Goal: Task Accomplishment & Management: Manage account settings

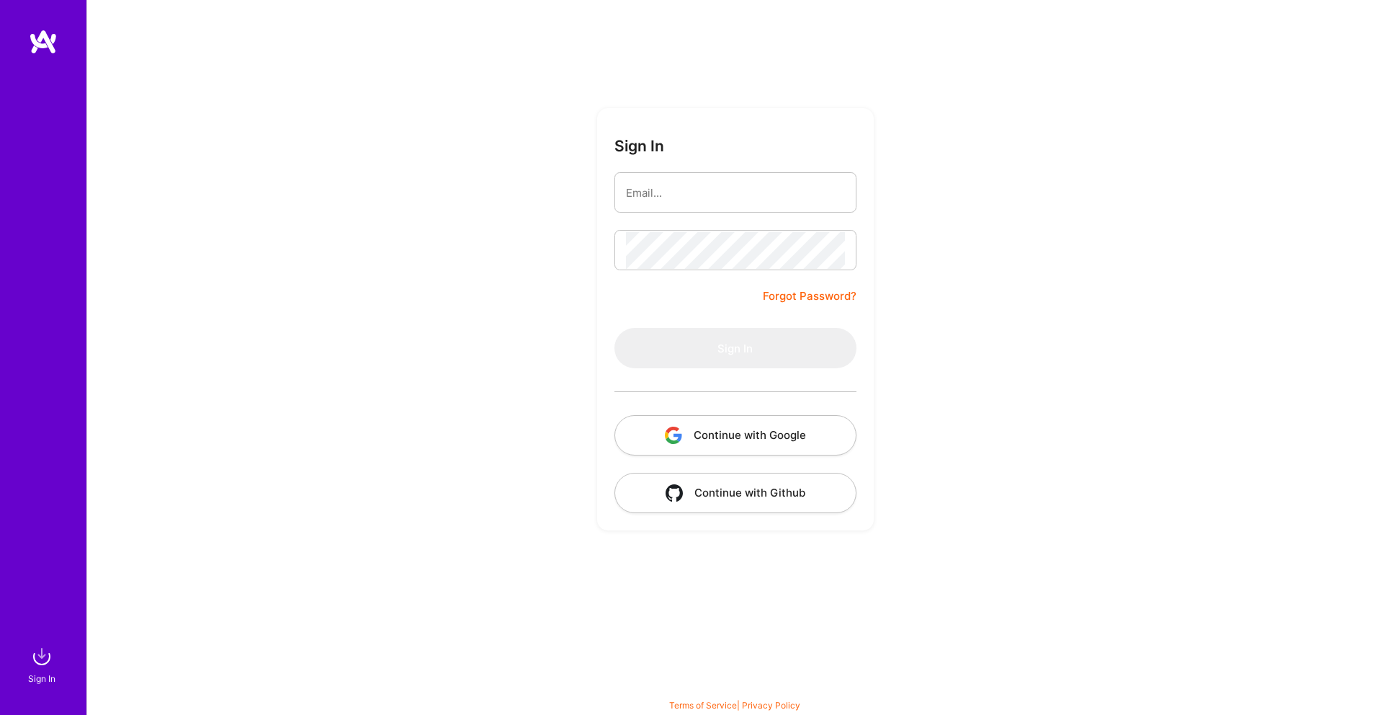
click at [711, 438] on button "Continue with Google" at bounding box center [735, 435] width 242 height 40
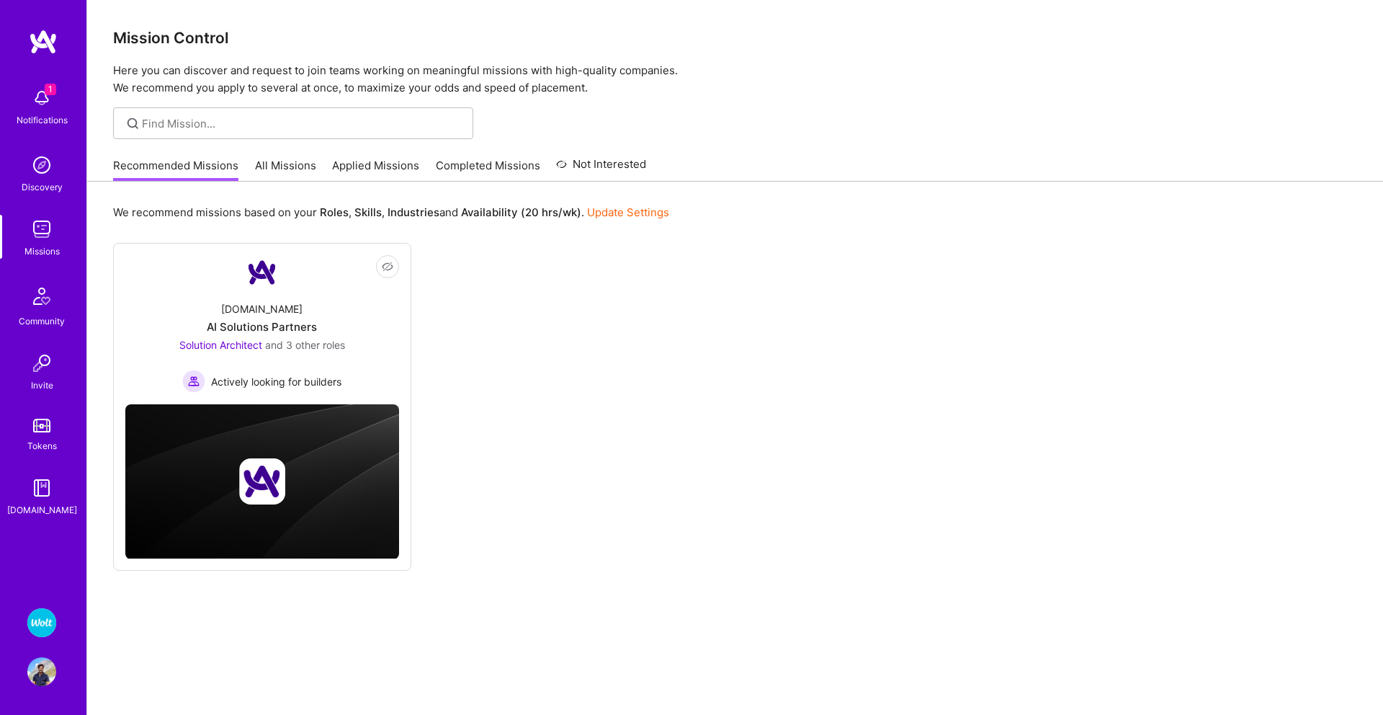
click at [41, 673] on img at bounding box center [41, 671] width 29 height 29
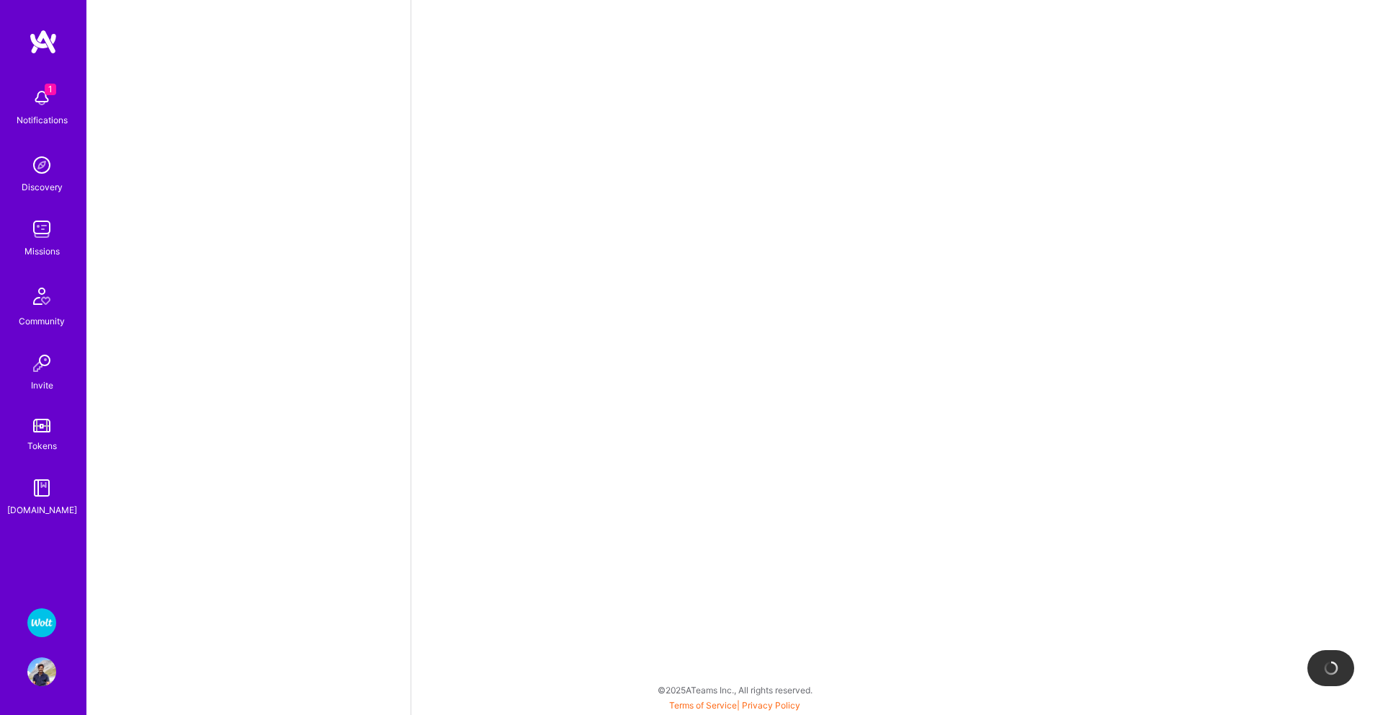
click at [37, 623] on img at bounding box center [41, 622] width 29 height 29
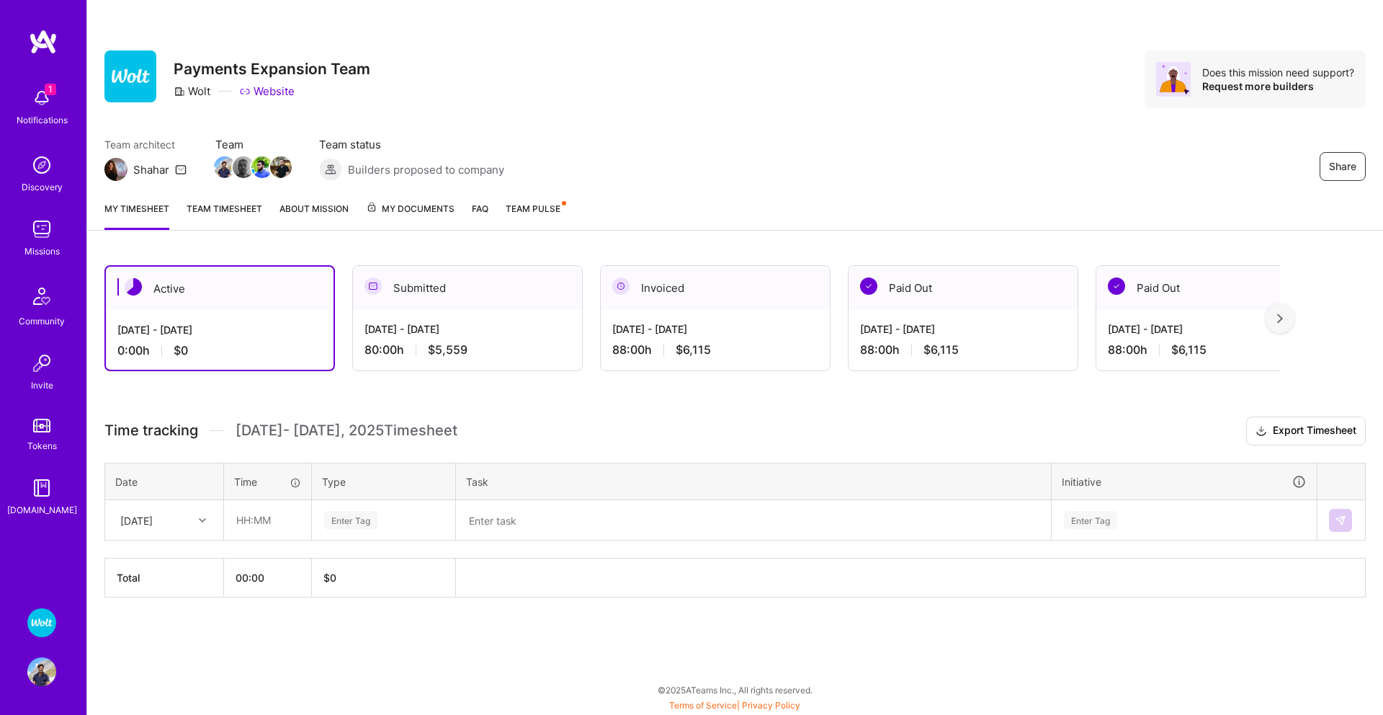
click at [408, 208] on span "My Documents" at bounding box center [410, 209] width 89 height 16
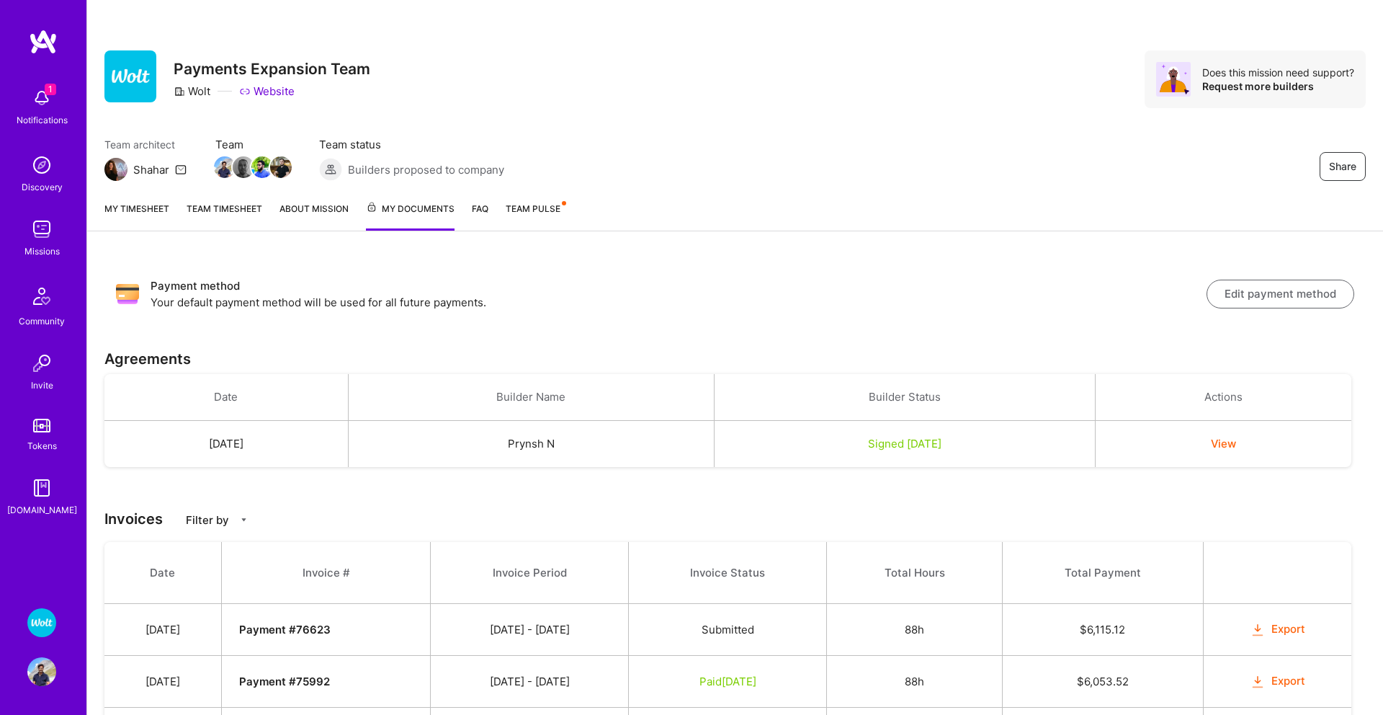
click at [458, 207] on div "My timesheet Team timesheet About Mission My Documents FAQ Team Pulse" at bounding box center [735, 210] width 1296 height 42
click at [1272, 302] on button "Edit payment method" at bounding box center [1281, 293] width 148 height 29
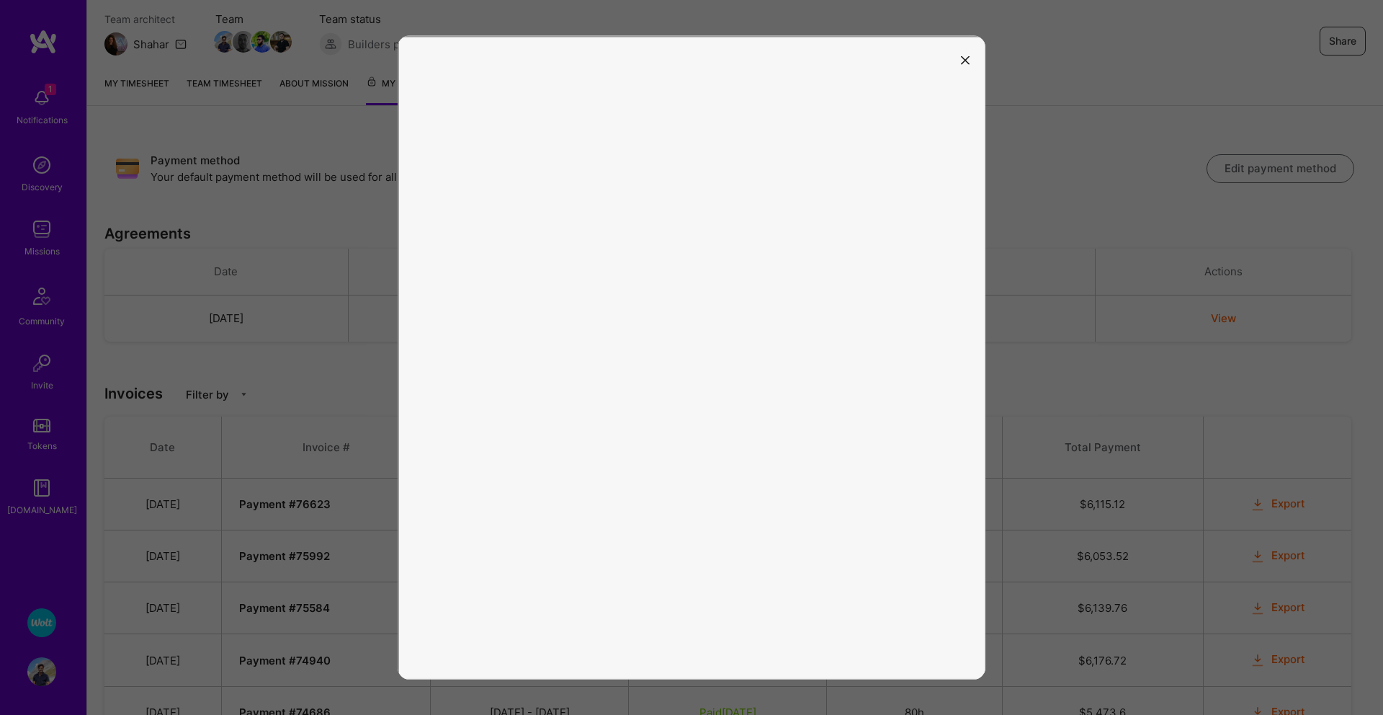
scroll to position [126, 0]
drag, startPoint x: 967, startPoint y: 55, endPoint x: 963, endPoint y: 125, distance: 70.0
click at [967, 55] on icon "modal" at bounding box center [965, 59] width 9 height 9
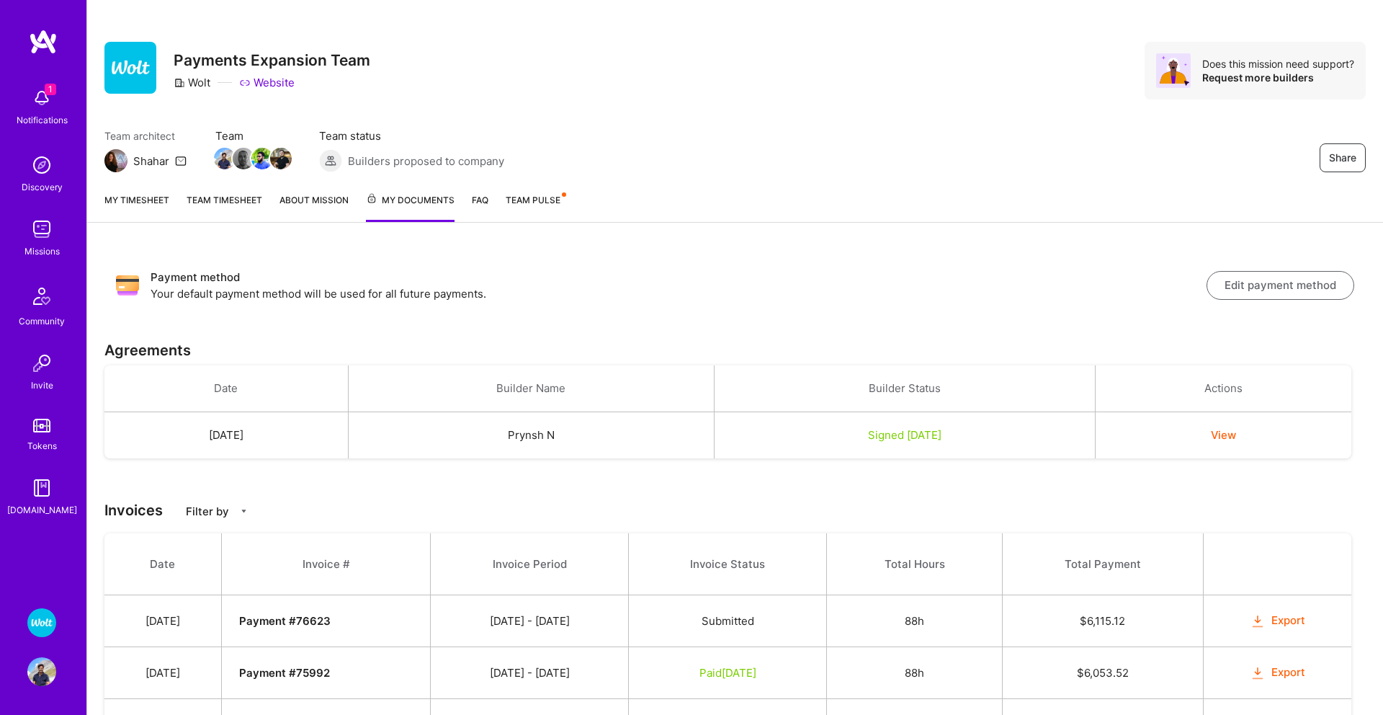
scroll to position [10, 0]
click at [1251, 297] on button "Edit payment method" at bounding box center [1281, 283] width 148 height 29
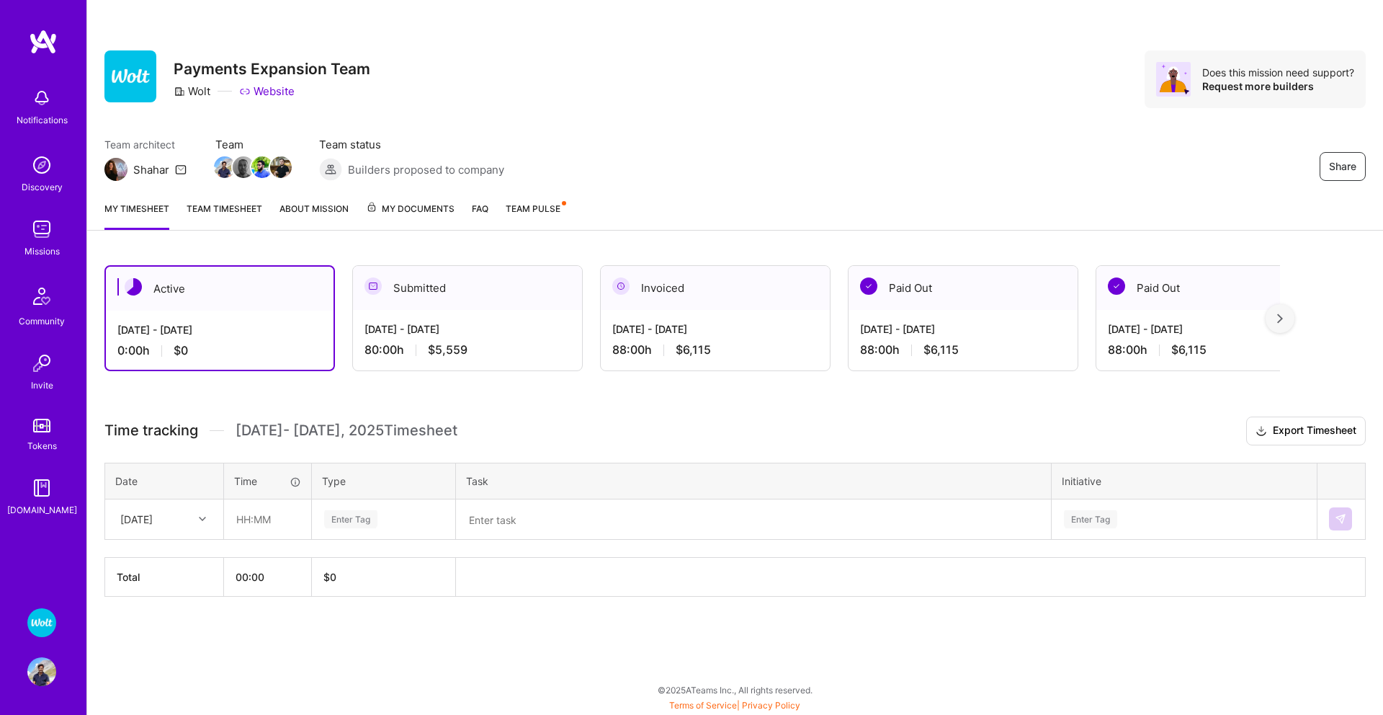
click at [729, 321] on div "[DATE] - [DATE]" at bounding box center [715, 328] width 206 height 15
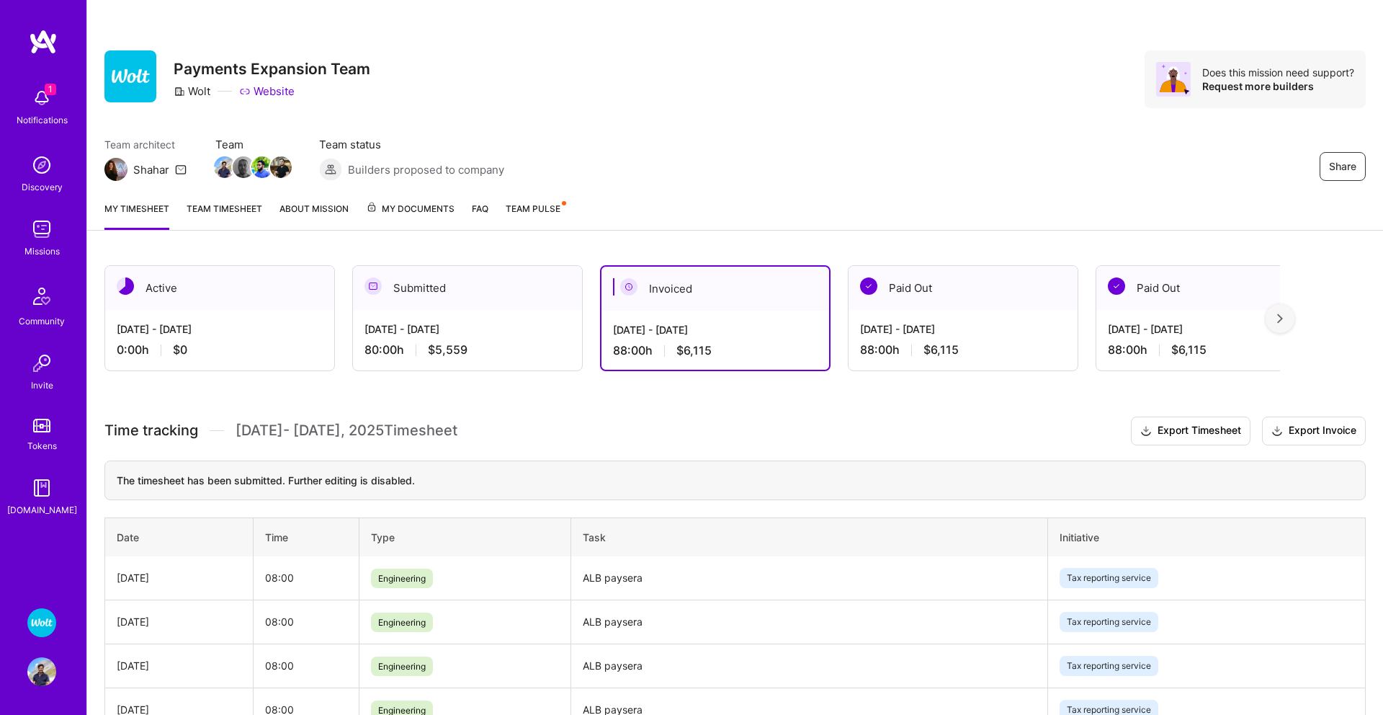
click at [436, 329] on div "[DATE] - [DATE]" at bounding box center [467, 328] width 206 height 15
click at [462, 336] on div "[DATE] - [DATE]" at bounding box center [467, 328] width 206 height 15
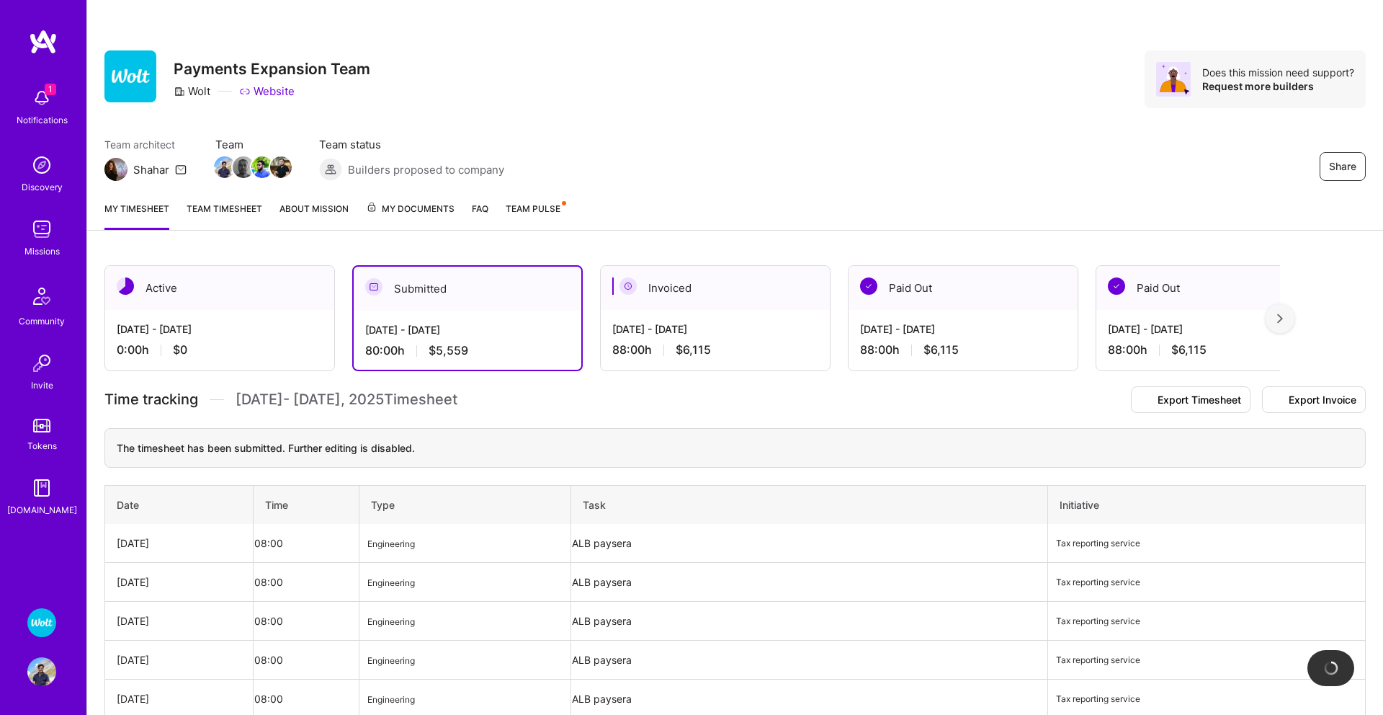
click at [473, 337] on div "[DATE] - [DATE] 80:00 h $5,559" at bounding box center [468, 339] width 228 height 59
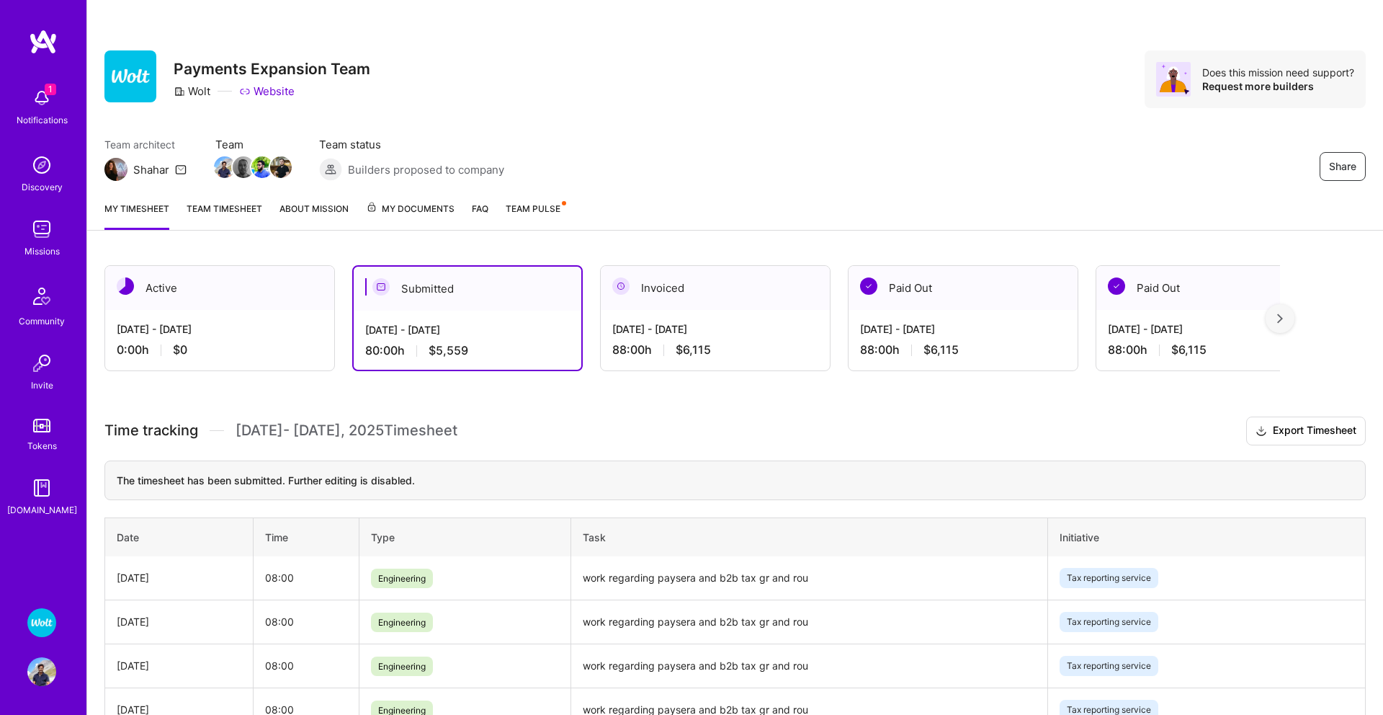
click at [40, 657] on img at bounding box center [41, 671] width 29 height 29
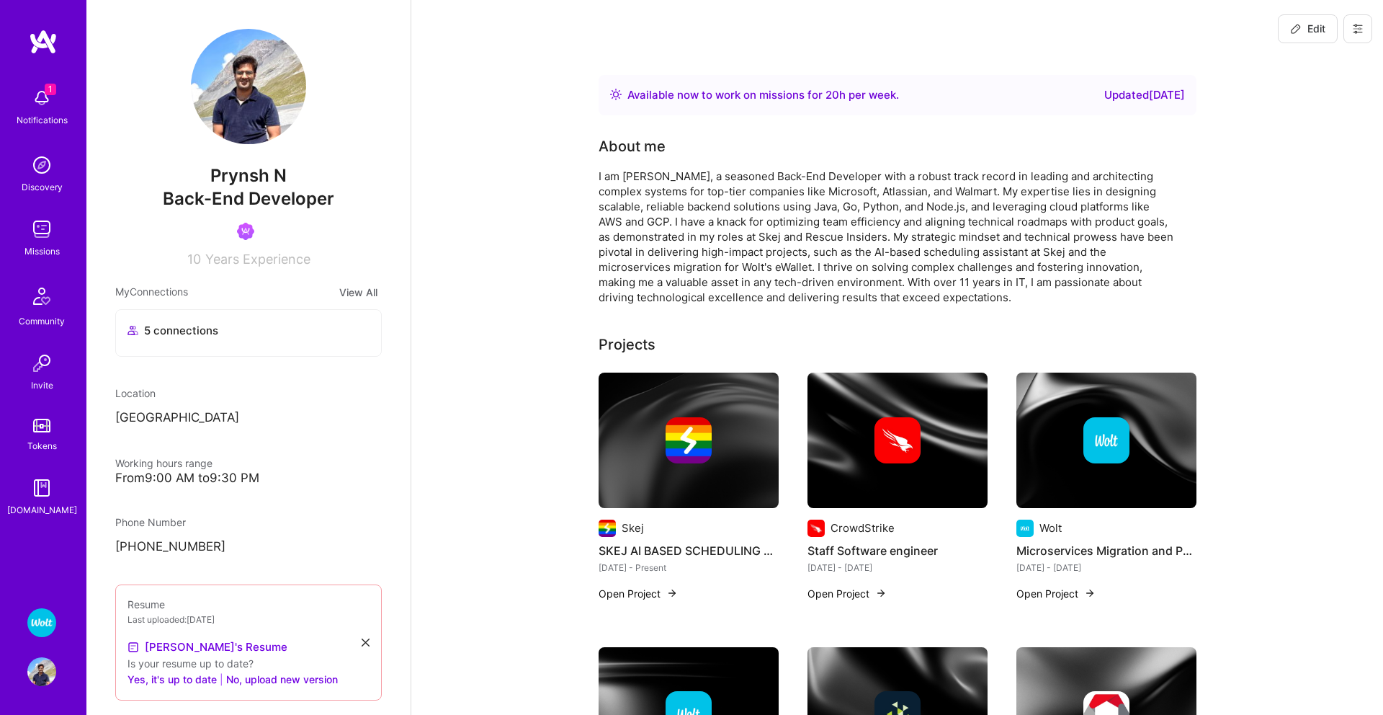
click at [38, 615] on img at bounding box center [41, 622] width 29 height 29
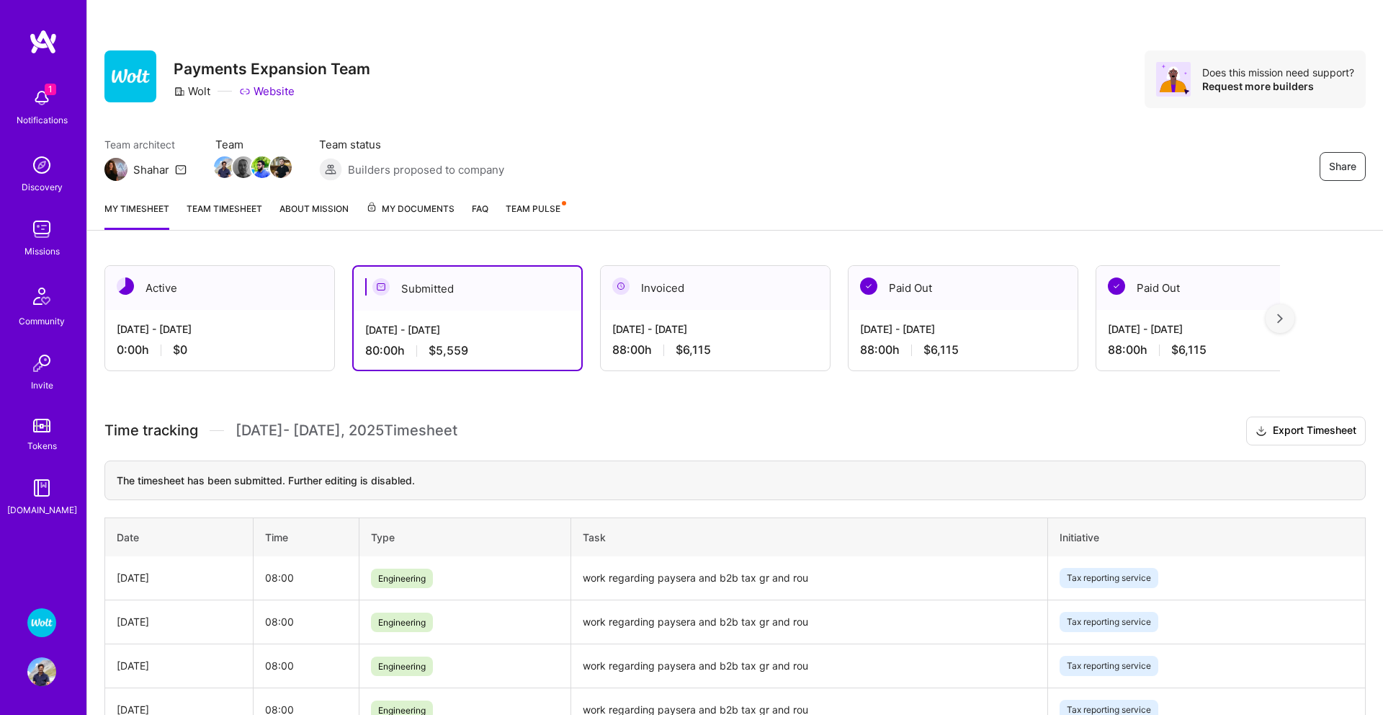
click at [38, 625] on img at bounding box center [41, 622] width 29 height 29
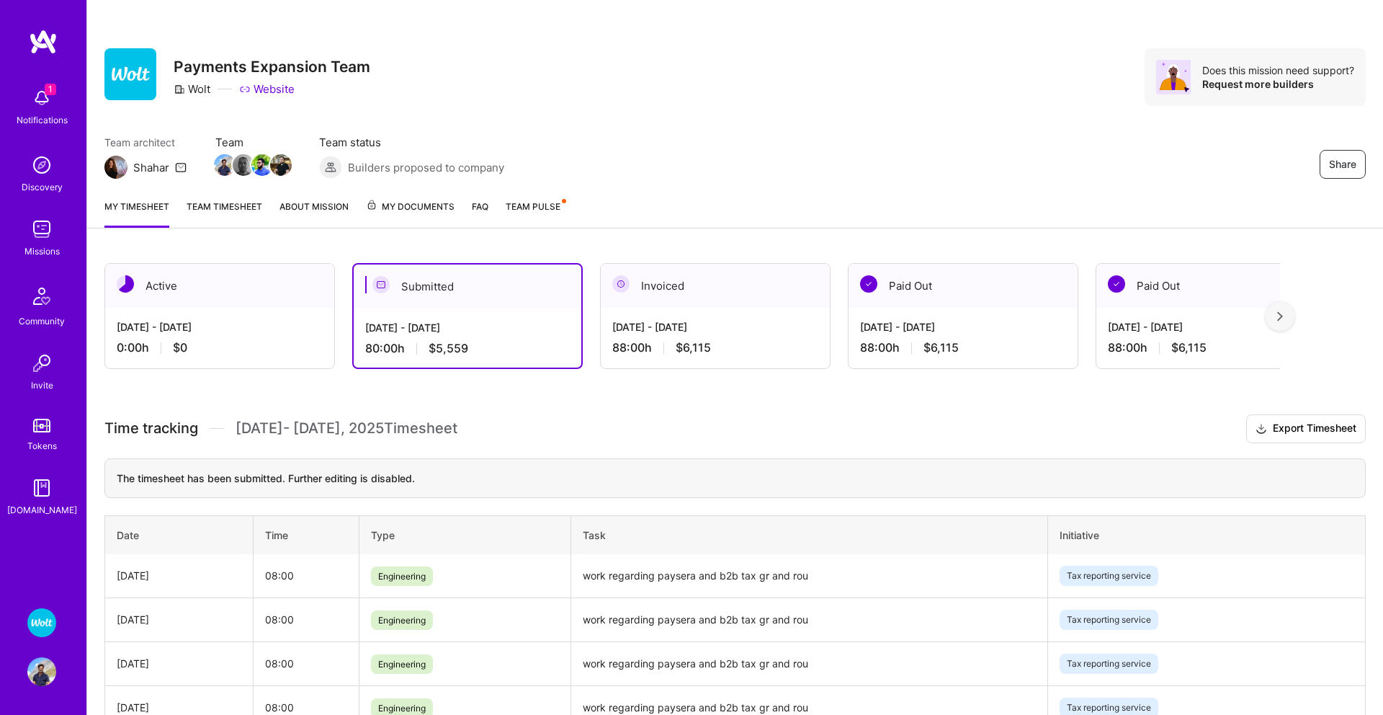
click at [37, 622] on img at bounding box center [41, 622] width 29 height 29
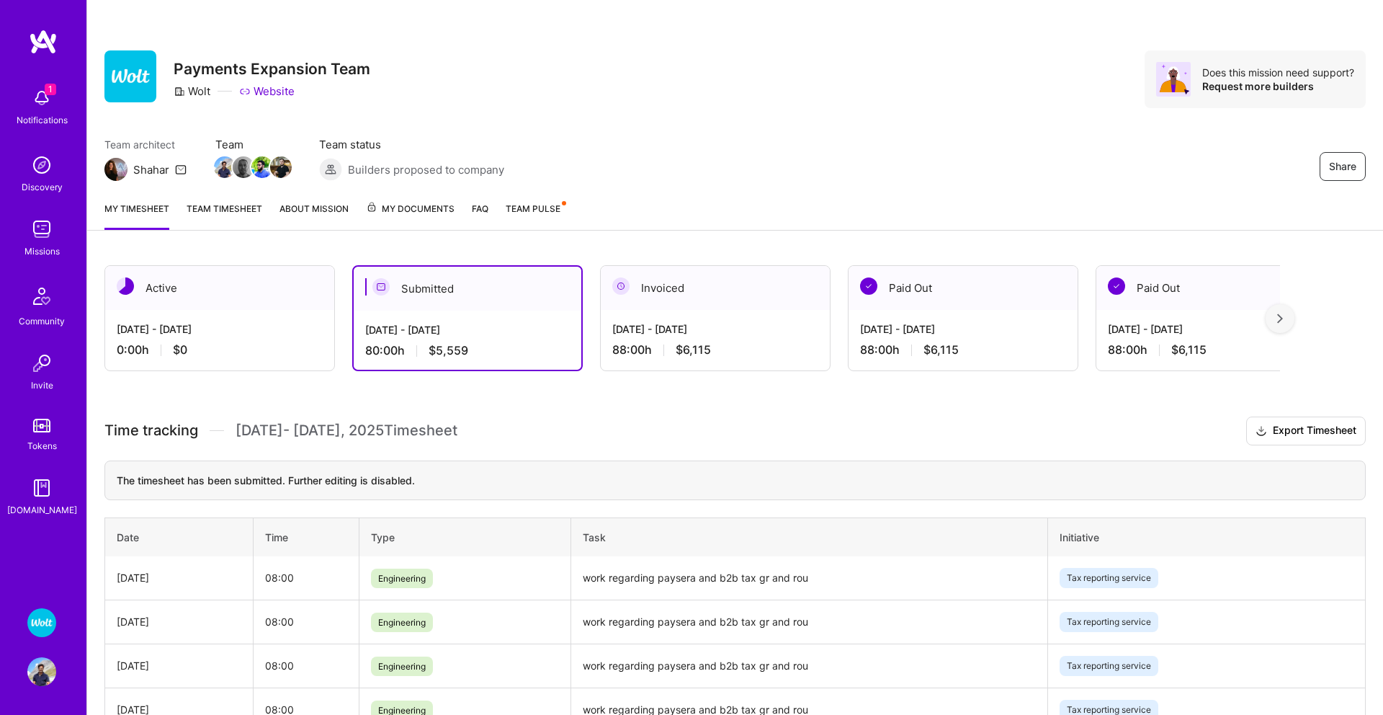
click at [38, 676] on img at bounding box center [41, 671] width 29 height 29
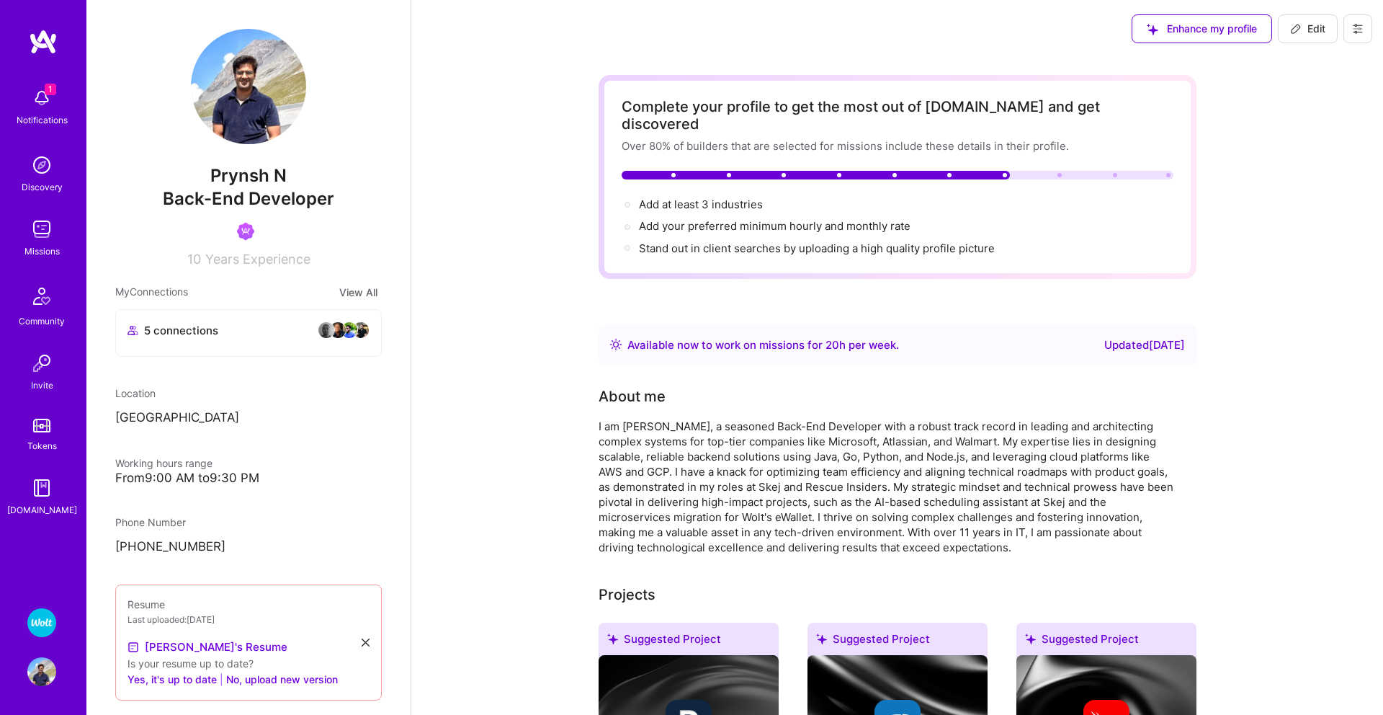
click at [37, 635] on img at bounding box center [41, 622] width 29 height 29
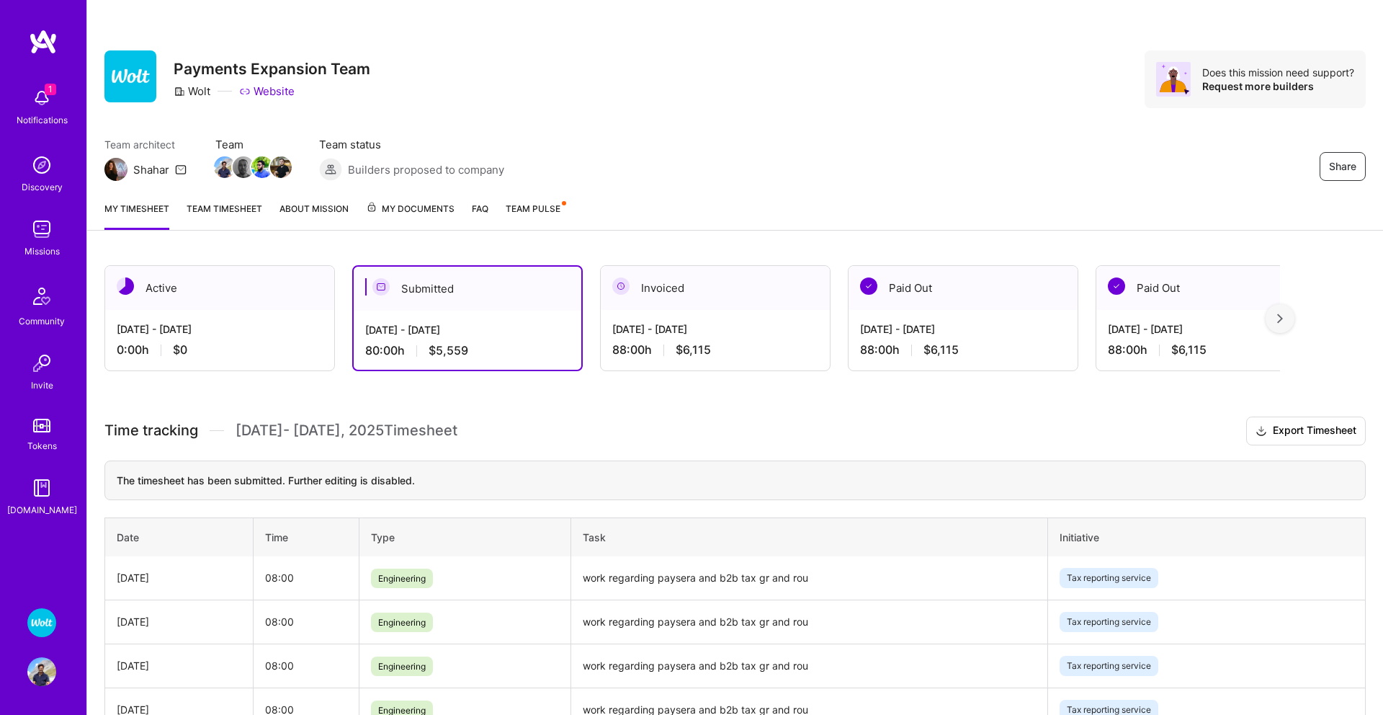
click at [323, 216] on link "About Mission" at bounding box center [313, 215] width 69 height 29
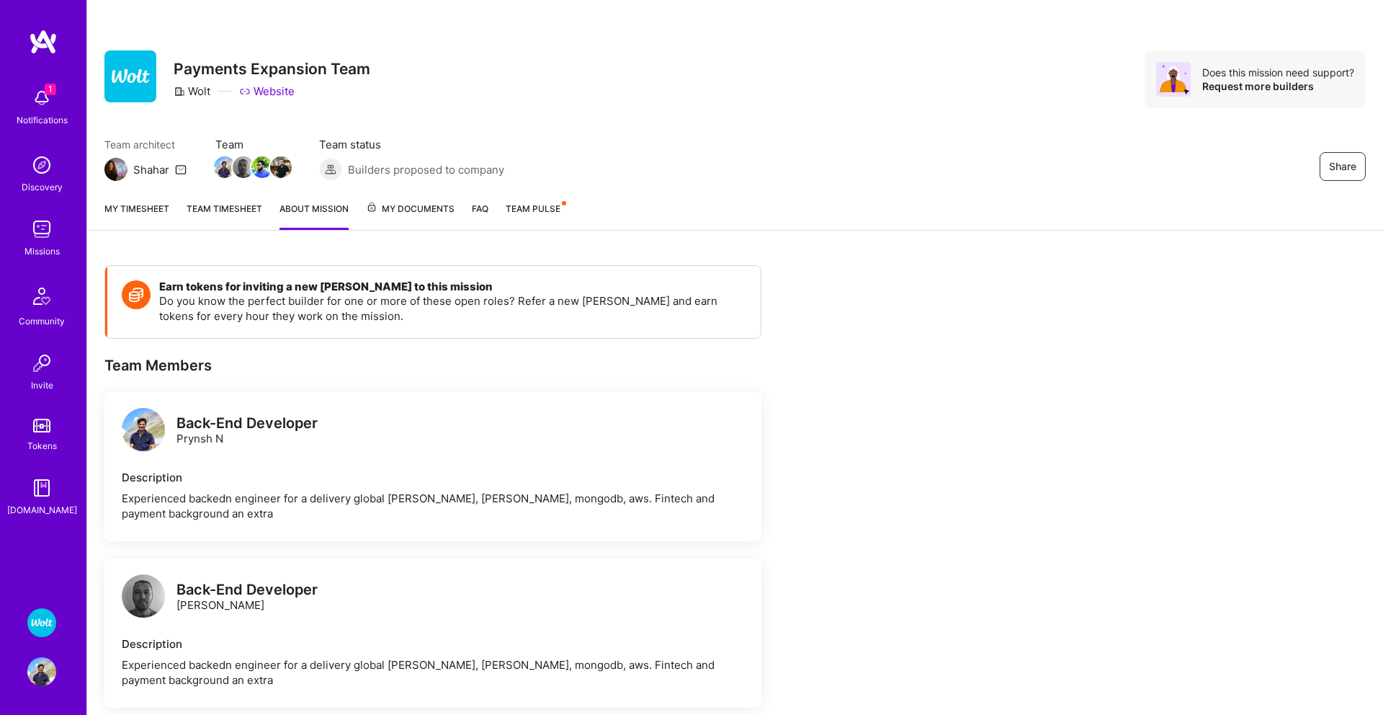
click at [408, 212] on span "My Documents" at bounding box center [410, 209] width 89 height 16
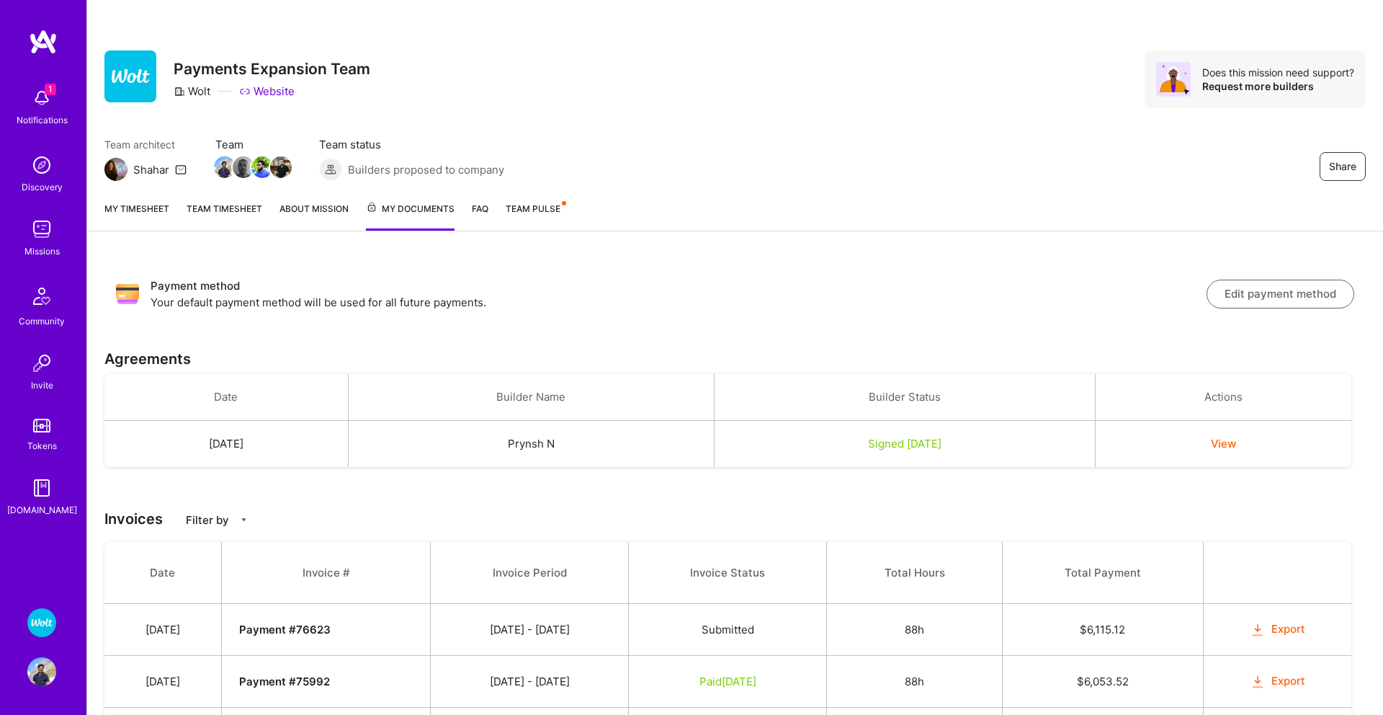
click at [34, 628] on img at bounding box center [41, 622] width 29 height 29
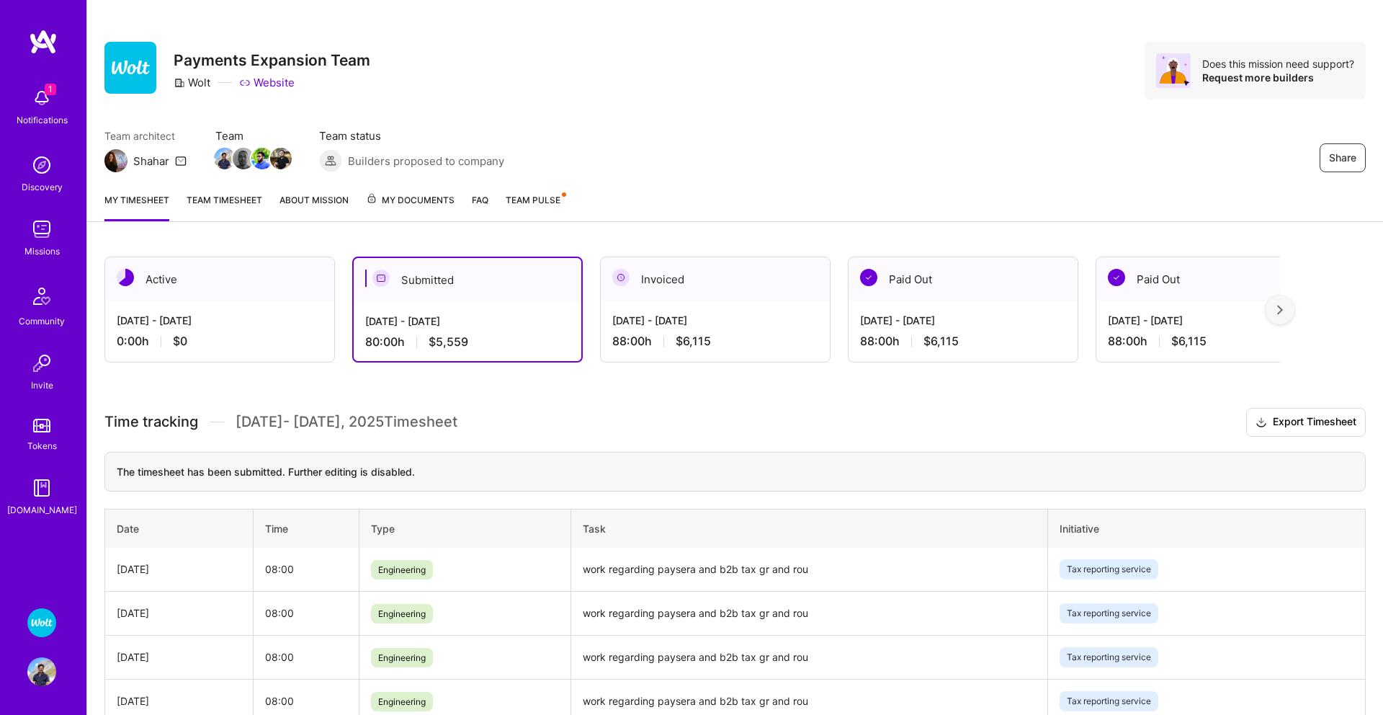
scroll to position [17, 0]
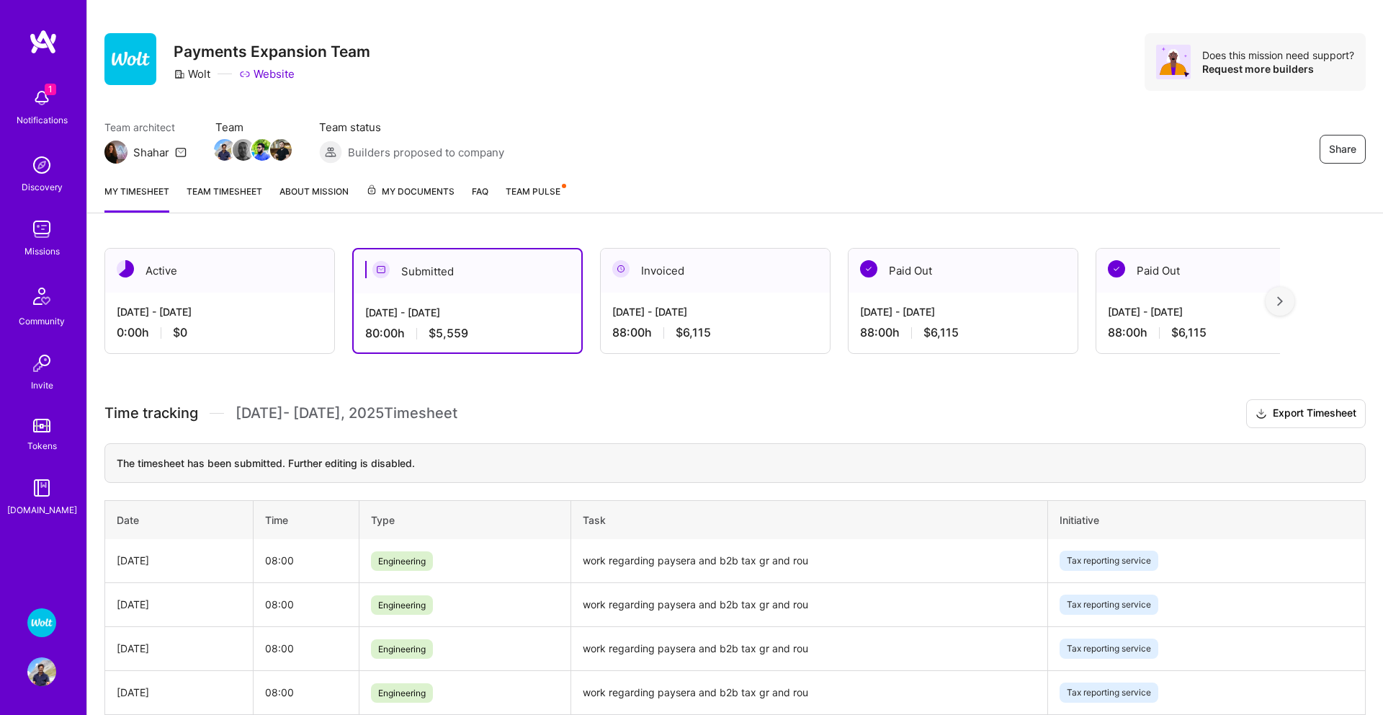
click at [42, 618] on img at bounding box center [41, 622] width 29 height 29
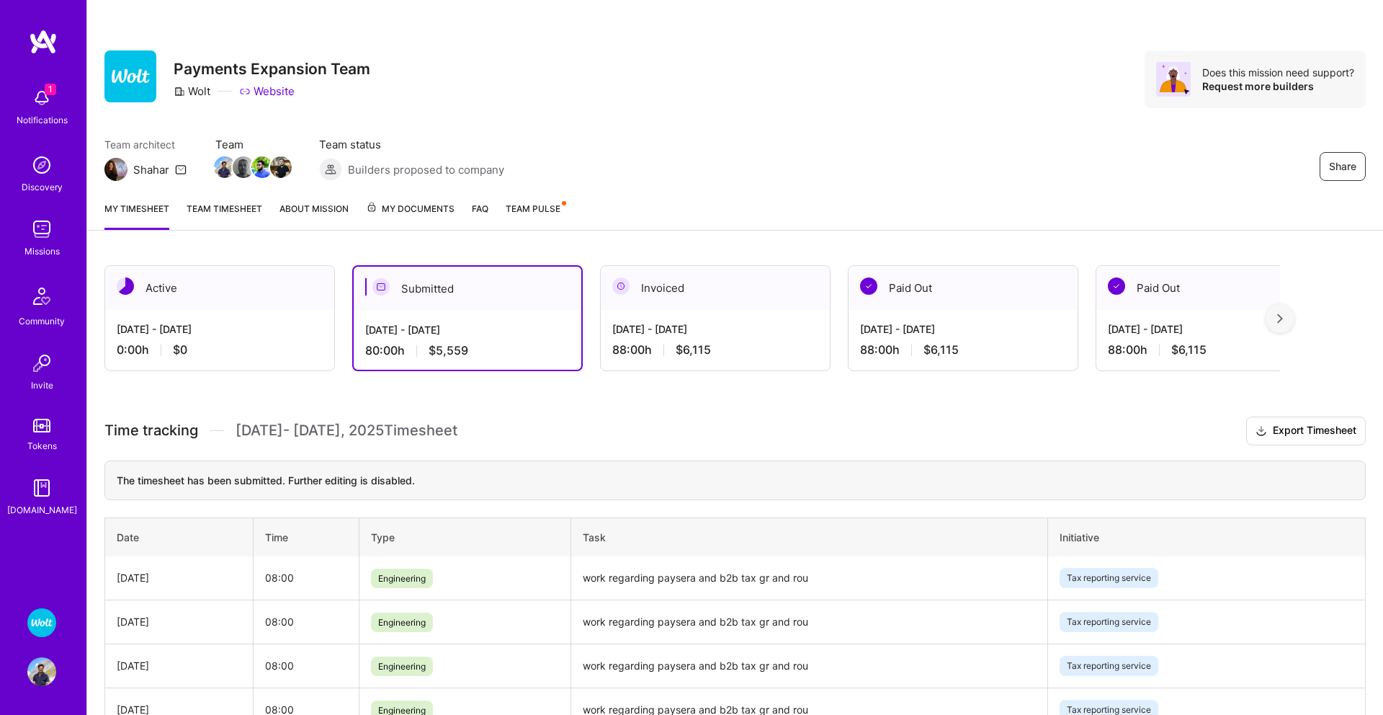
click at [32, 614] on img at bounding box center [41, 622] width 29 height 29
click at [38, 671] on img at bounding box center [41, 671] width 29 height 29
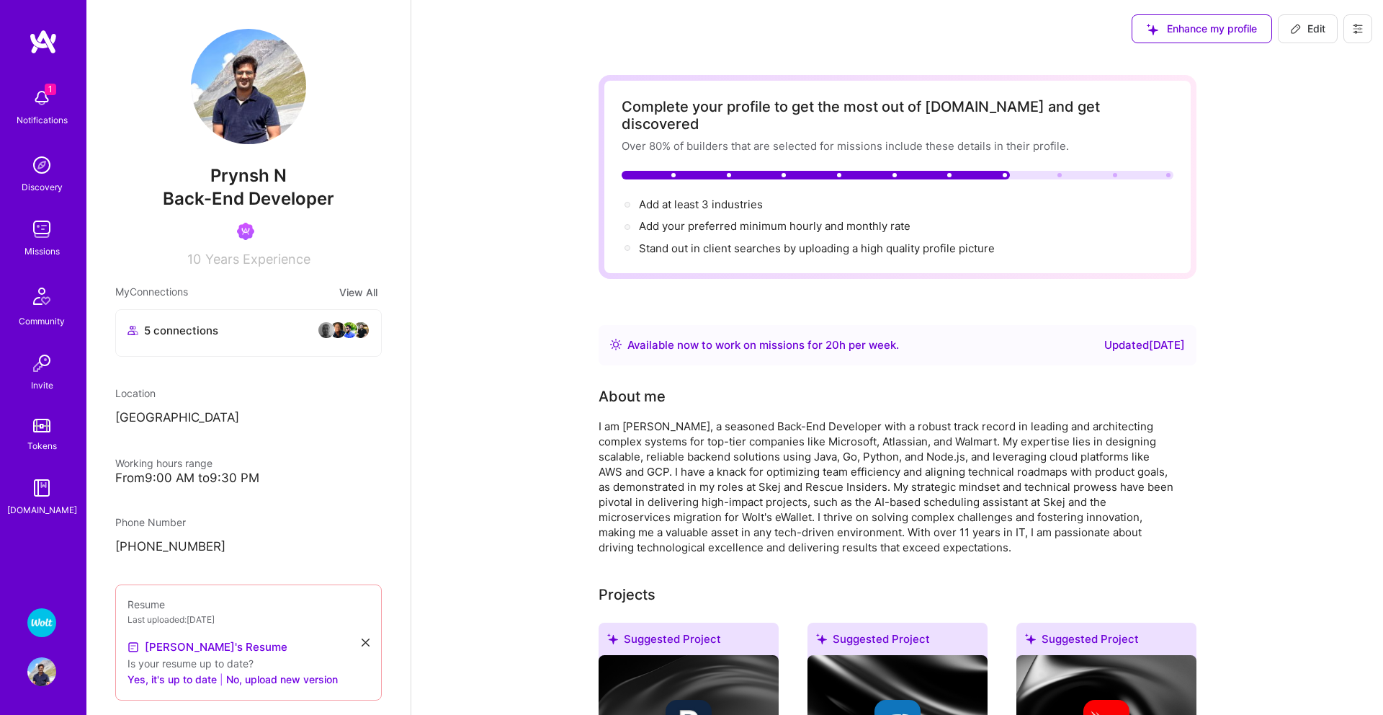
click at [45, 478] on img at bounding box center [41, 487] width 29 height 29
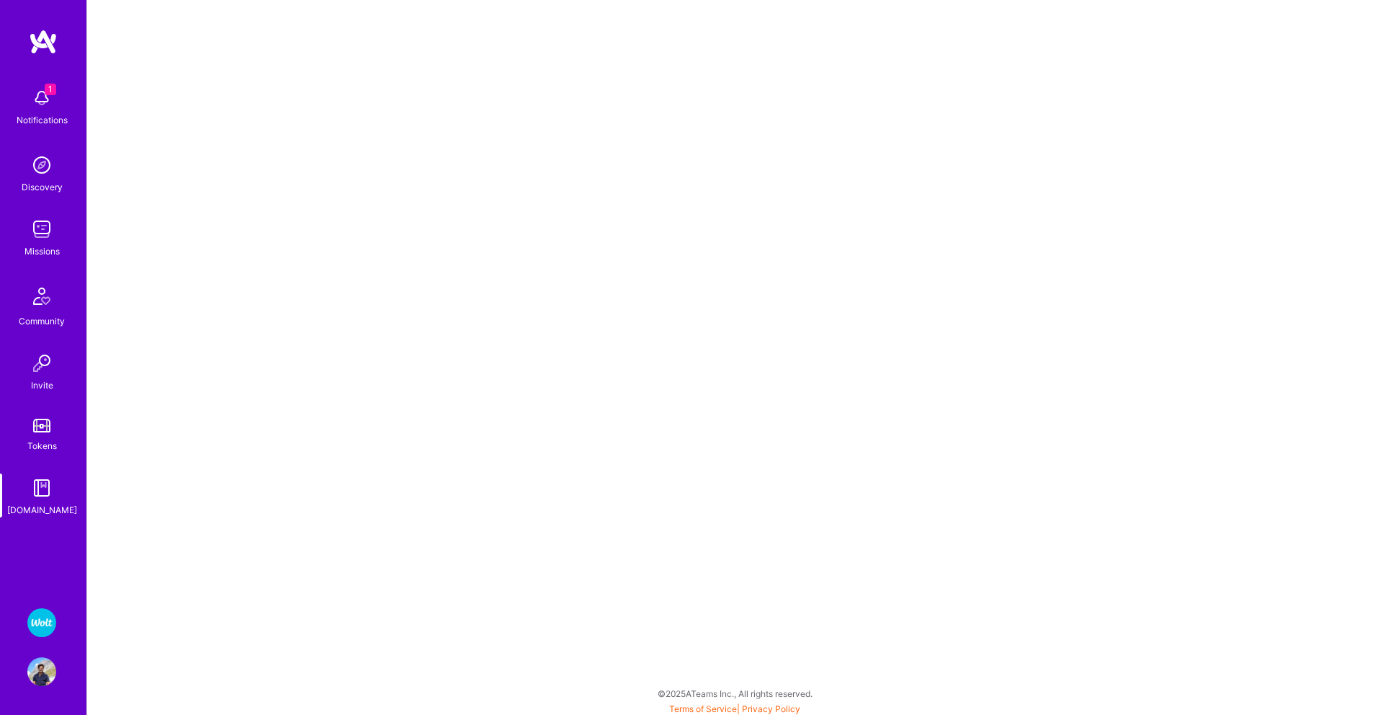
click at [32, 625] on img at bounding box center [41, 622] width 29 height 29
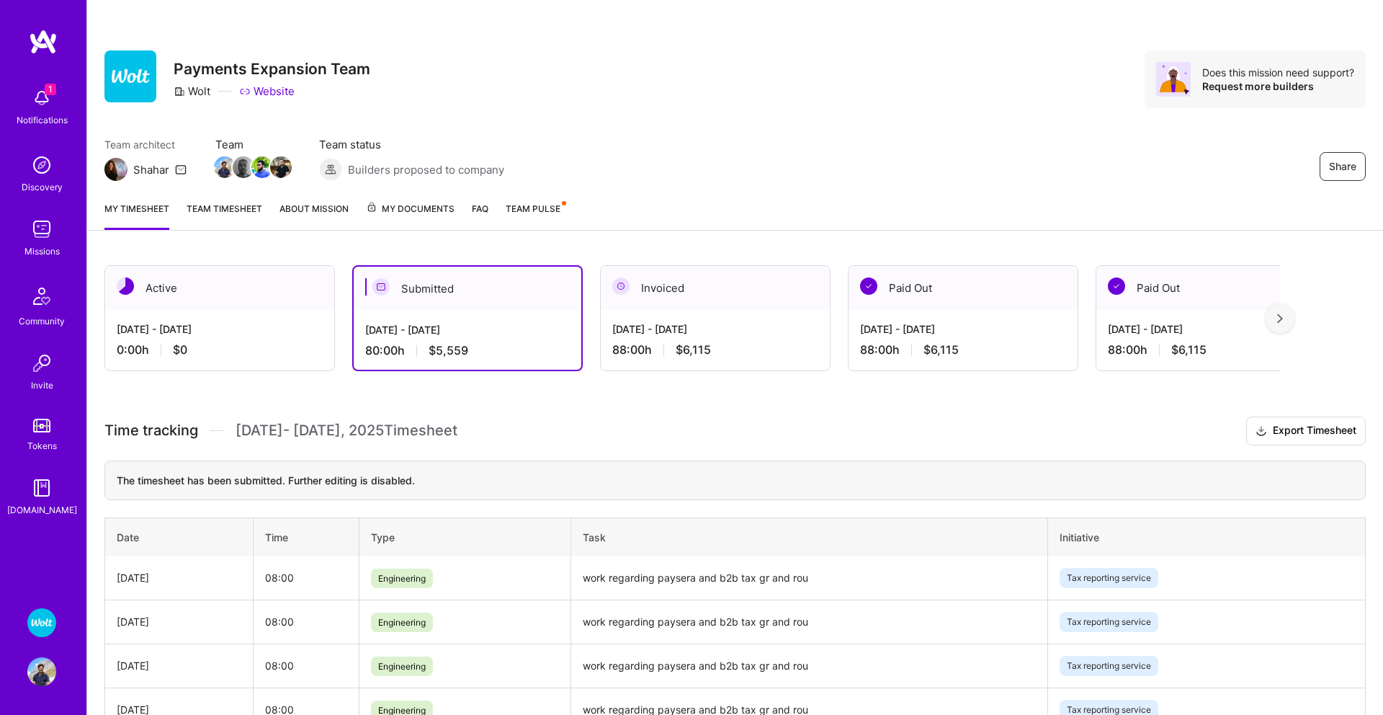
click at [34, 672] on img at bounding box center [41, 671] width 29 height 29
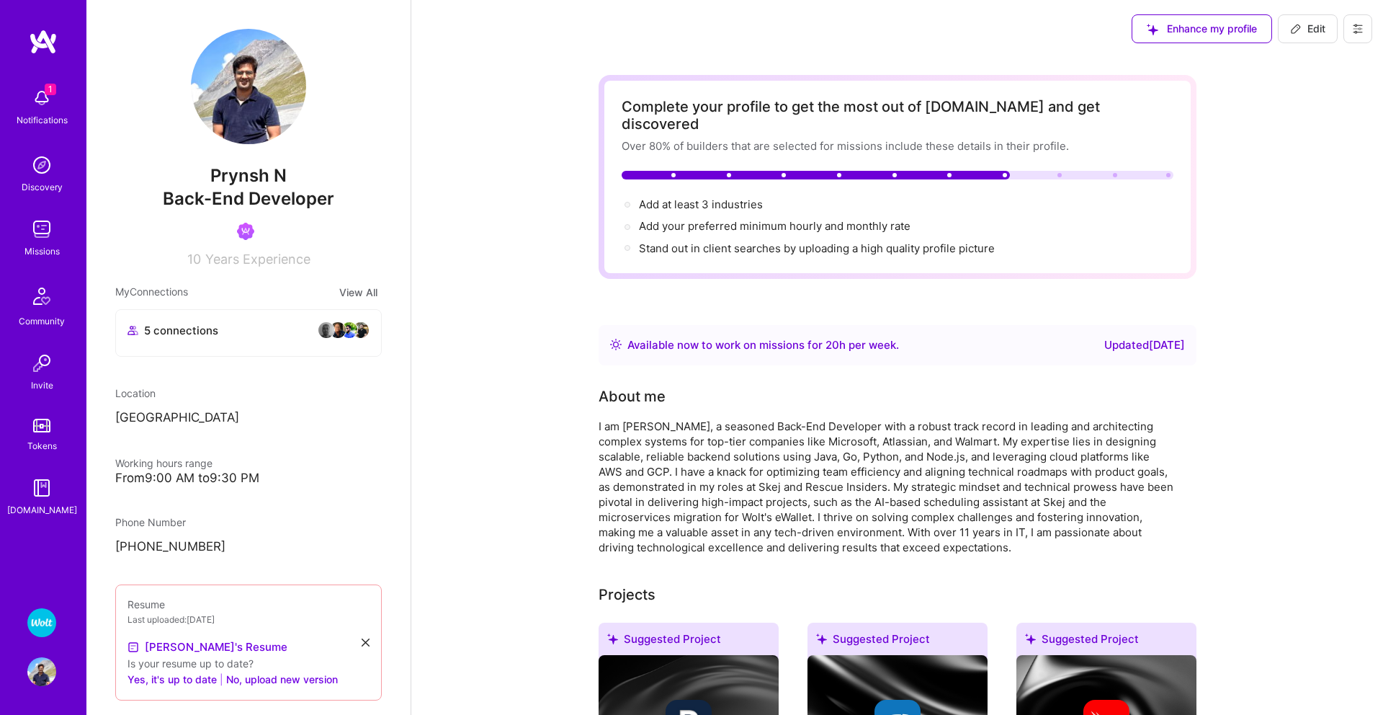
click at [43, 622] on img at bounding box center [41, 622] width 29 height 29
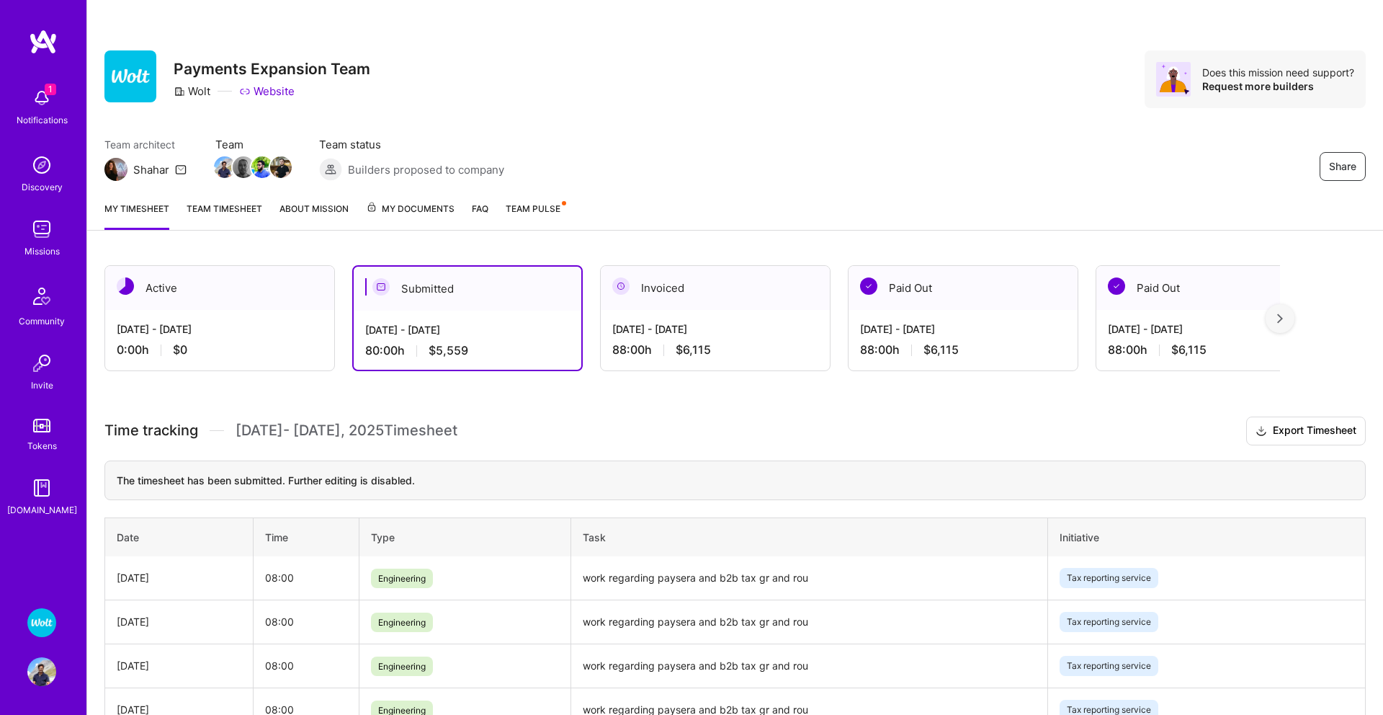
click at [29, 676] on img at bounding box center [41, 671] width 29 height 29
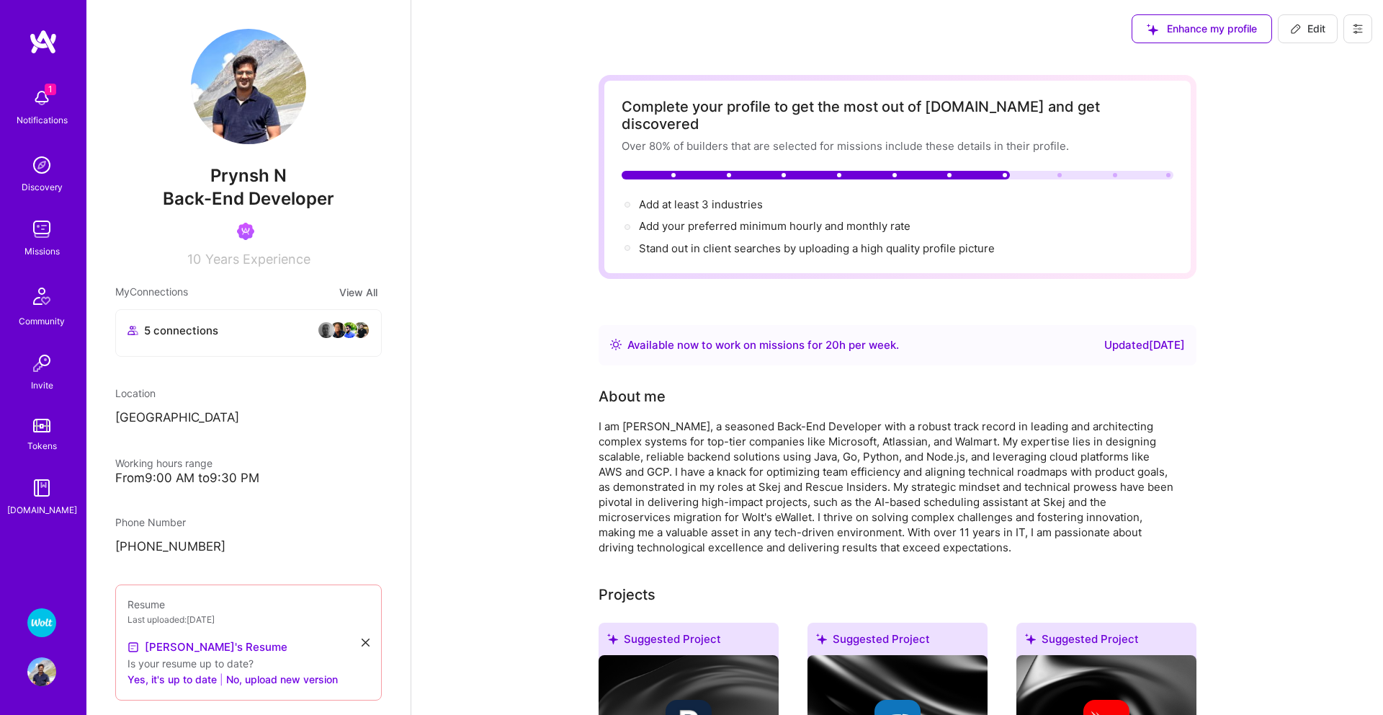
click at [1328, 22] on button "Edit" at bounding box center [1308, 28] width 60 height 29
select select "DE"
select select "Right Now"
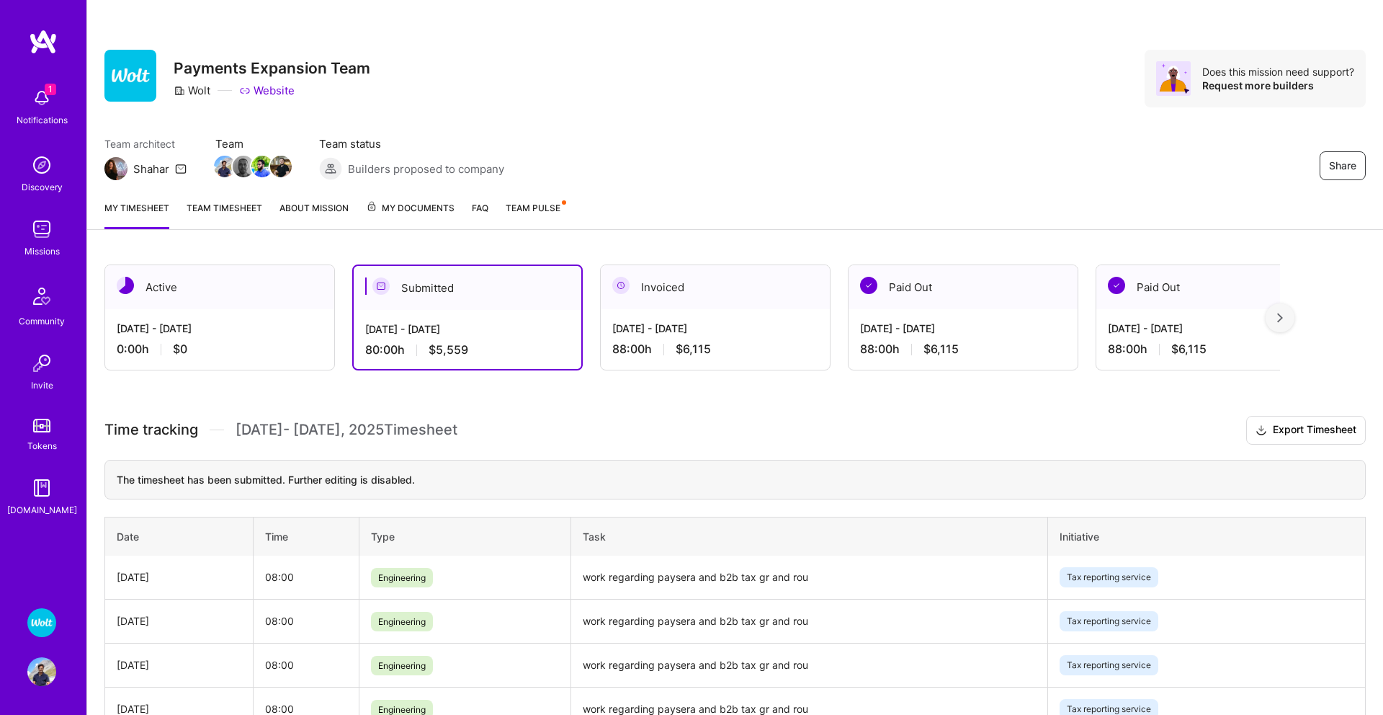
scroll to position [2, 0]
click at [445, 323] on div "[DATE] - [DATE]" at bounding box center [467, 327] width 205 height 15
click at [37, 628] on img at bounding box center [41, 622] width 29 height 29
click at [36, 628] on img at bounding box center [41, 622] width 29 height 29
click at [470, 343] on div "80:00 h $5,559" at bounding box center [467, 350] width 205 height 15
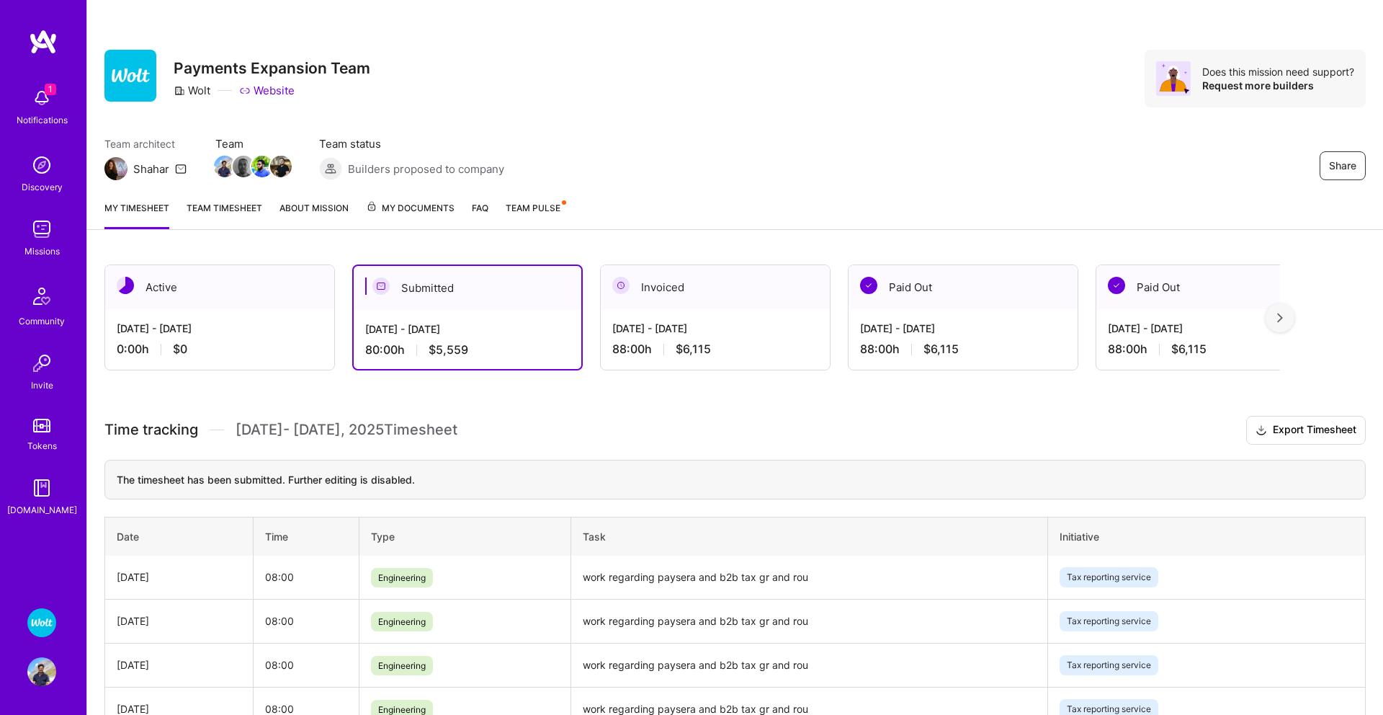
scroll to position [2, 0]
click at [37, 673] on img at bounding box center [41, 671] width 29 height 29
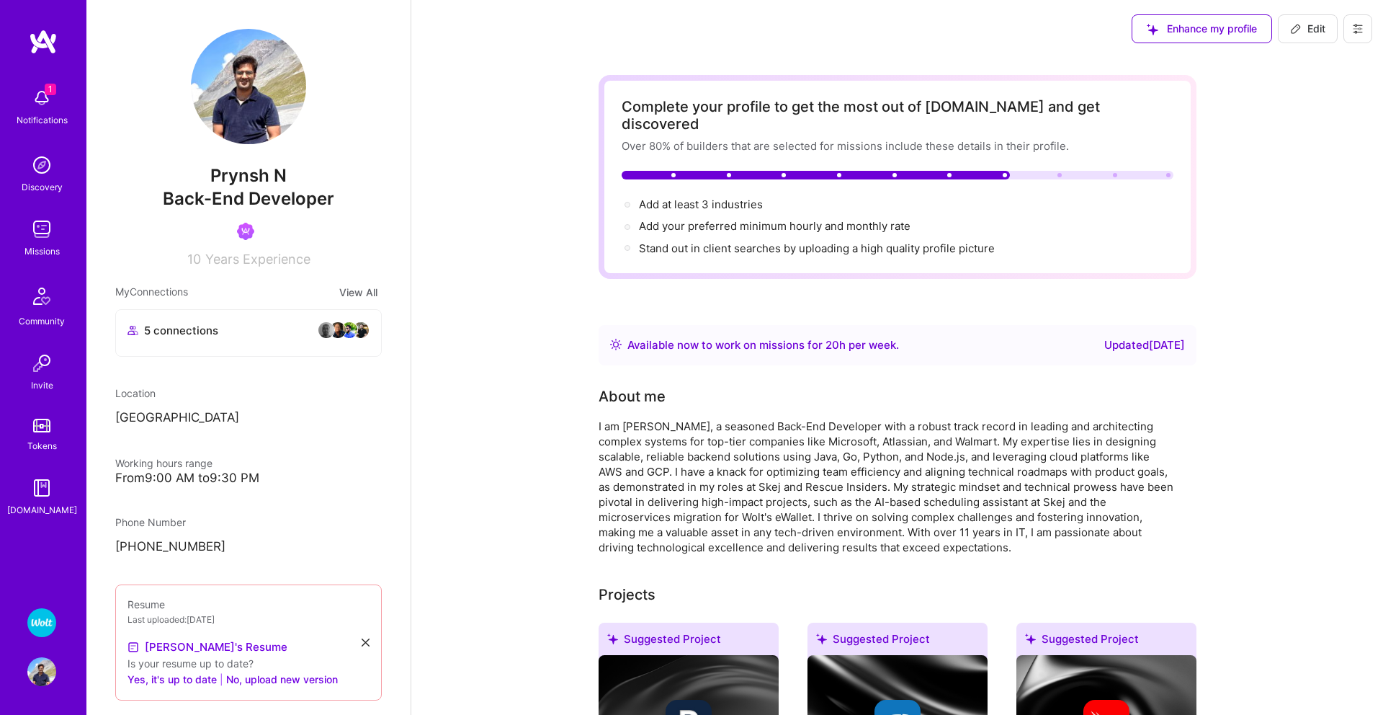
click at [1302, 39] on button "Edit" at bounding box center [1308, 28] width 60 height 29
select select "DE"
select select "Right Now"
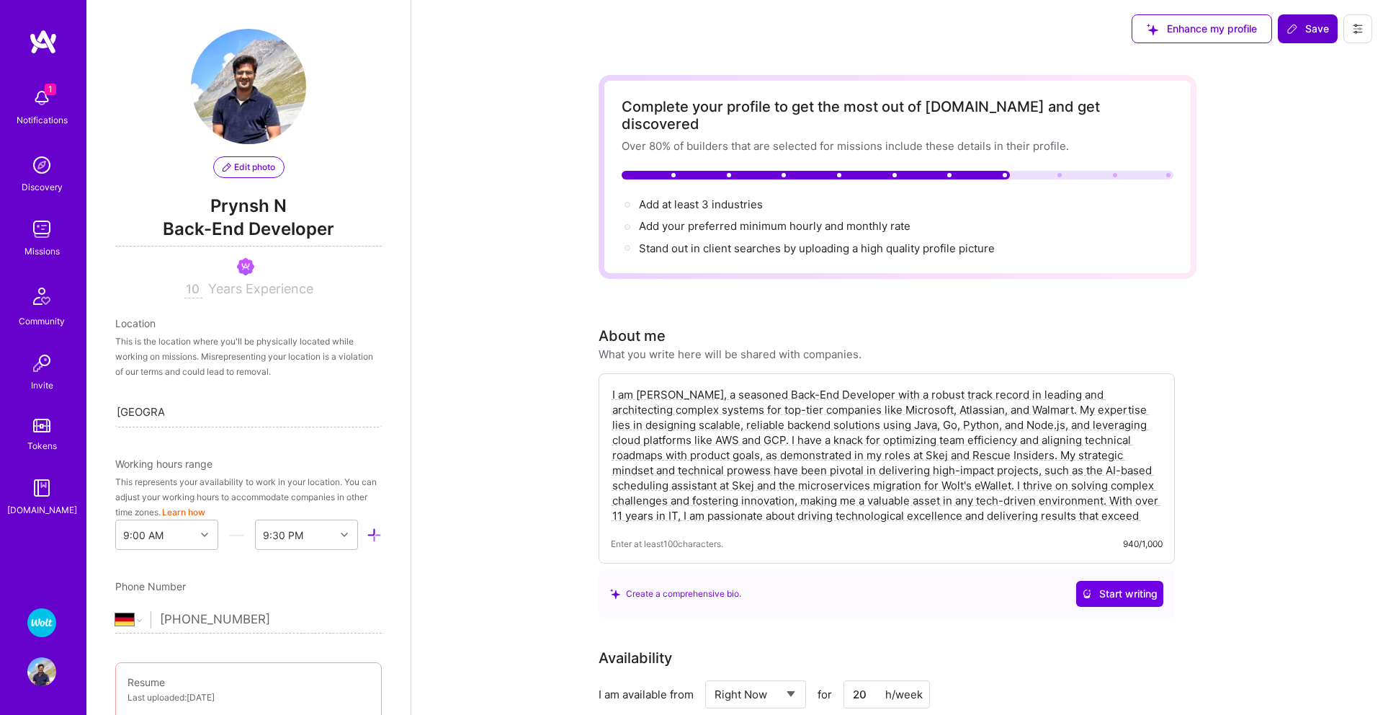
scroll to position [587, 0]
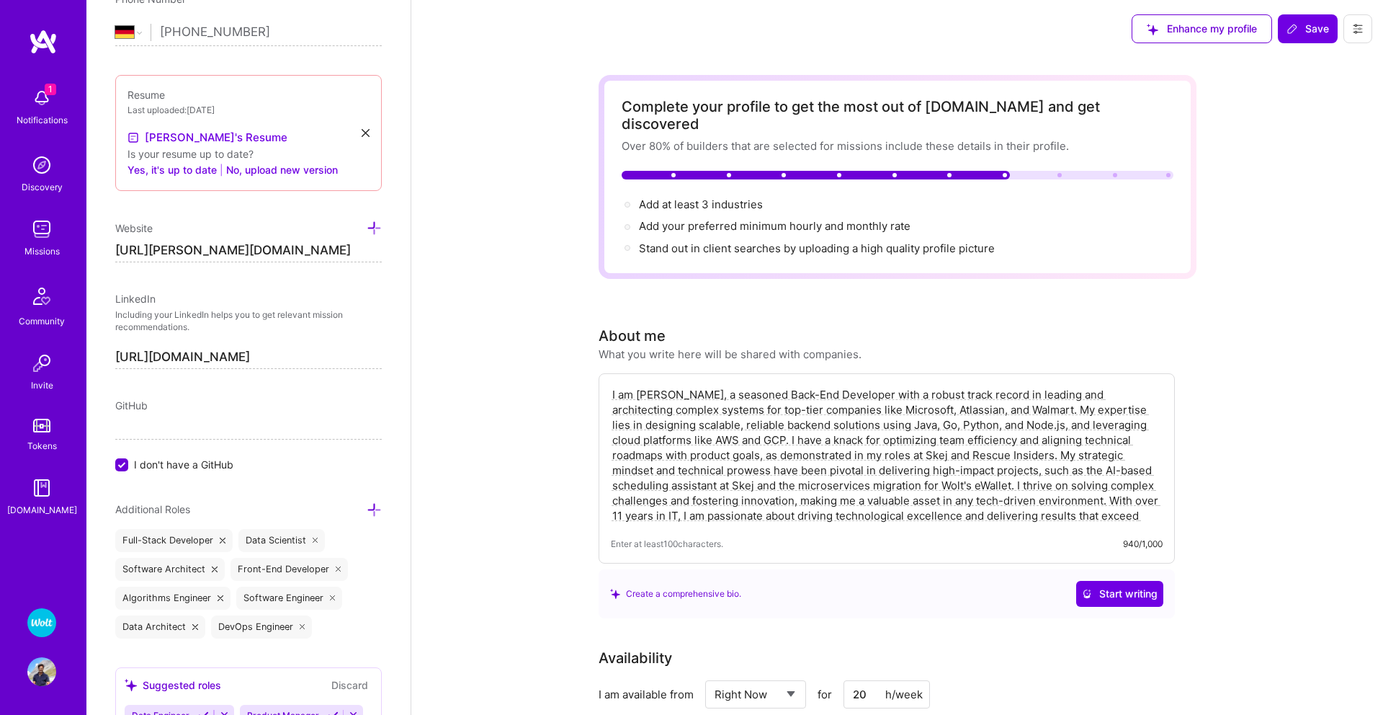
click at [41, 613] on img at bounding box center [41, 622] width 29 height 29
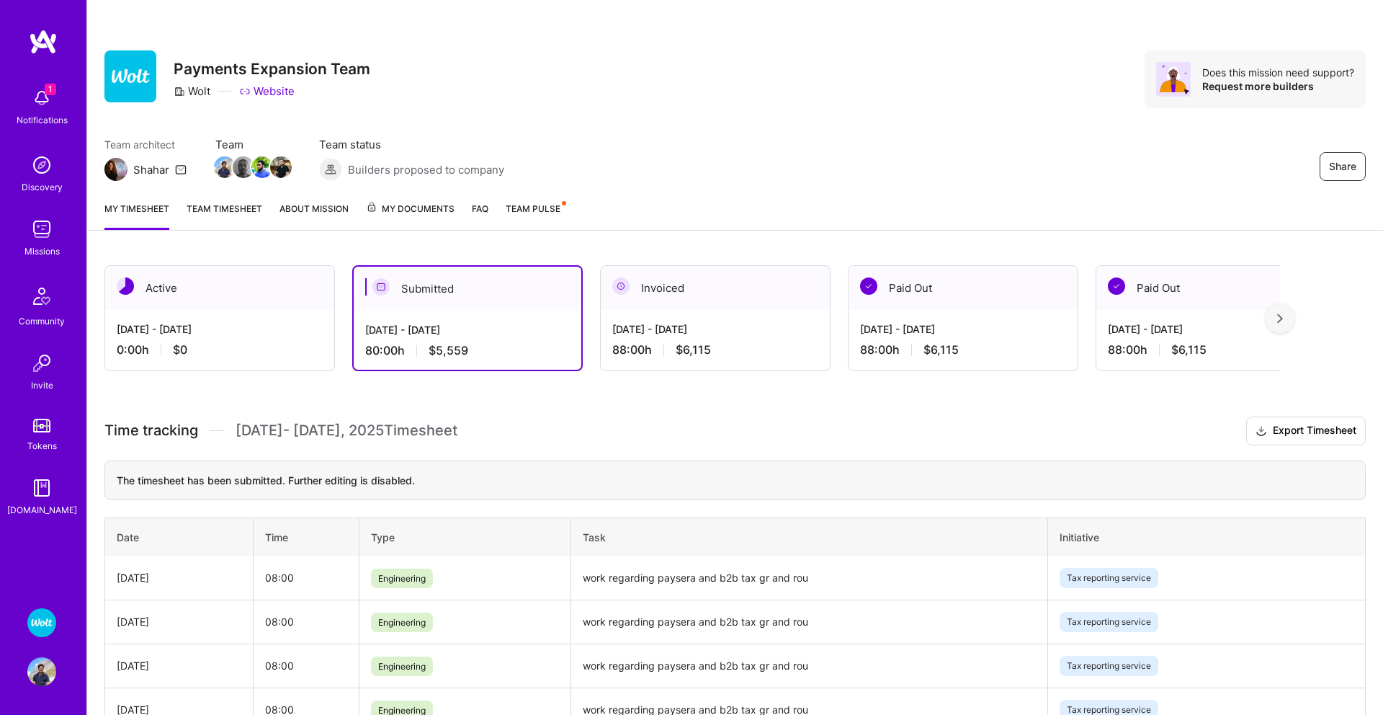
click at [34, 676] on img at bounding box center [41, 671] width 29 height 29
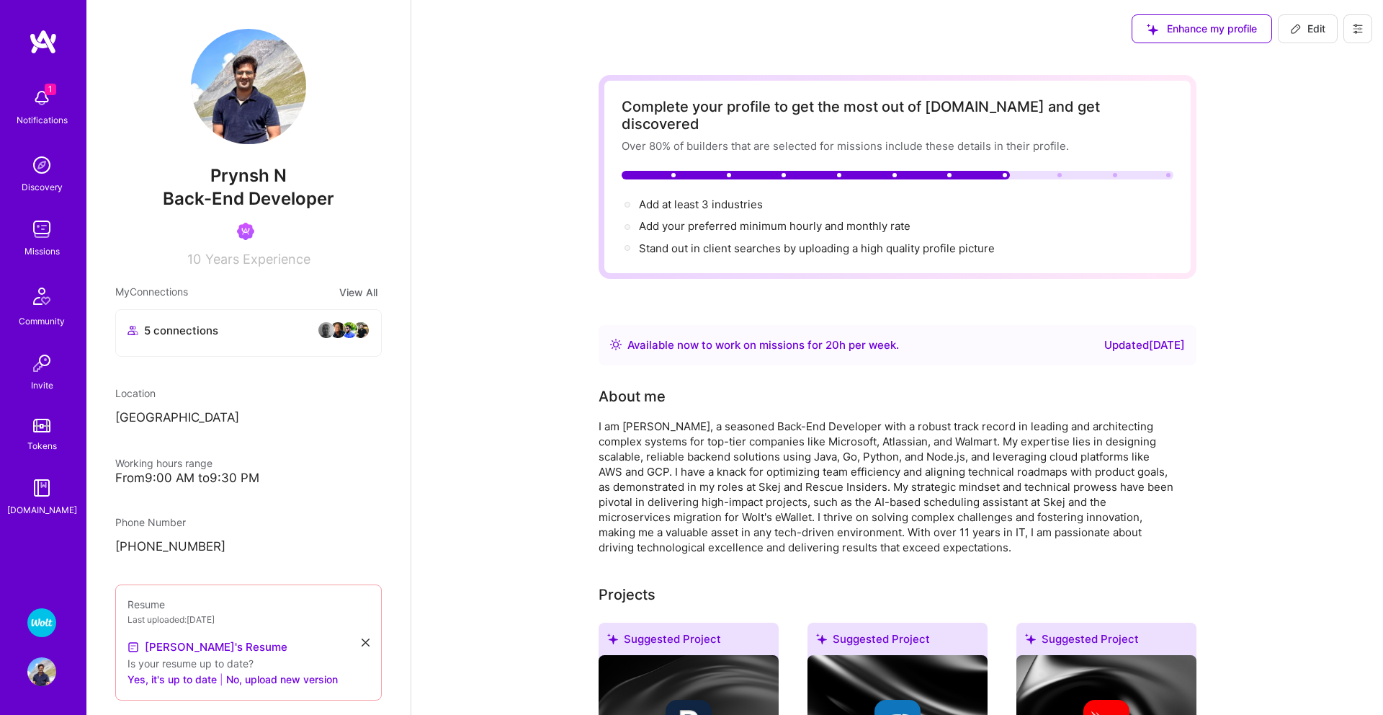
click at [43, 36] on img at bounding box center [43, 42] width 29 height 26
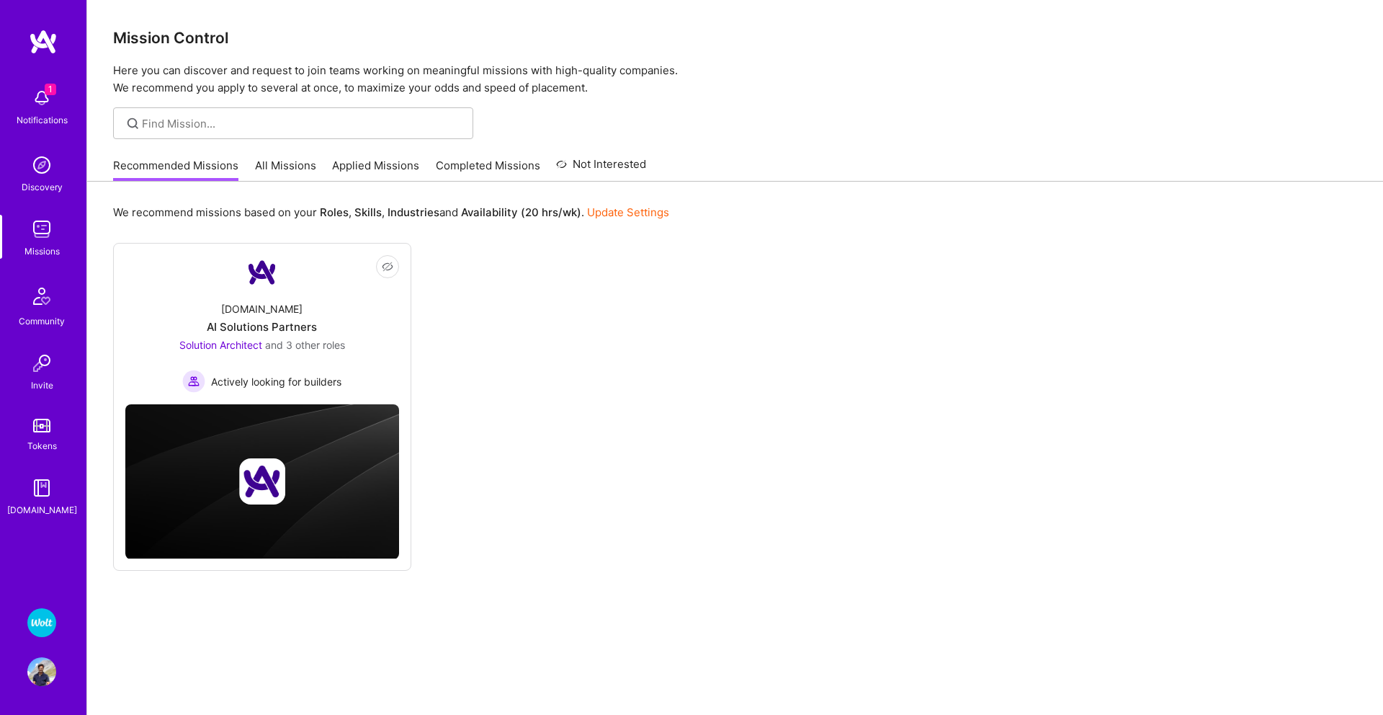
click at [43, 661] on img at bounding box center [41, 671] width 29 height 29
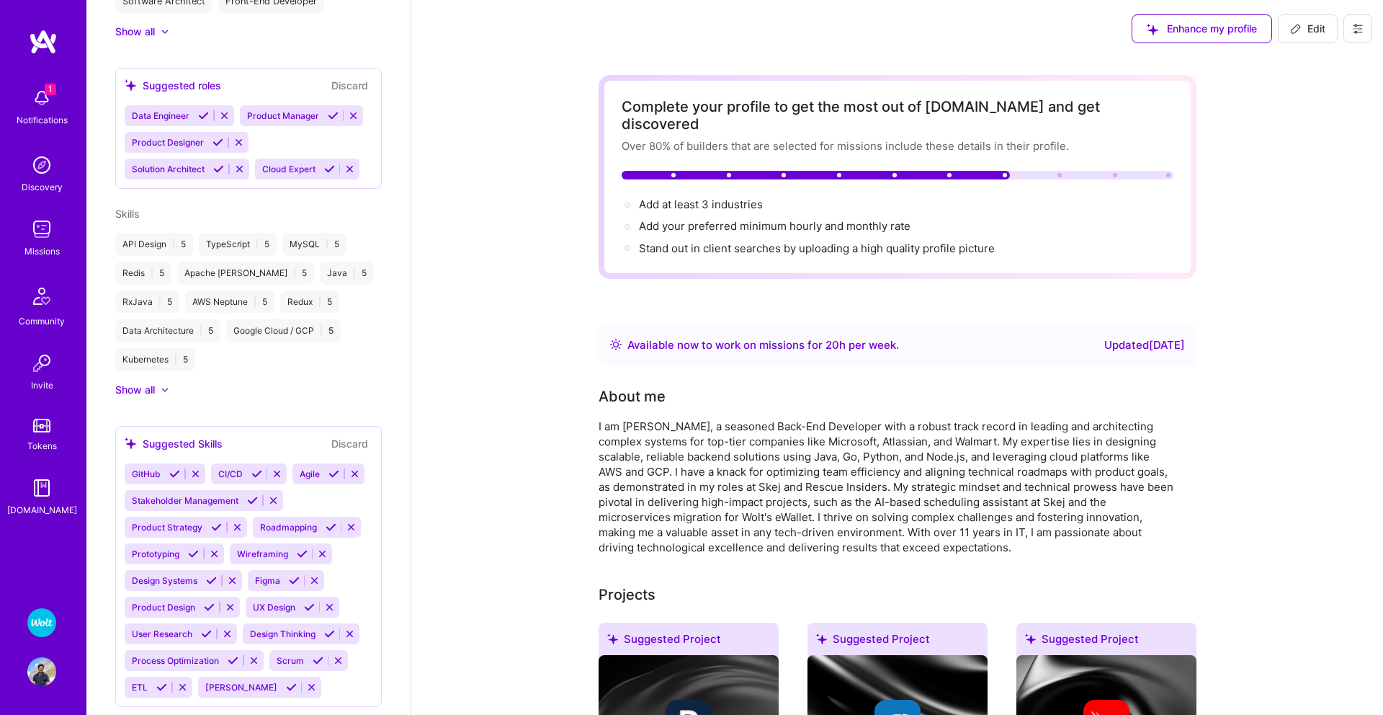
scroll to position [1039, 0]
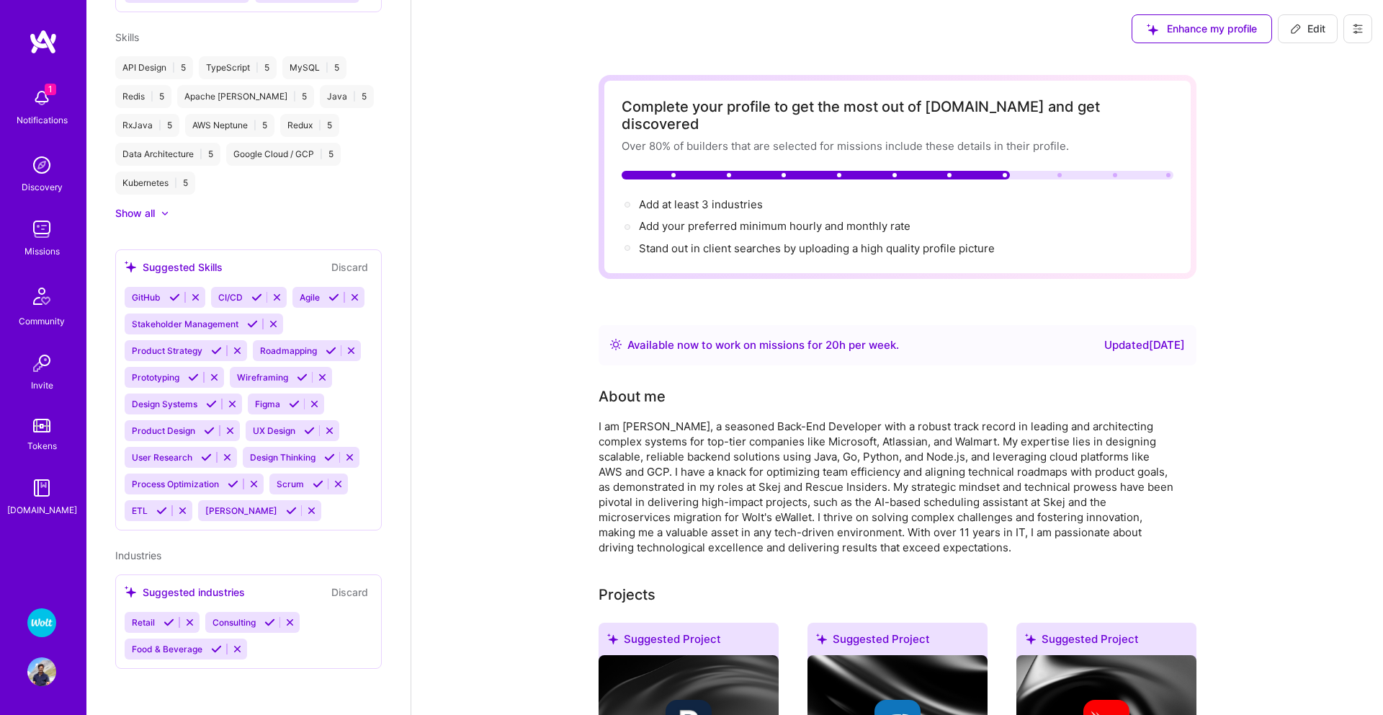
click at [44, 620] on img at bounding box center [41, 622] width 29 height 29
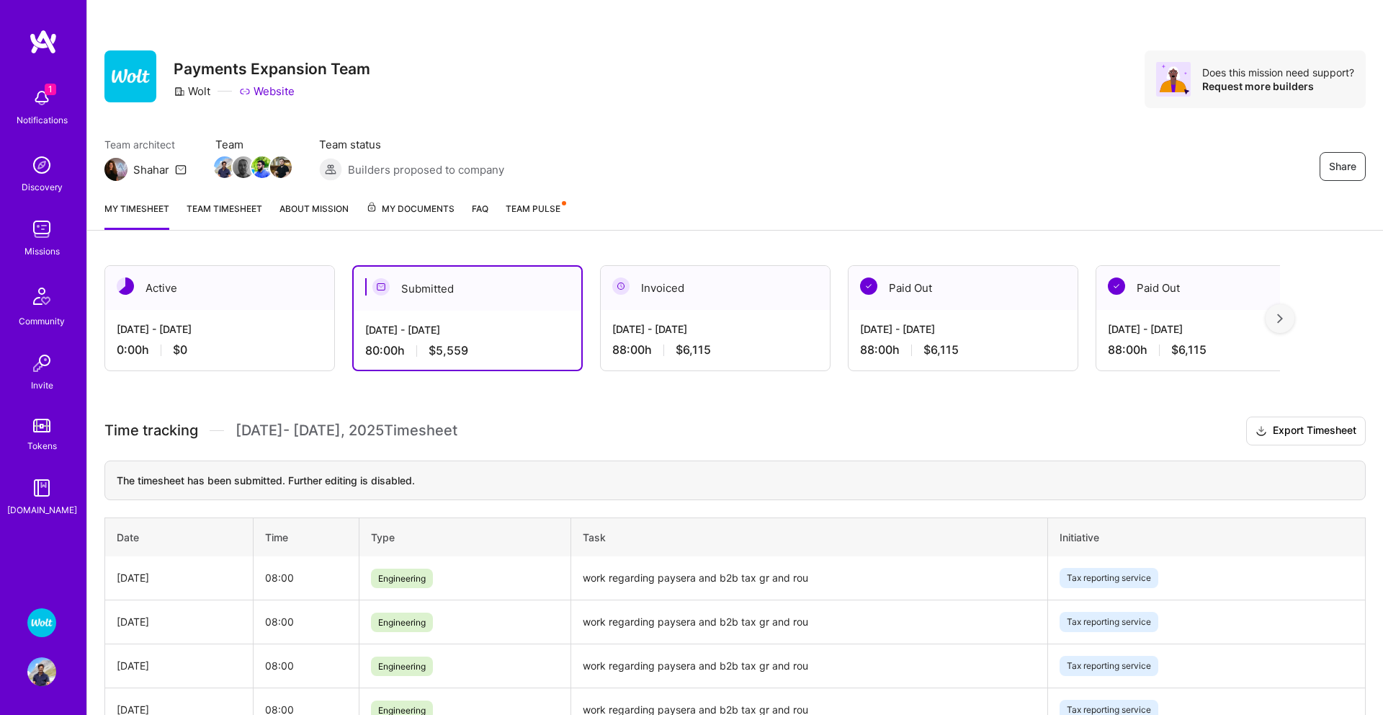
click at [33, 632] on img at bounding box center [41, 622] width 29 height 29
click at [35, 627] on img at bounding box center [41, 622] width 29 height 29
click at [37, 672] on img at bounding box center [41, 671] width 29 height 29
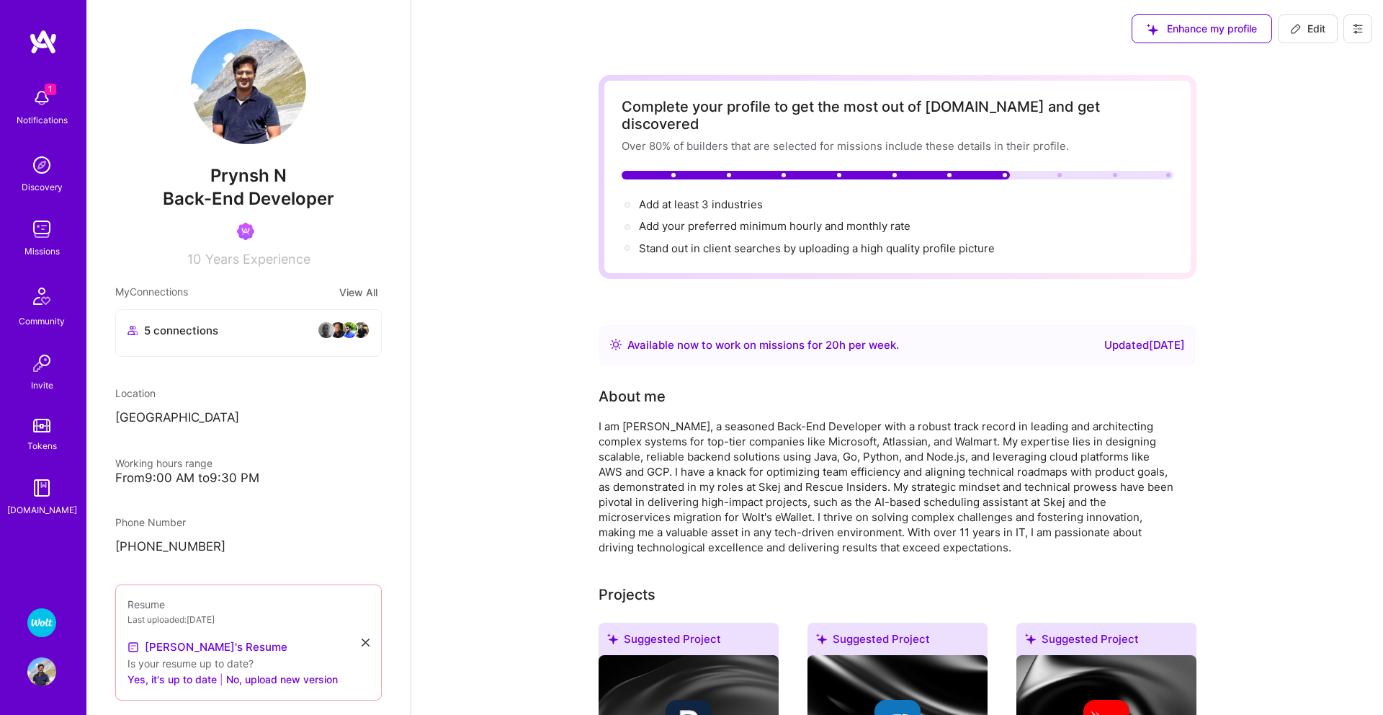
click at [1308, 30] on span "Edit" at bounding box center [1307, 29] width 35 height 14
select select "DE"
select select "Right Now"
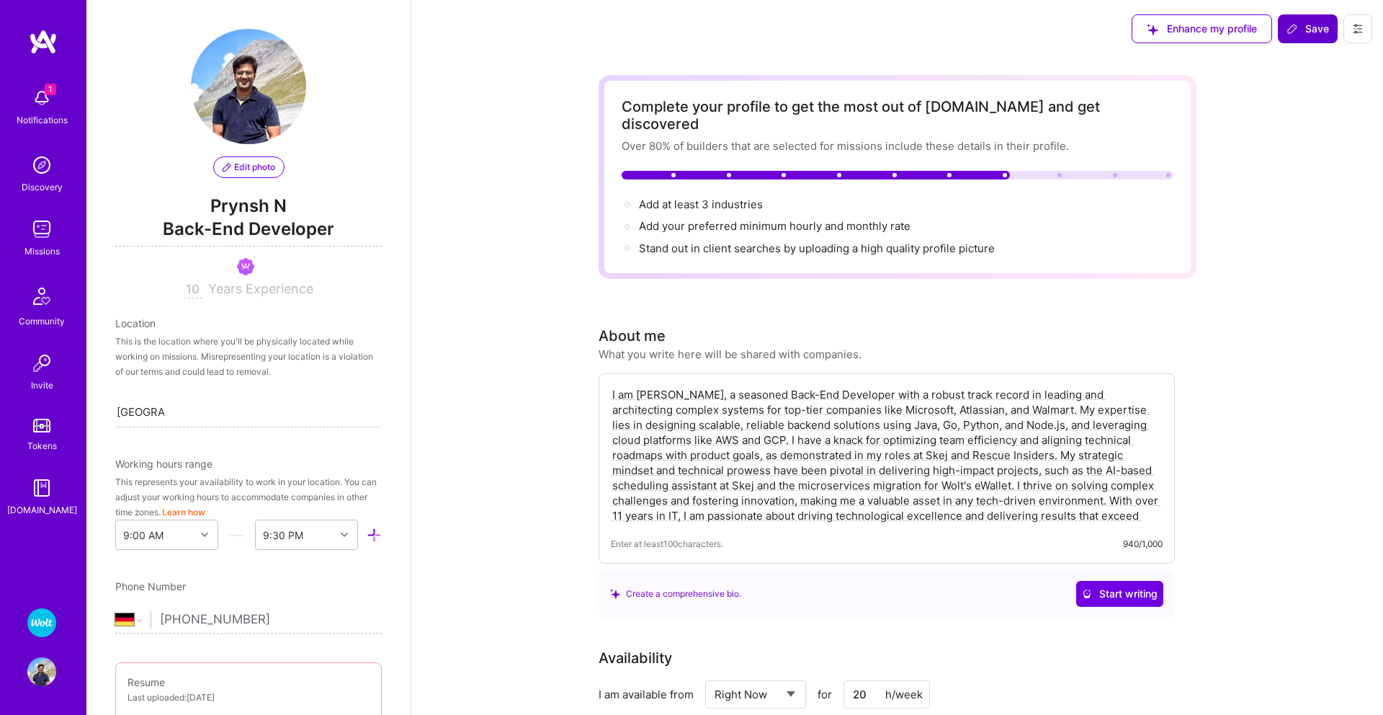
scroll to position [587, 0]
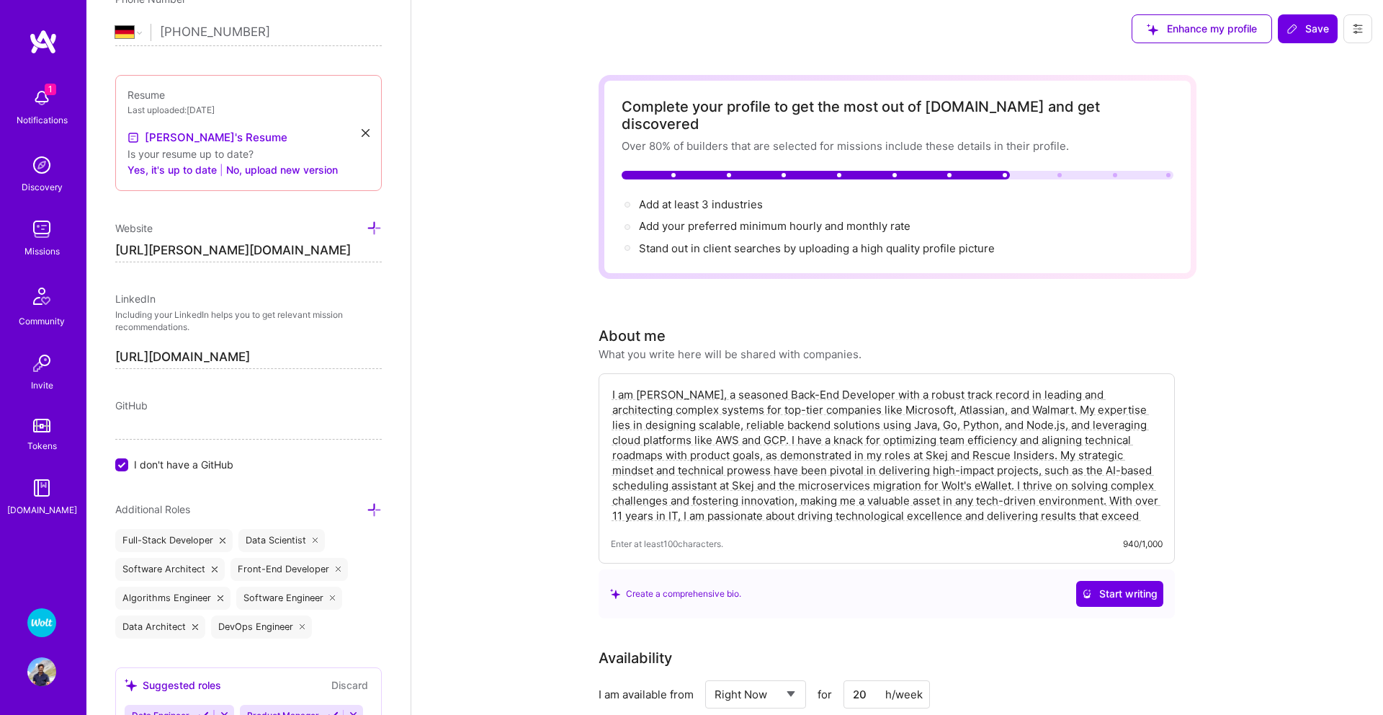
click at [33, 82] on div "1 Notifications" at bounding box center [41, 106] width 89 height 50
click at [40, 53] on img at bounding box center [43, 42] width 29 height 26
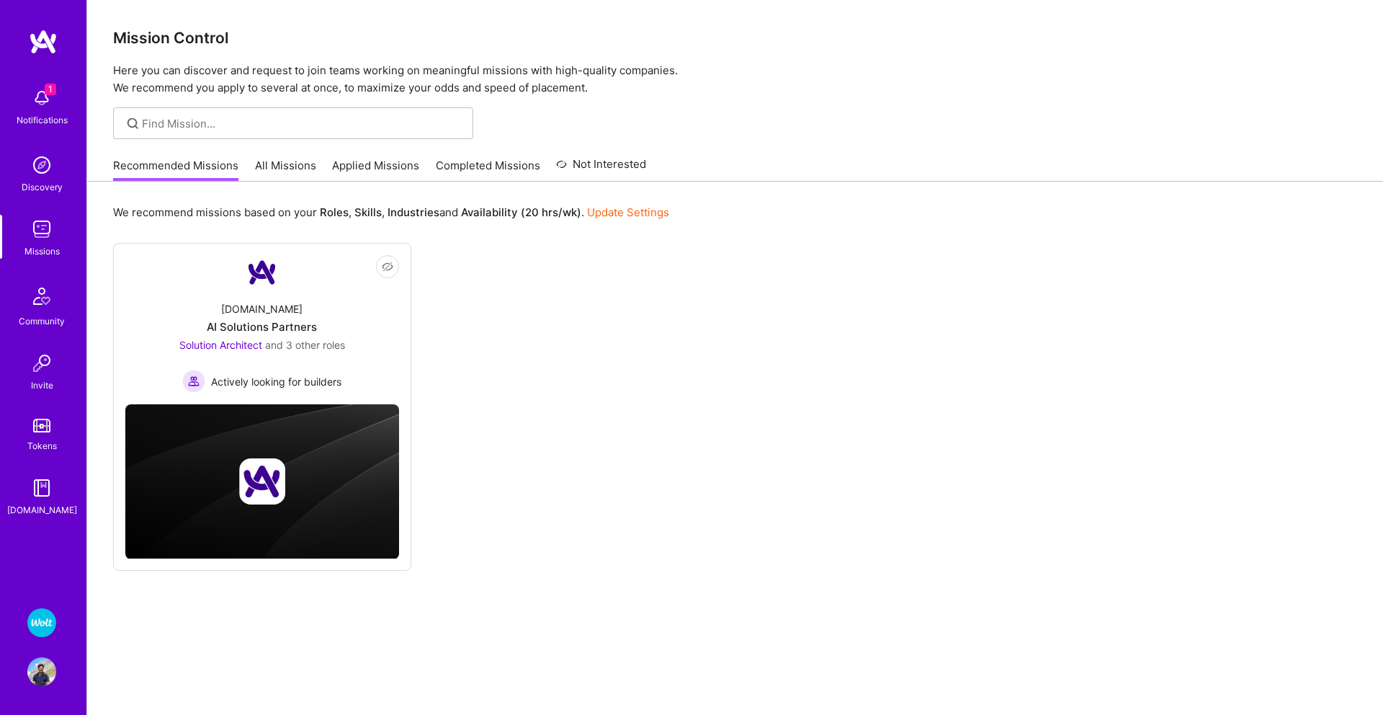
click at [40, 47] on img at bounding box center [43, 42] width 29 height 26
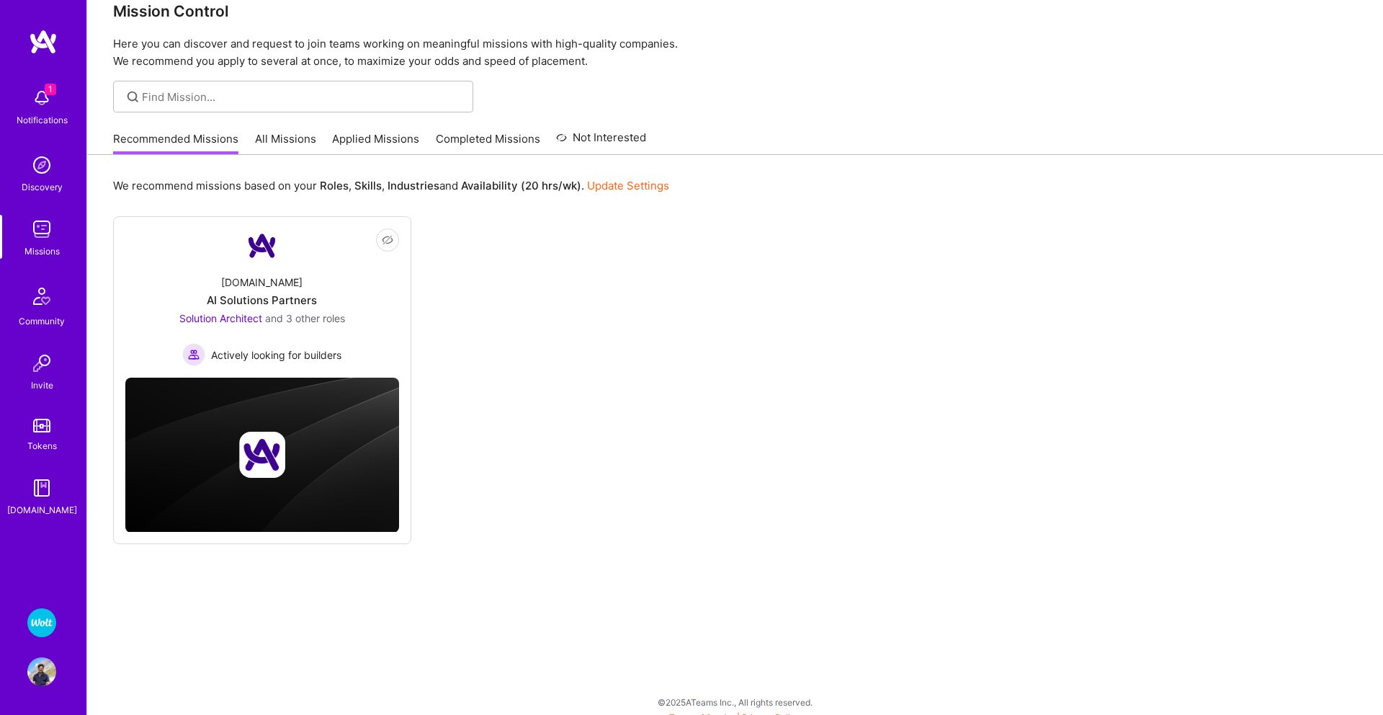
scroll to position [32, 0]
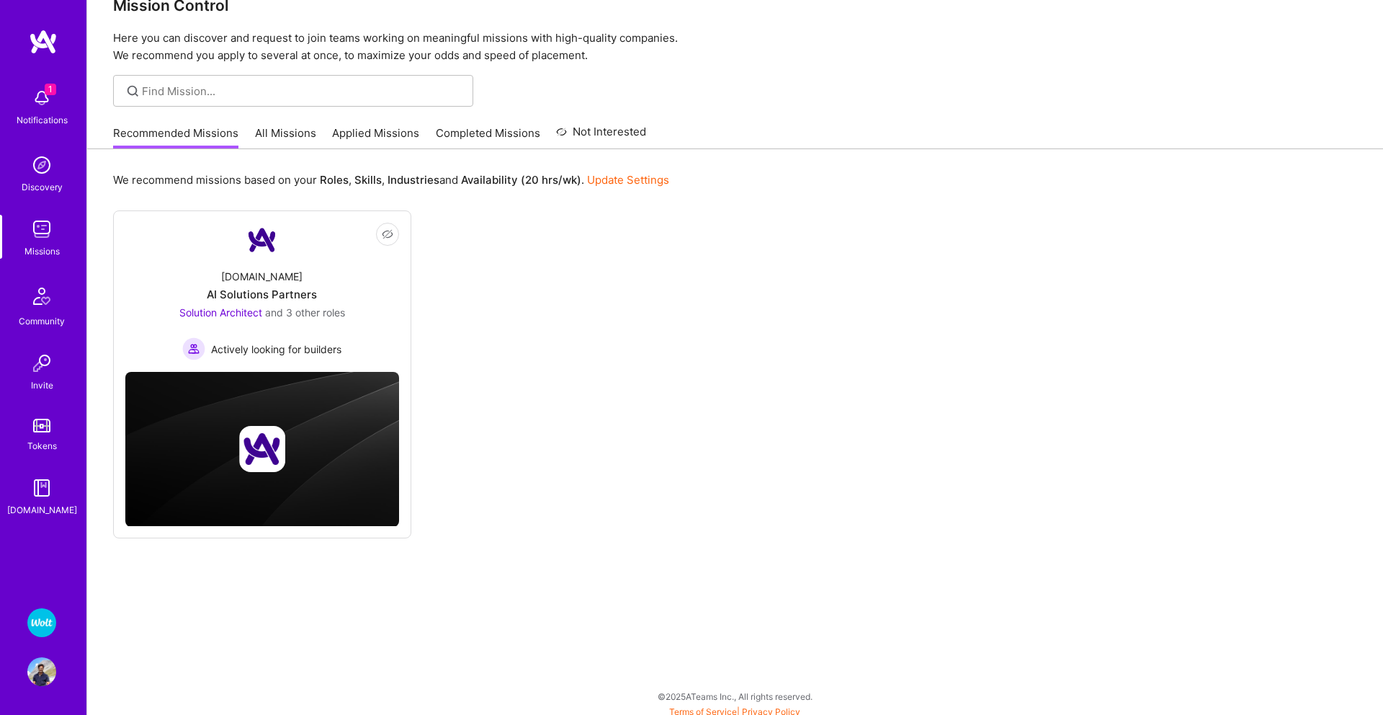
click at [56, 627] on link "Wolt - Fintech: Payments Expansion Team" at bounding box center [42, 622] width 36 height 29
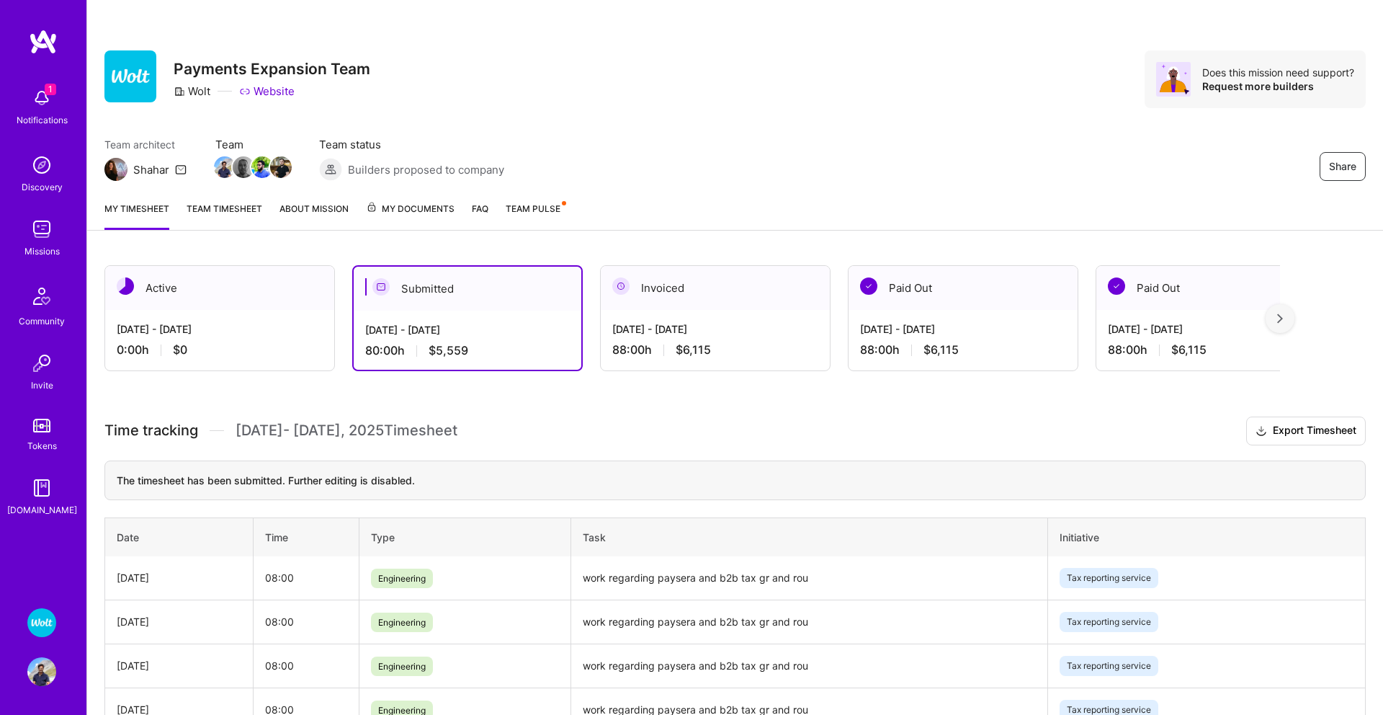
scroll to position [1, 0]
click at [36, 680] on img at bounding box center [41, 671] width 29 height 29
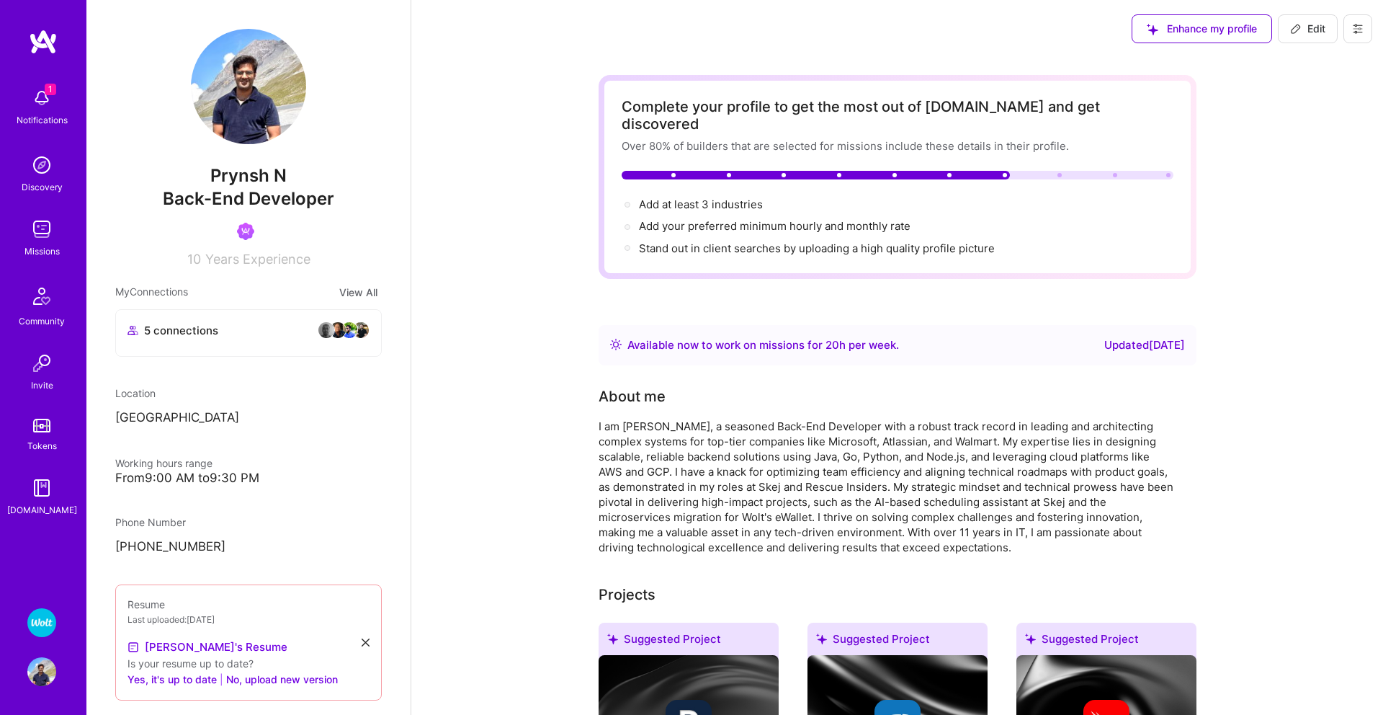
click at [1318, 32] on span "Edit" at bounding box center [1307, 29] width 35 height 14
select select "DE"
select select "Right Now"
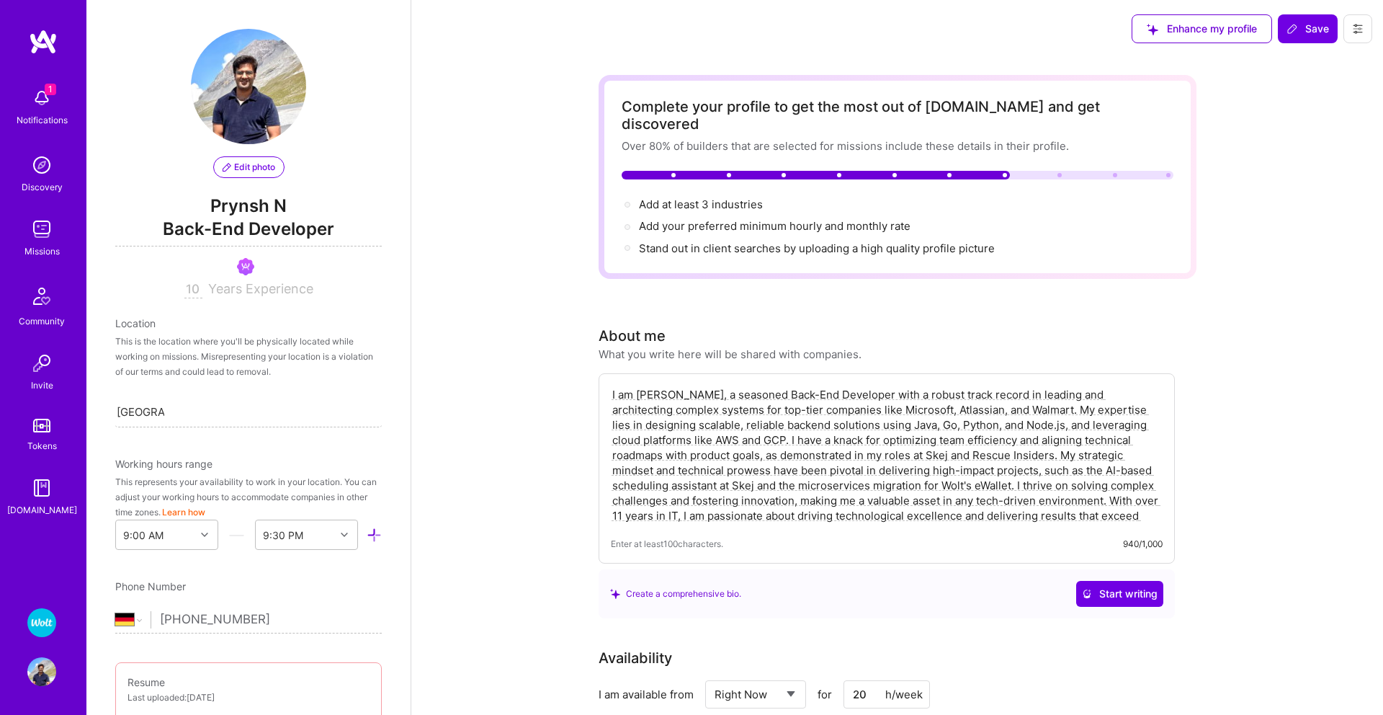
scroll to position [587, 0]
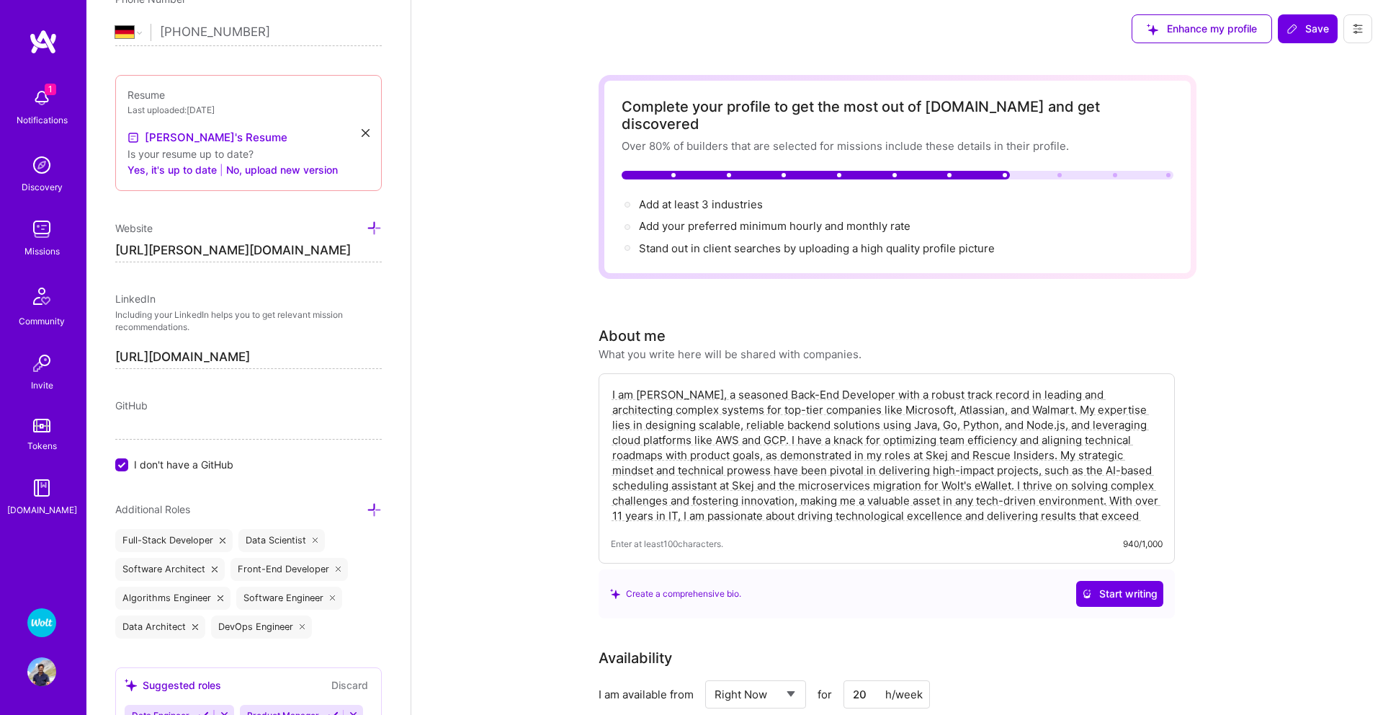
click at [40, 40] on img at bounding box center [43, 42] width 29 height 26
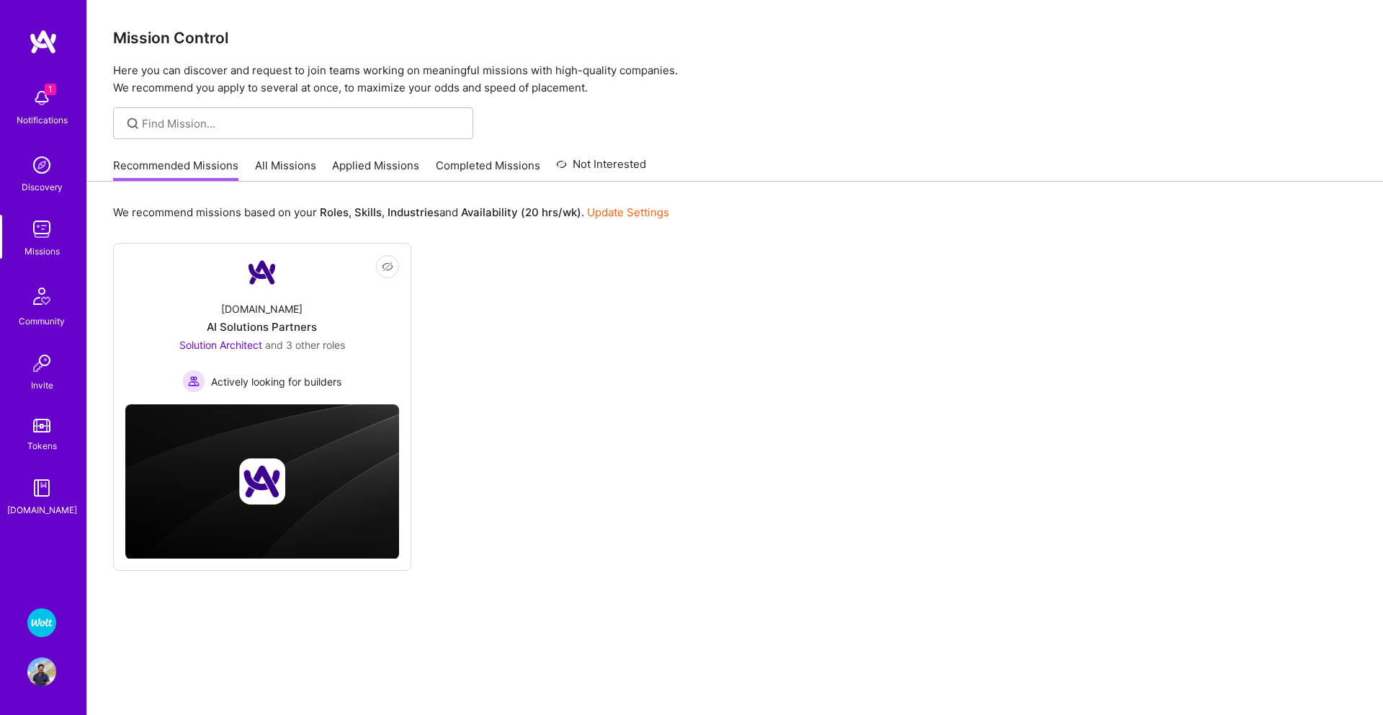
click at [35, 617] on img at bounding box center [41, 622] width 29 height 29
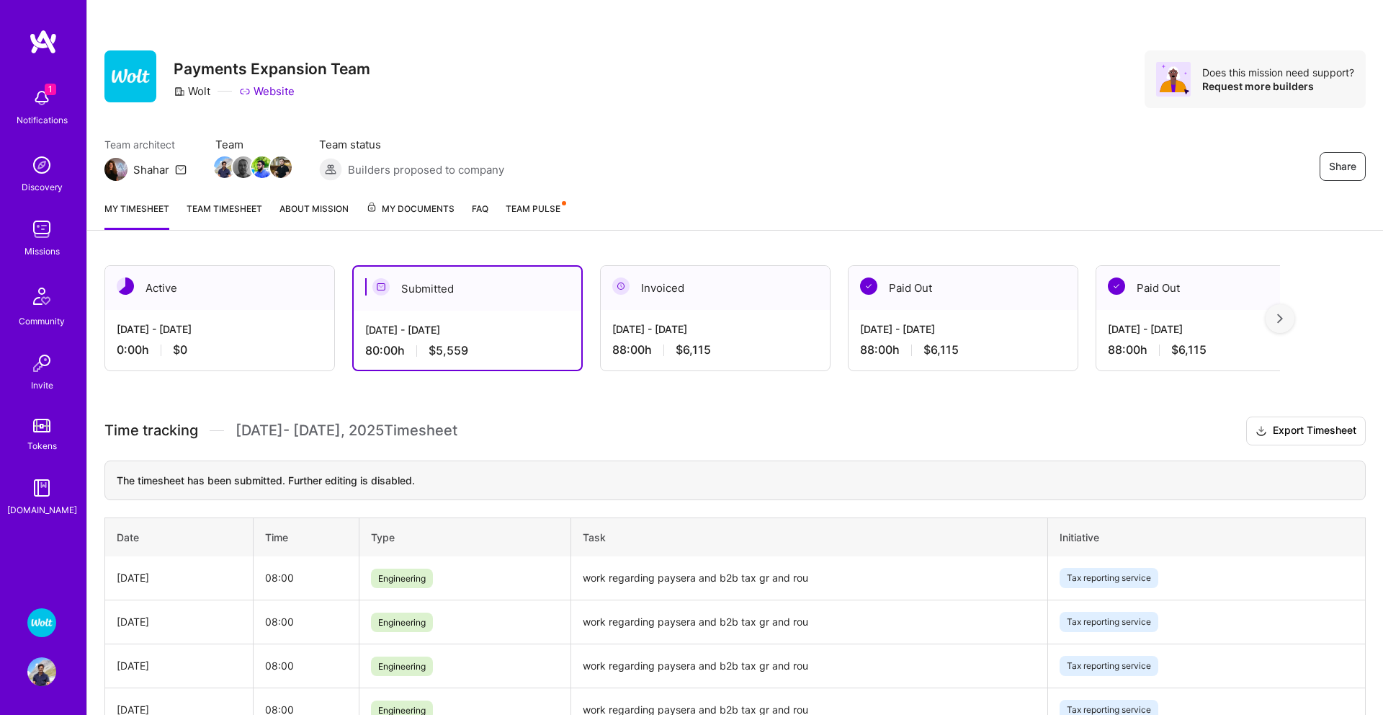
click at [50, 677] on img at bounding box center [41, 671] width 29 height 29
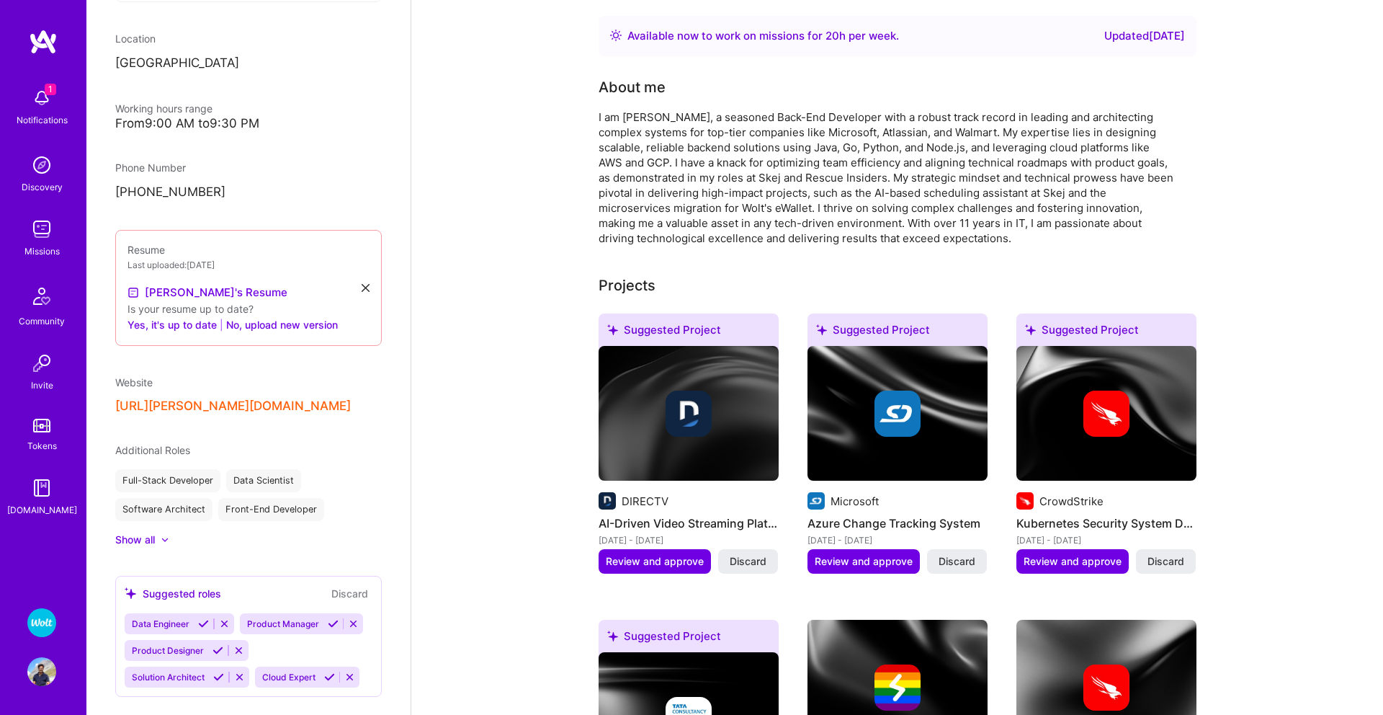
scroll to position [475, 0]
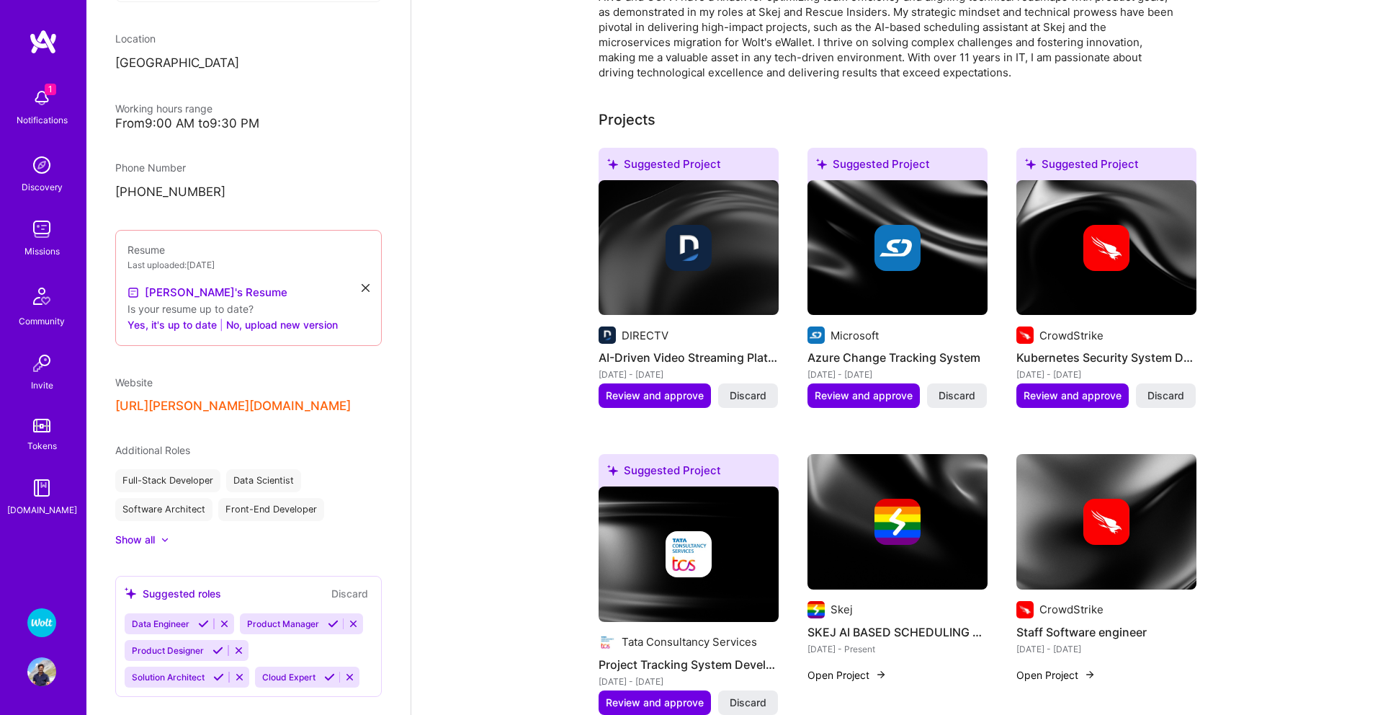
click at [43, 677] on img at bounding box center [41, 671] width 29 height 29
click at [65, 691] on div "1 Notifications Discovery Missions Community Invite Tokens [DOMAIN_NAME] Wolt -…" at bounding box center [43, 357] width 86 height 715
click at [54, 685] on img at bounding box center [41, 671] width 29 height 29
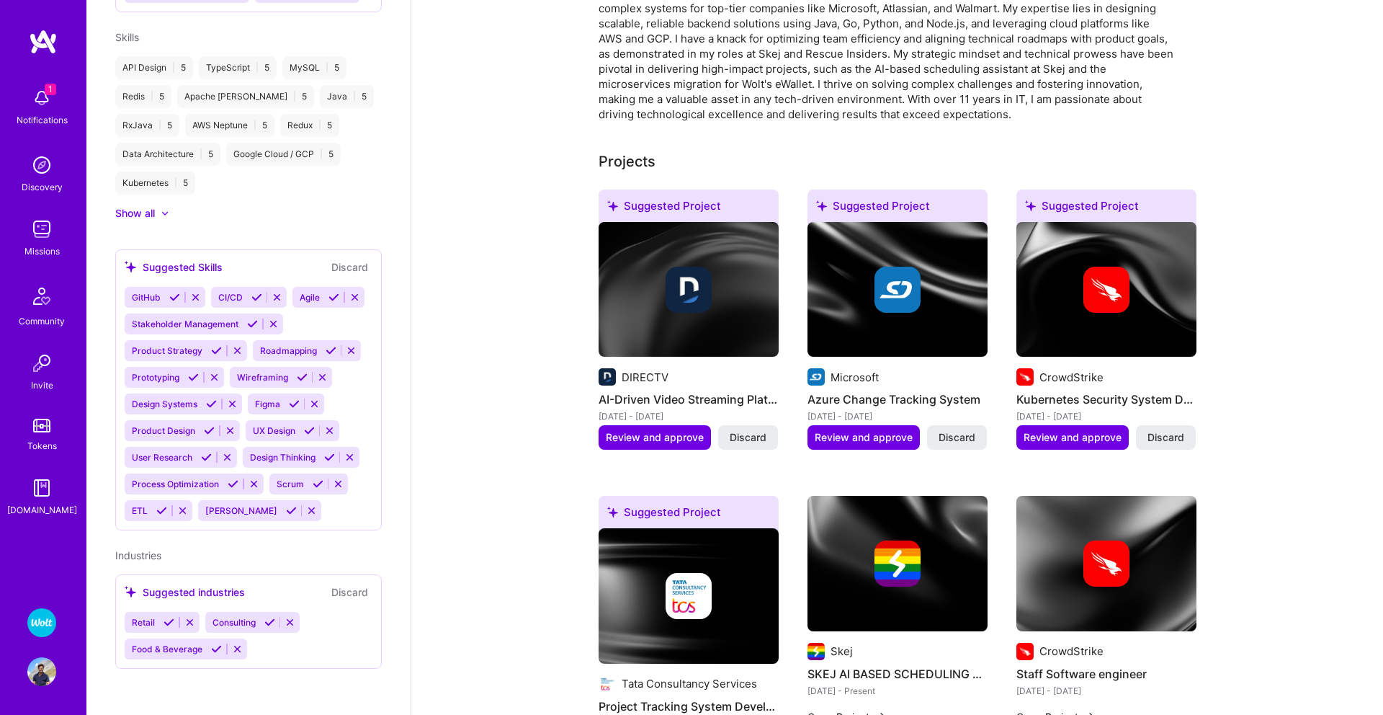
scroll to position [0, 0]
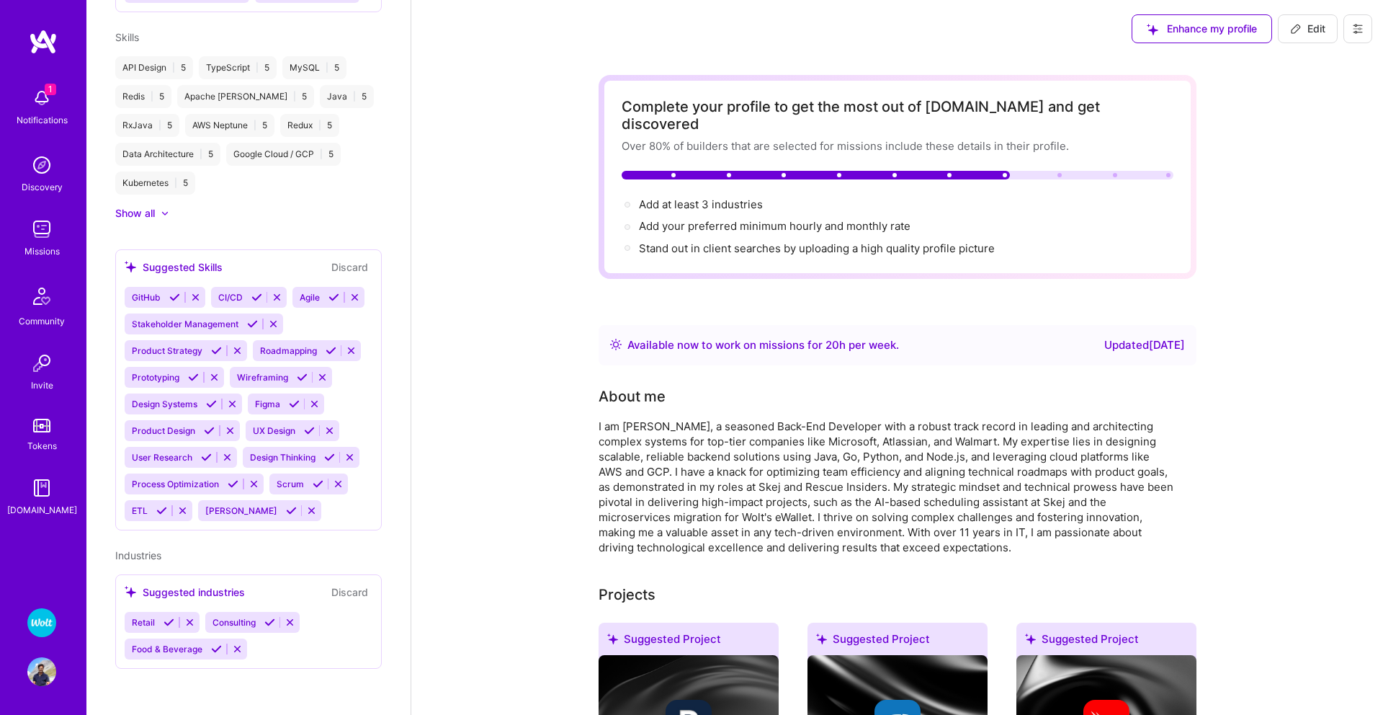
click at [37, 50] on img at bounding box center [43, 42] width 29 height 26
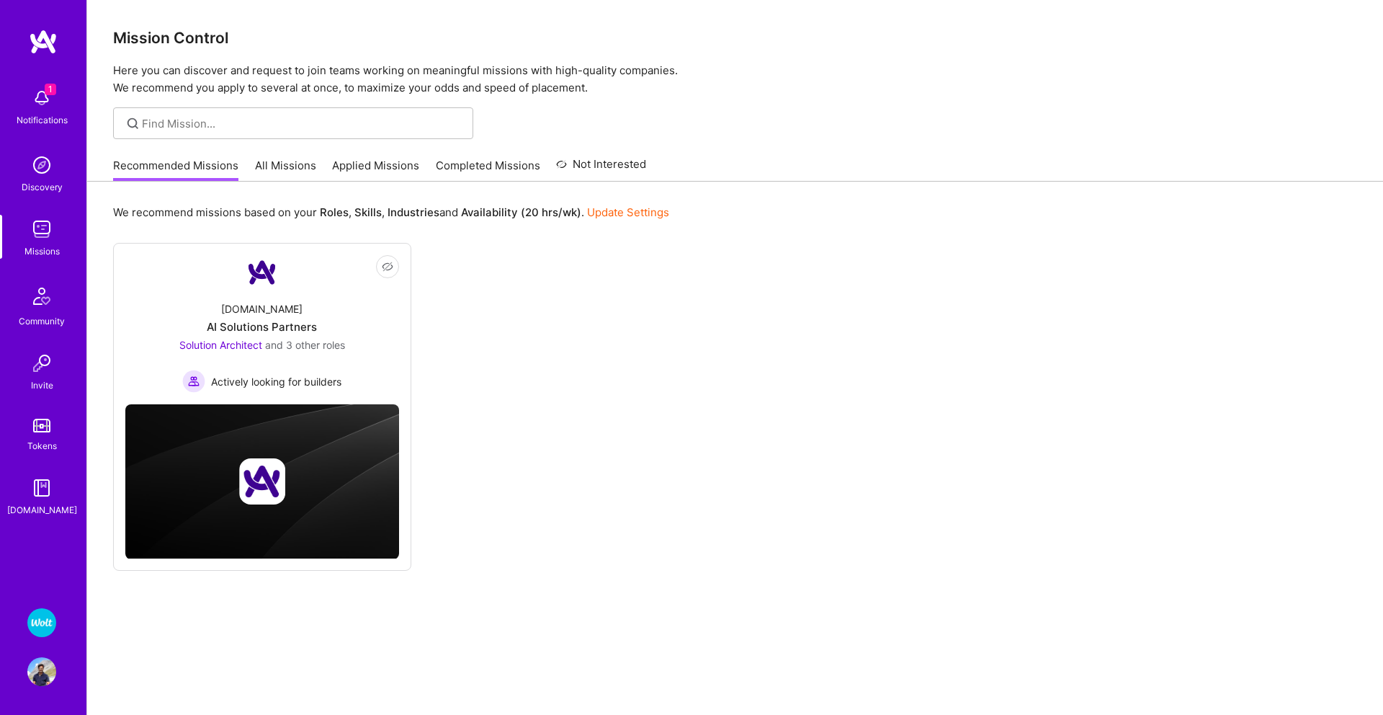
click at [43, 613] on img at bounding box center [41, 622] width 29 height 29
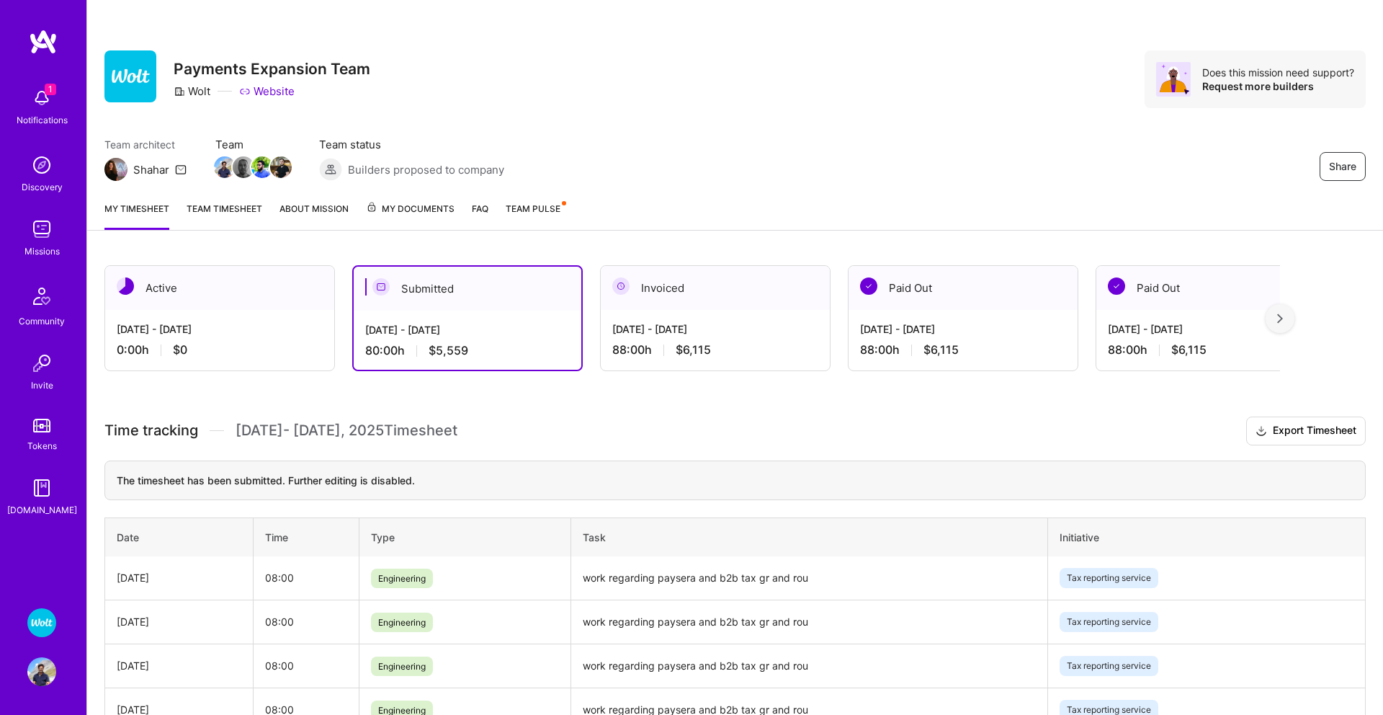
click at [42, 674] on img at bounding box center [41, 671] width 29 height 29
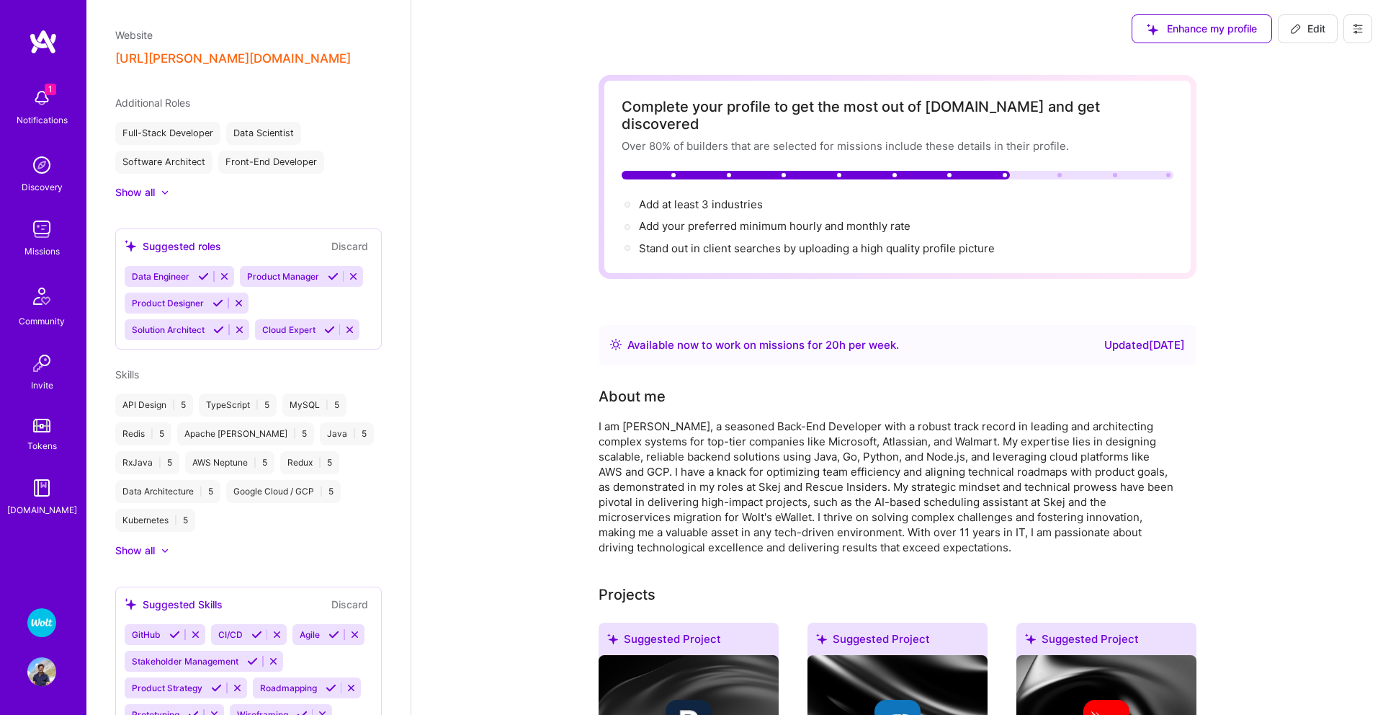
scroll to position [1039, 0]
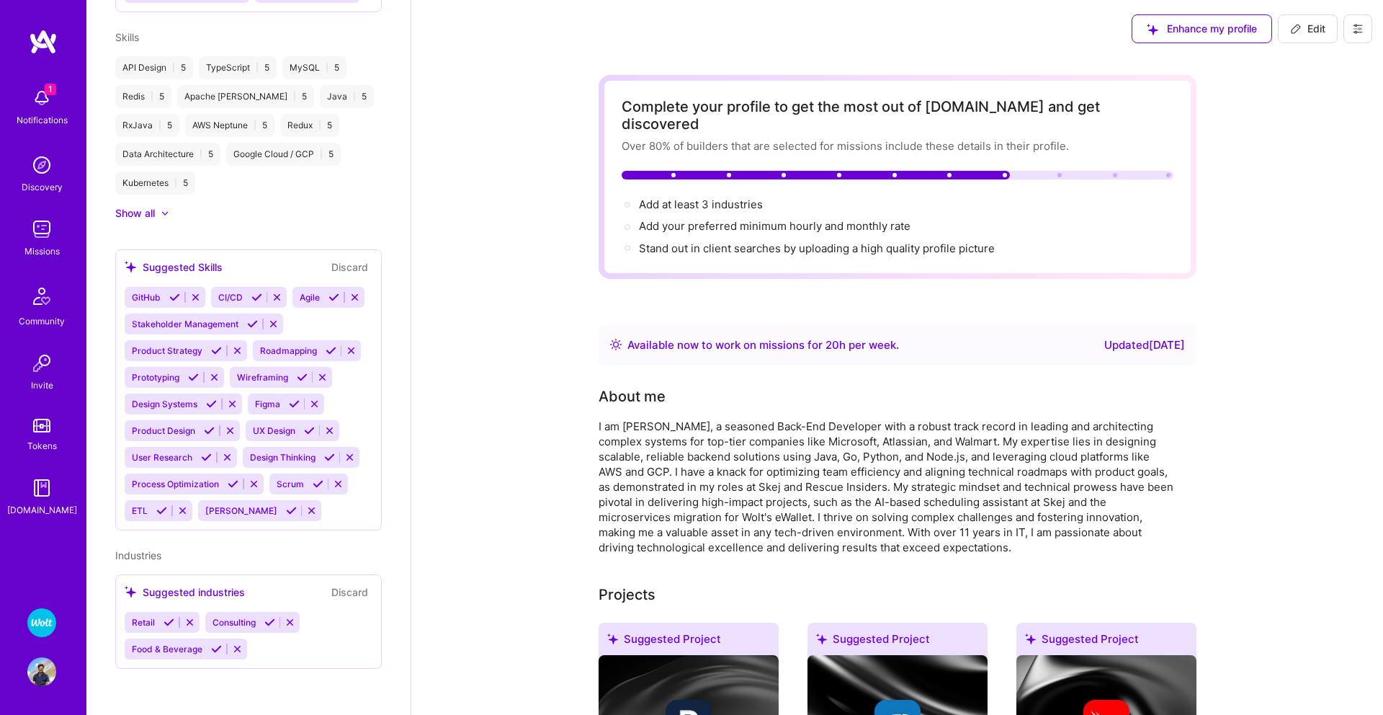
click at [44, 219] on img at bounding box center [41, 229] width 29 height 29
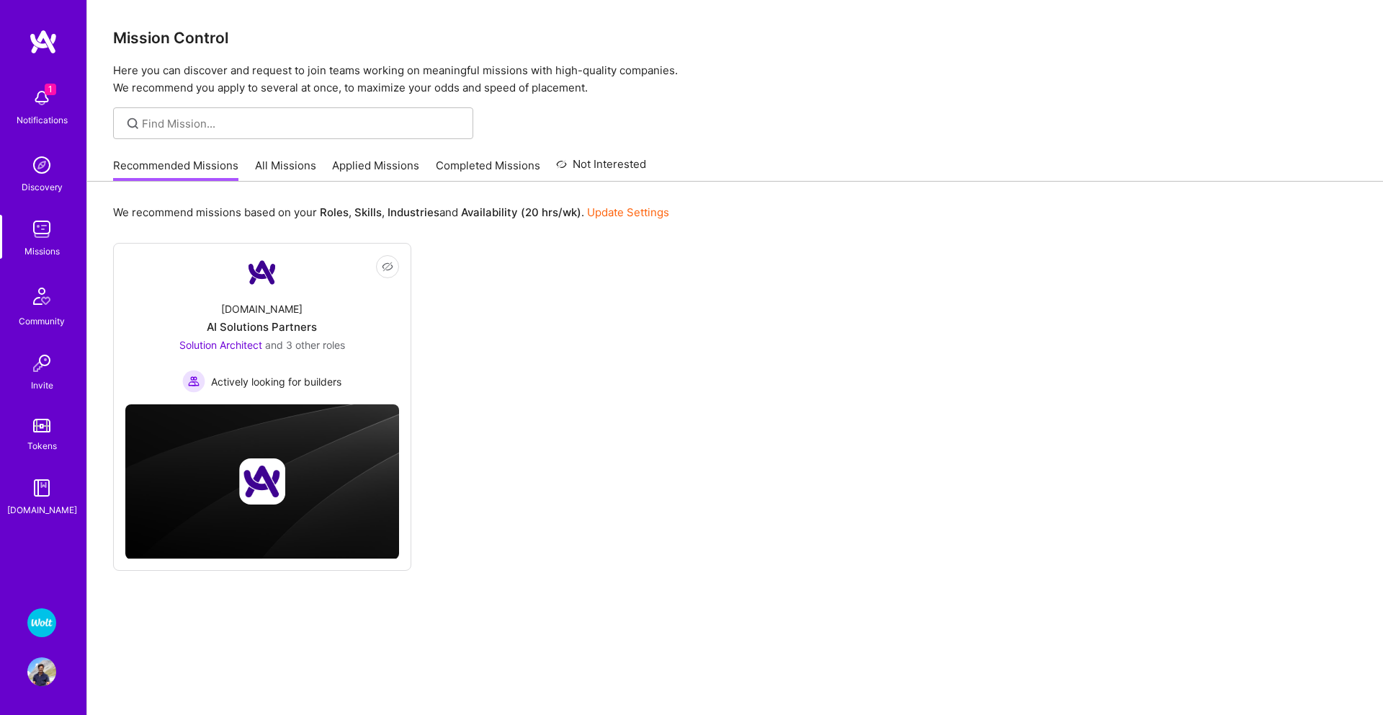
click at [359, 153] on div "Recommended Missions All Missions Applied Missions Completed Missions Not Inter…" at bounding box center [379, 165] width 533 height 31
click at [363, 163] on link "Applied Missions" at bounding box center [375, 170] width 87 height 24
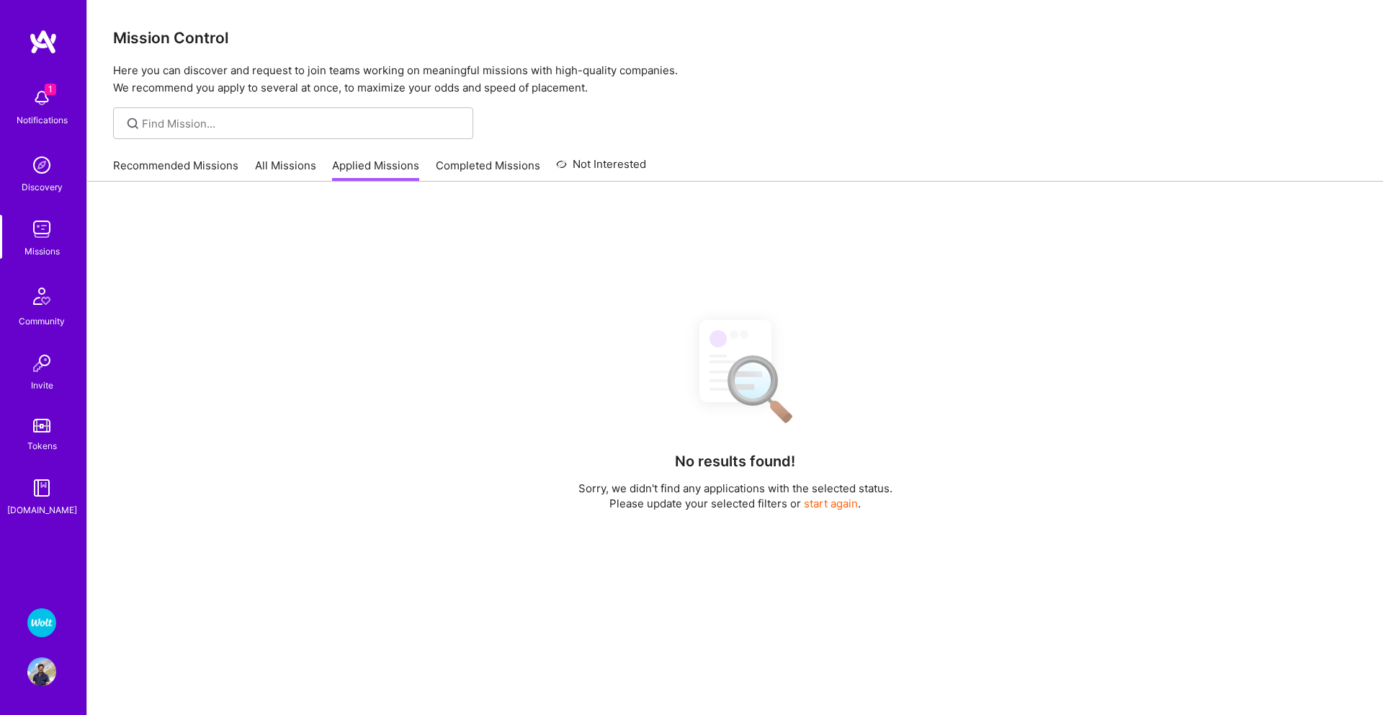
click at [470, 166] on link "Completed Missions" at bounding box center [488, 170] width 104 height 24
click at [607, 161] on link "Not Interested" at bounding box center [601, 169] width 90 height 26
click at [300, 169] on link "All Missions" at bounding box center [285, 170] width 61 height 24
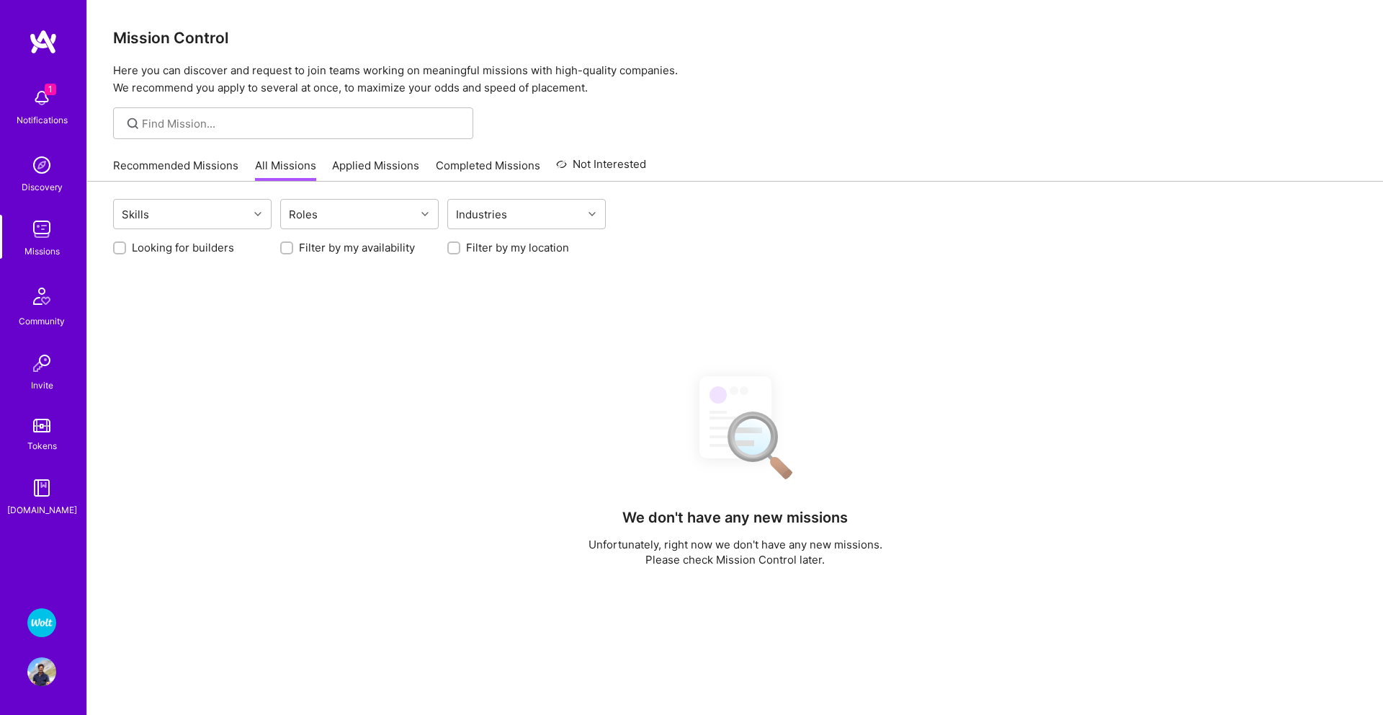
click at [189, 164] on link "Recommended Missions" at bounding box center [175, 170] width 125 height 24
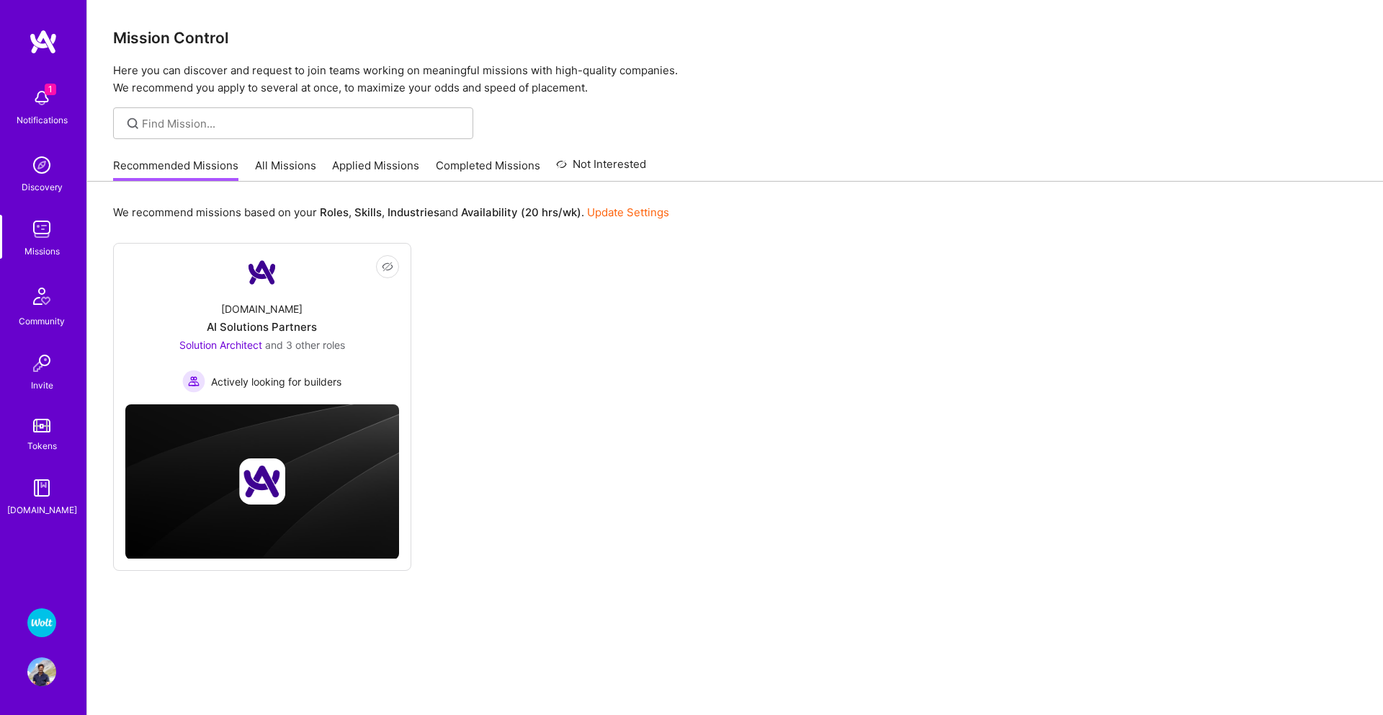
click at [614, 213] on link "Update Settings" at bounding box center [628, 212] width 82 height 14
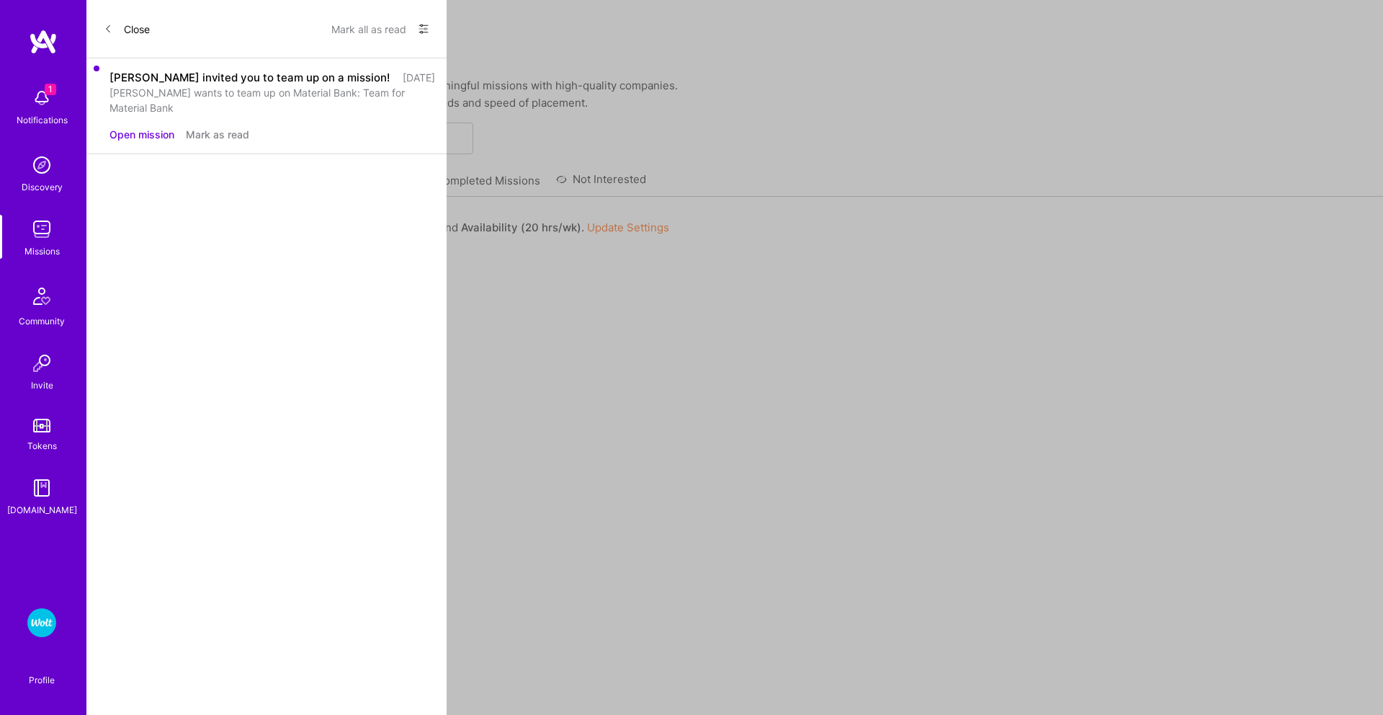
select select "DE"
select select "Right Now"
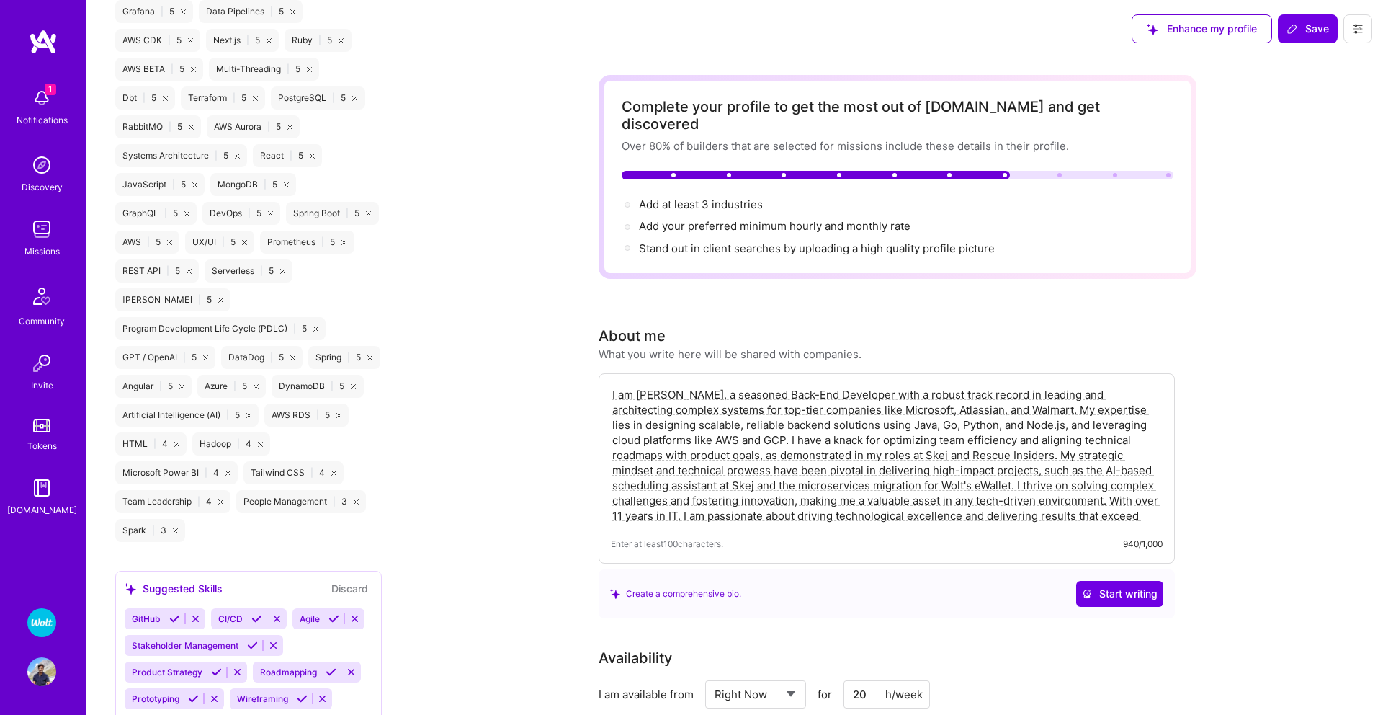
scroll to position [1923, 0]
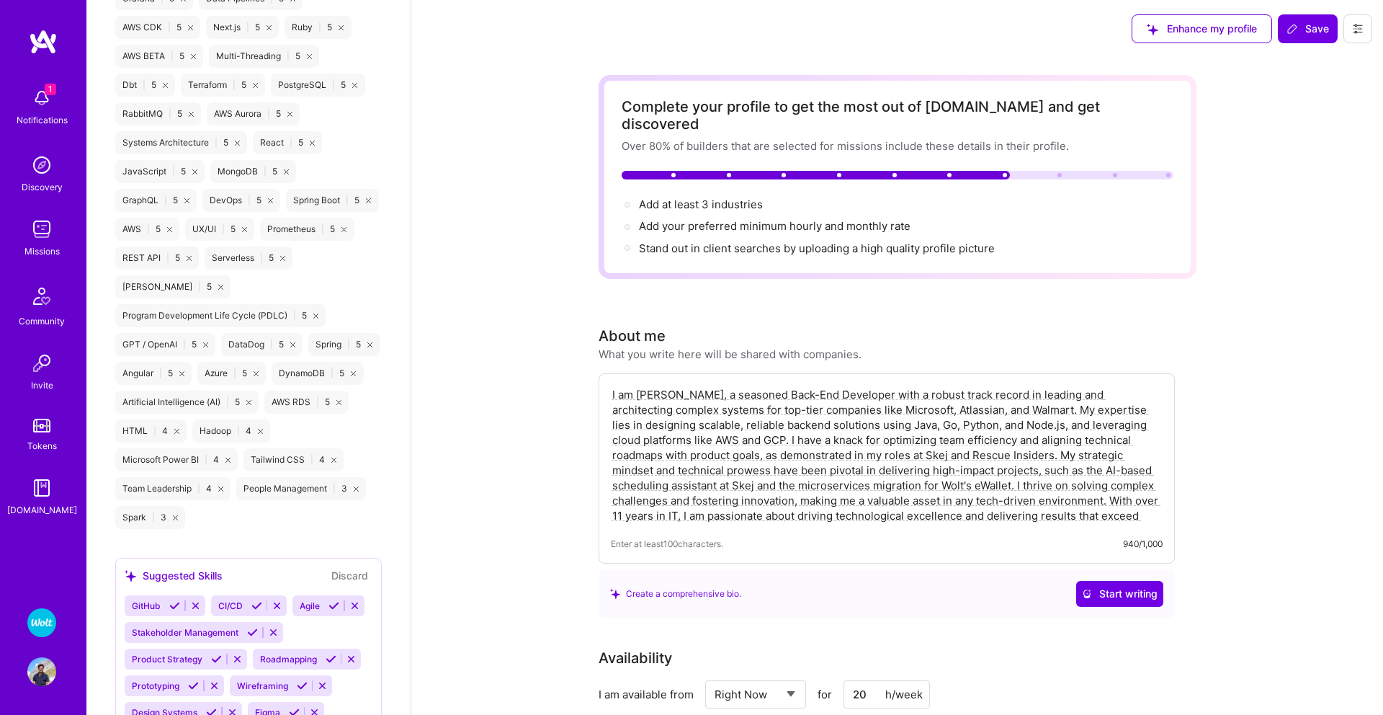
click at [45, 679] on img at bounding box center [41, 671] width 29 height 29
click at [42, 627] on img at bounding box center [41, 622] width 29 height 29
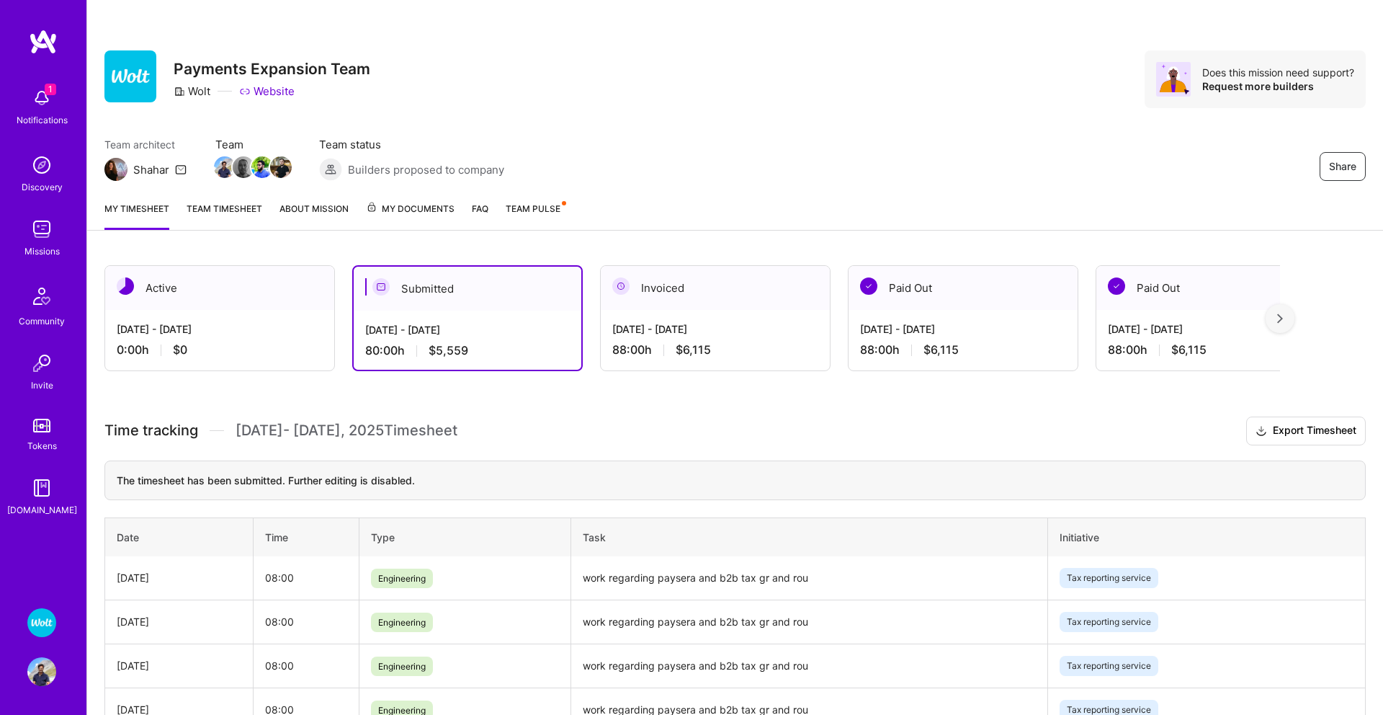
click at [398, 205] on span "My Documents" at bounding box center [410, 209] width 89 height 16
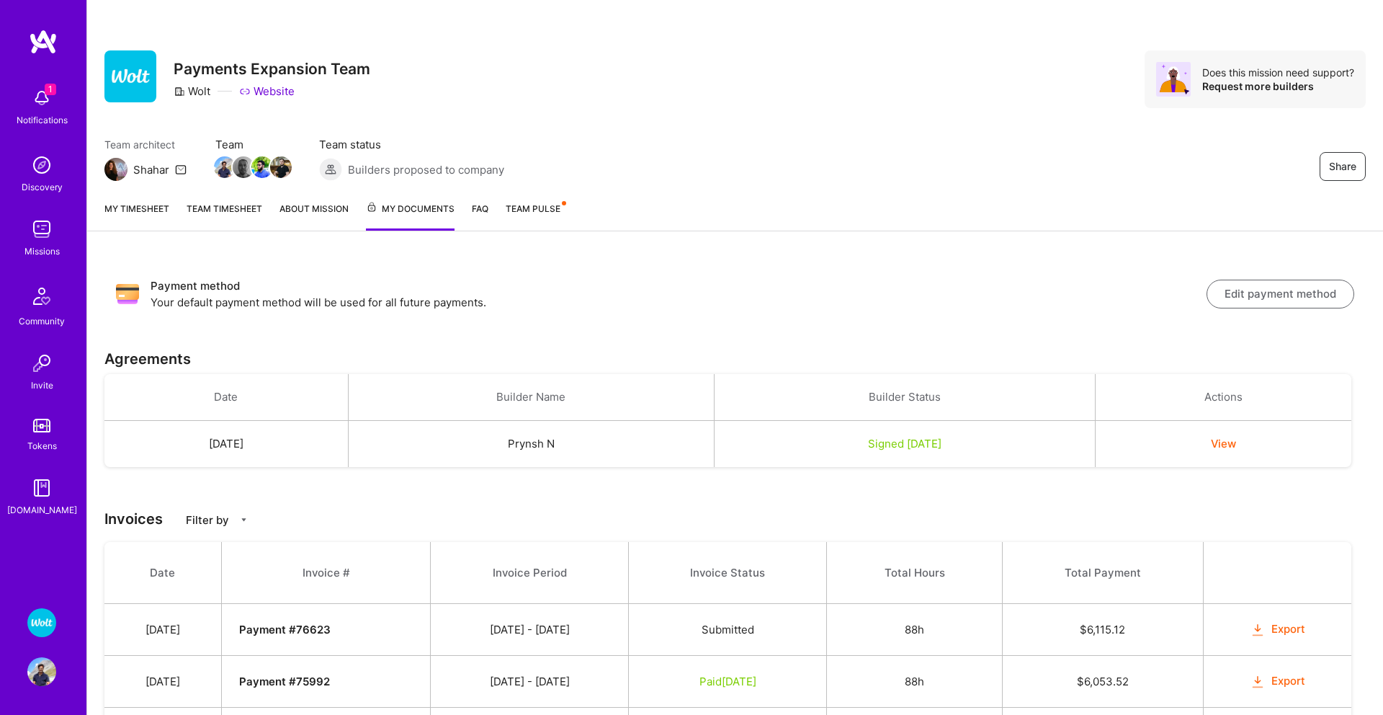
click at [1268, 285] on button "Edit payment method" at bounding box center [1281, 293] width 148 height 29
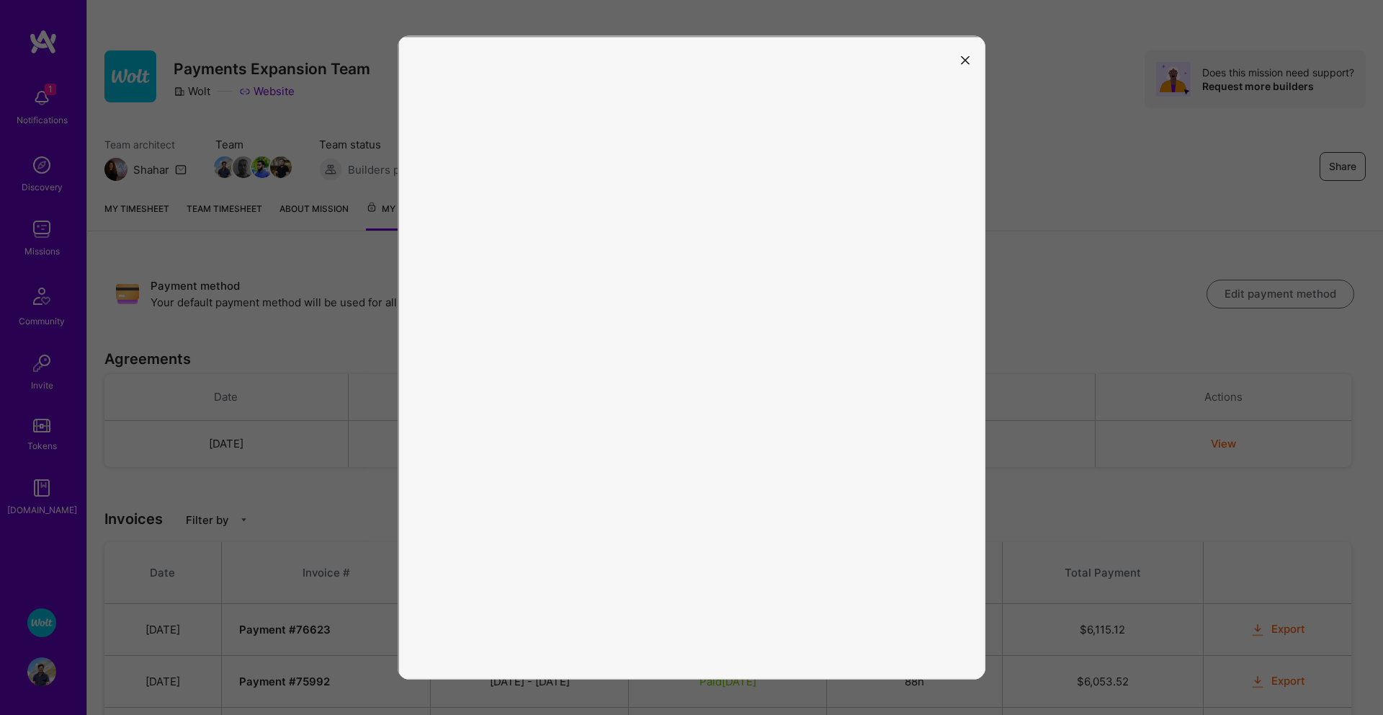
scroll to position [1, 0]
click at [972, 50] on button "modal" at bounding box center [965, 60] width 17 height 24
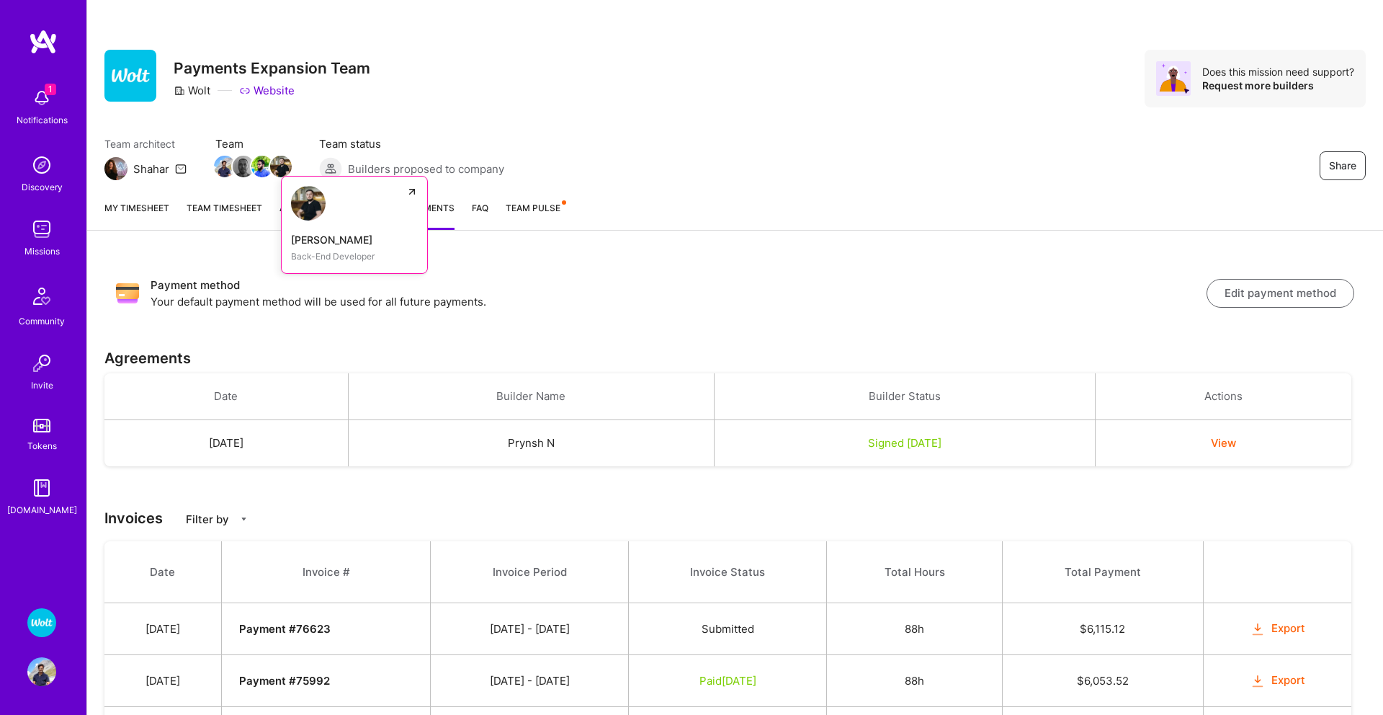
click at [279, 173] on img at bounding box center [281, 167] width 22 height 22
